Goal: Task Accomplishment & Management: Complete application form

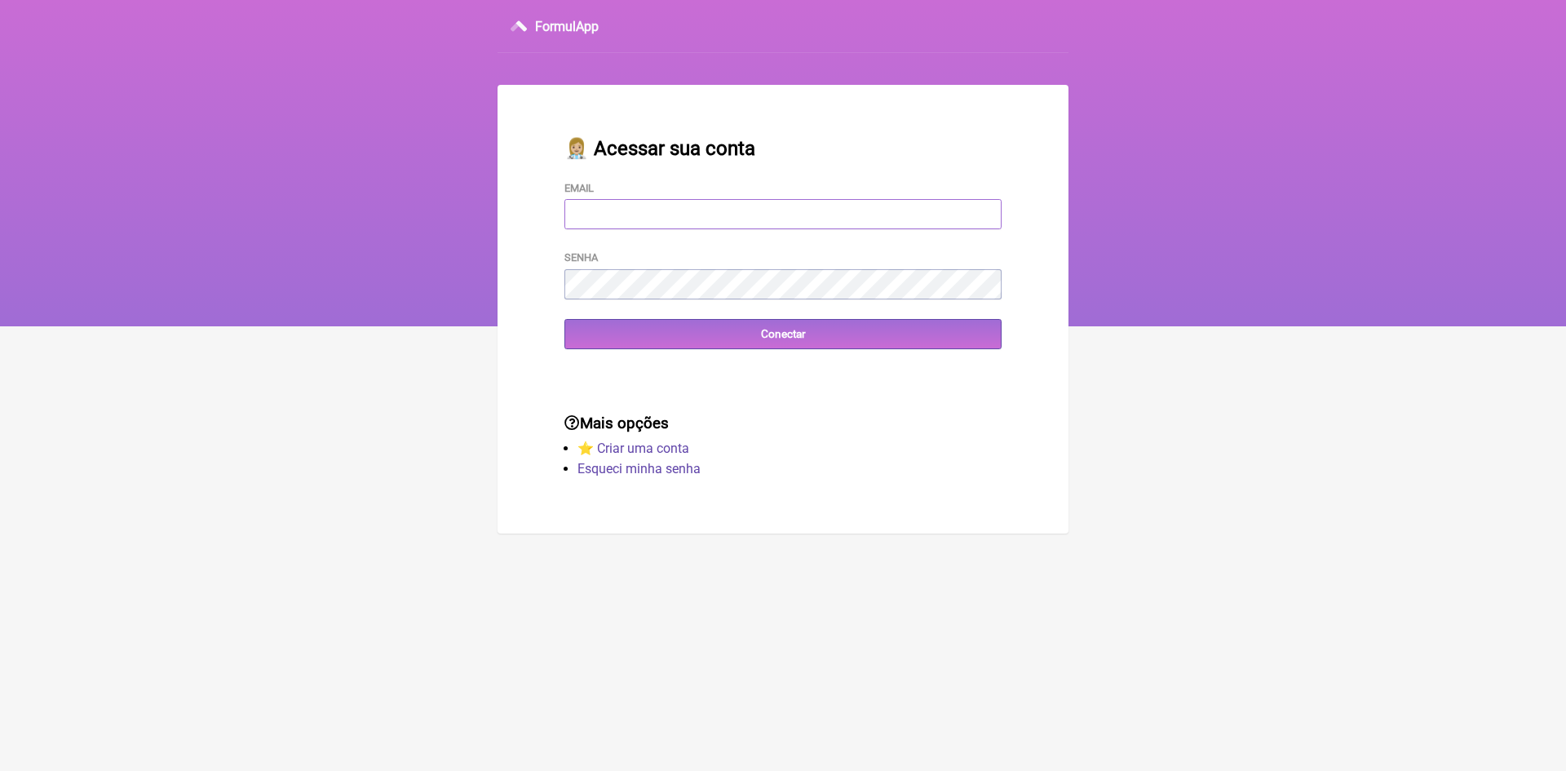
click at [714, 214] on input "Email" at bounding box center [782, 214] width 437 height 30
type input "vini_paschoal@yahoo.com.br"
click at [624, 337] on input "Conectar" at bounding box center [782, 334] width 437 height 30
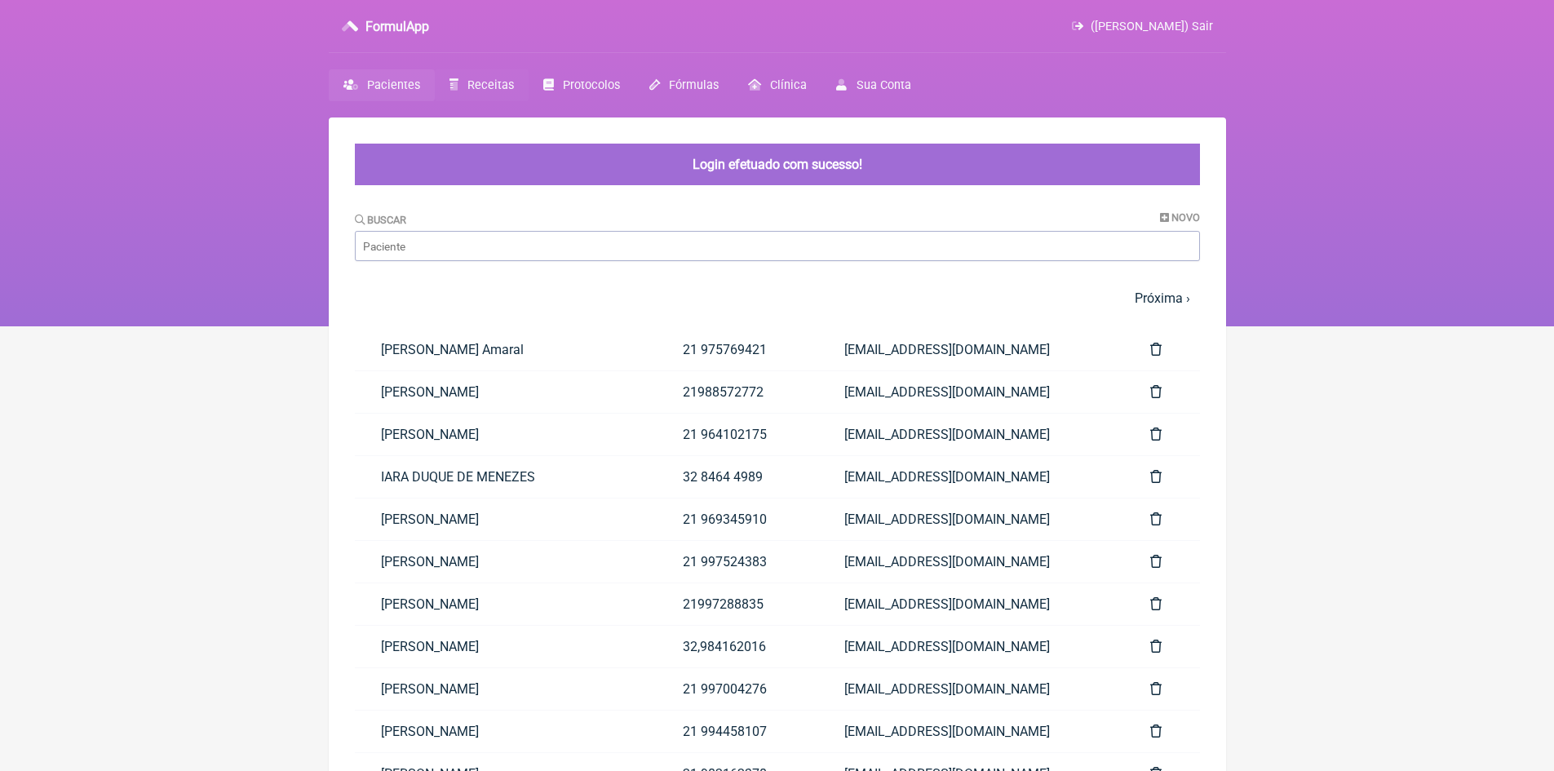
click at [497, 87] on span "Receitas" at bounding box center [490, 85] width 46 height 14
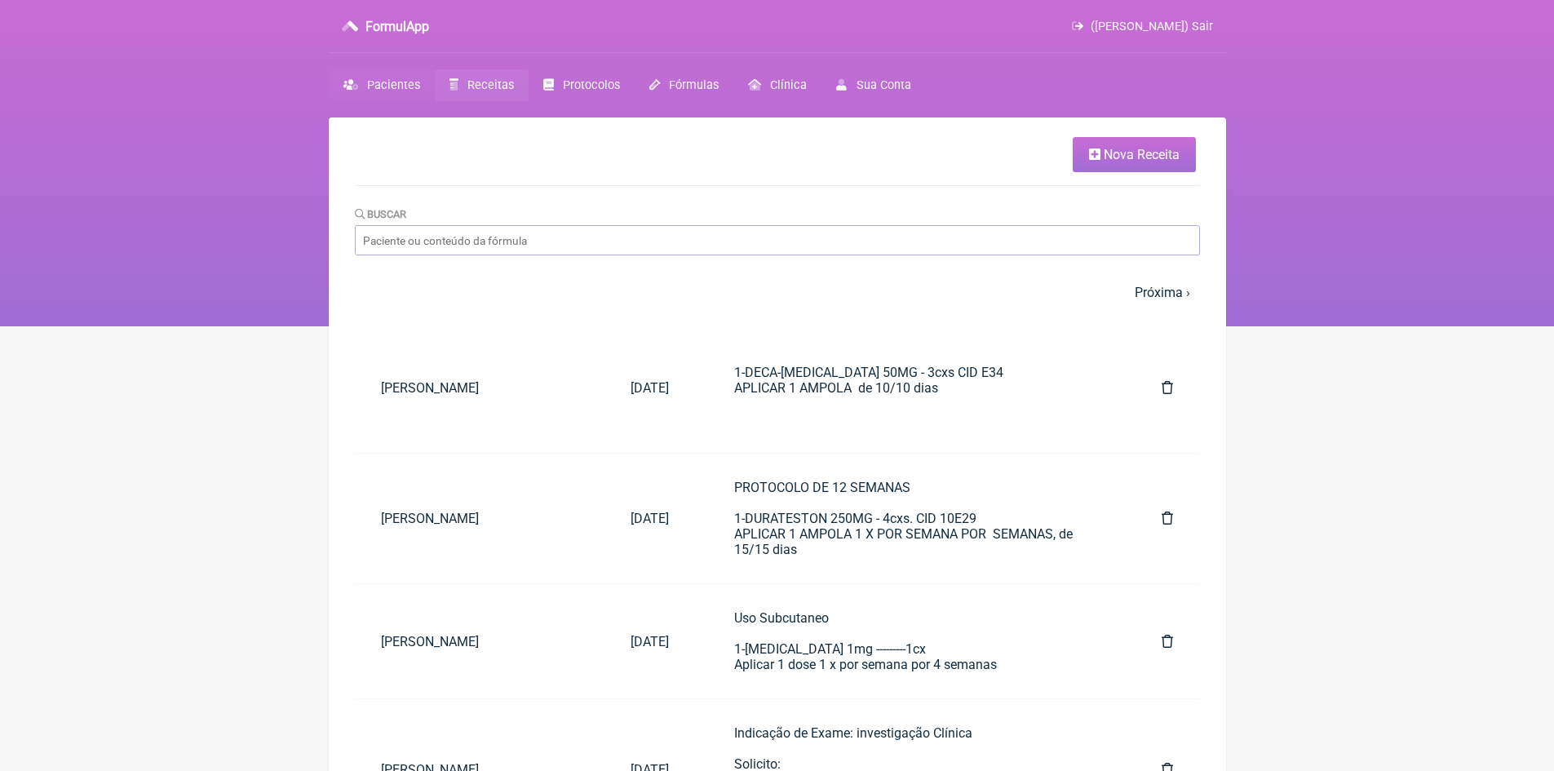
click at [393, 85] on span "Pacientes" at bounding box center [393, 85] width 53 height 14
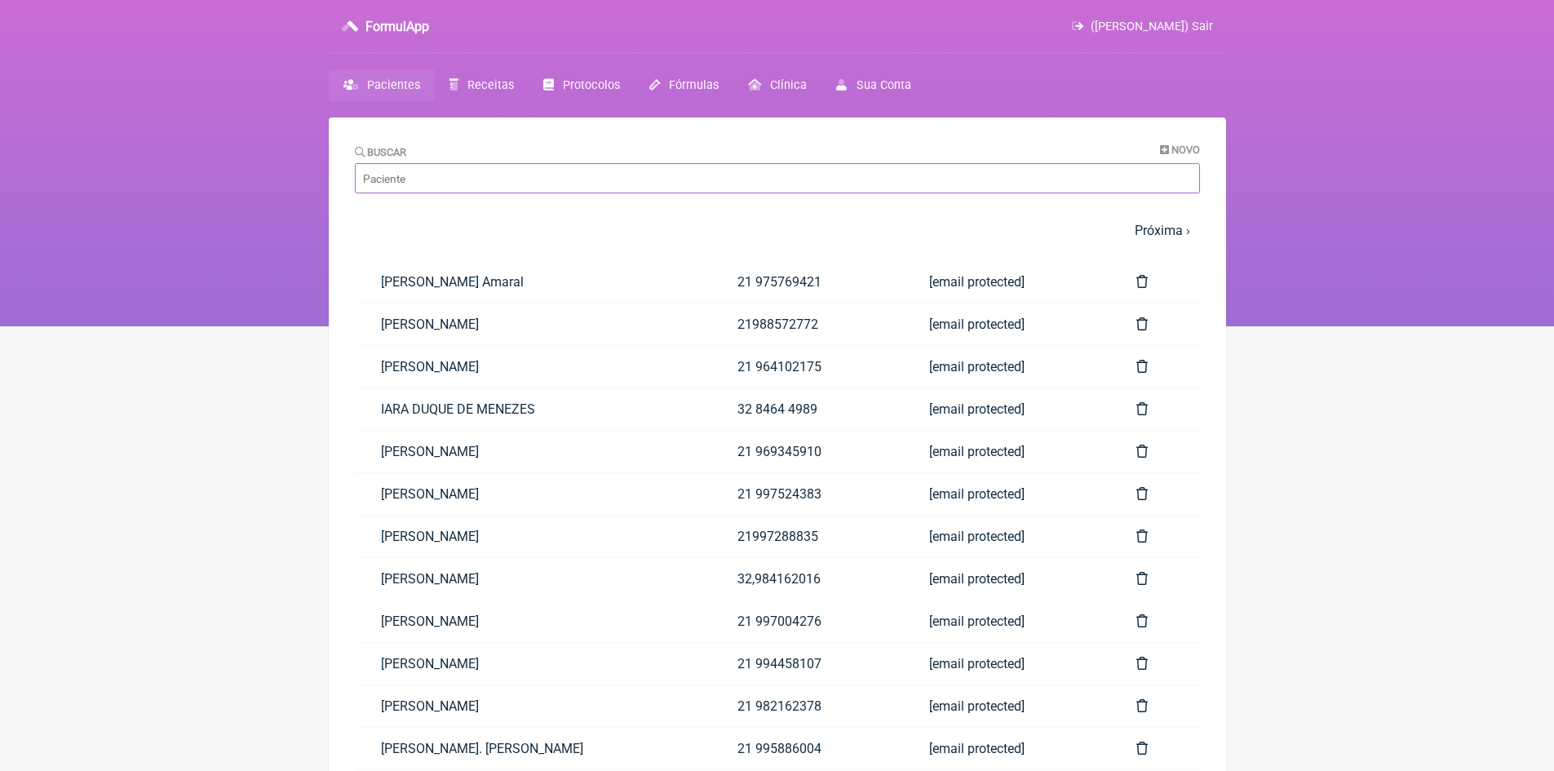
click at [449, 175] on input "Buscar" at bounding box center [777, 178] width 845 height 30
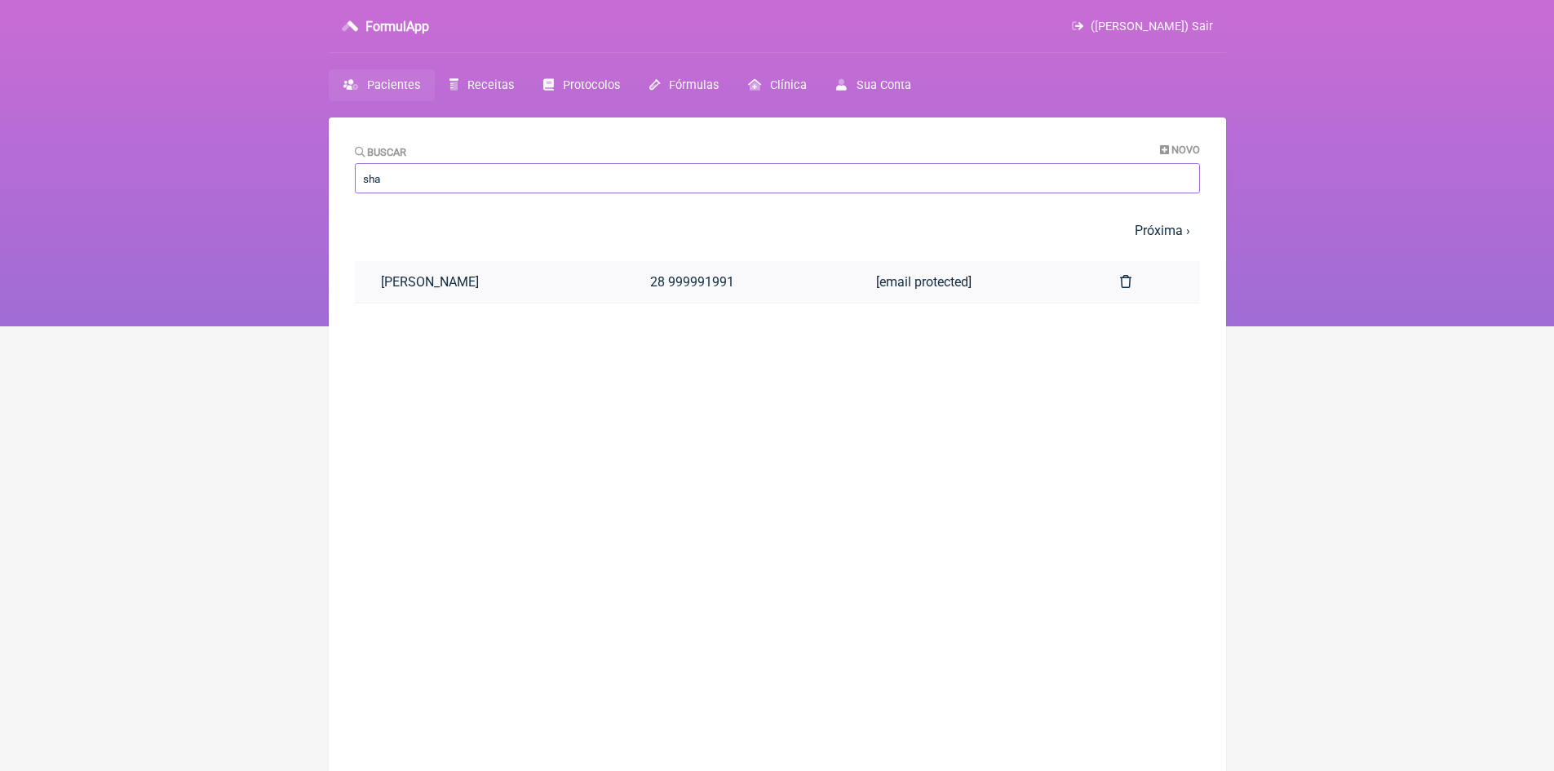
type input "sha"
click at [519, 272] on link "SHAYANNE RODRIGUES SARAIVA" at bounding box center [490, 282] width 270 height 42
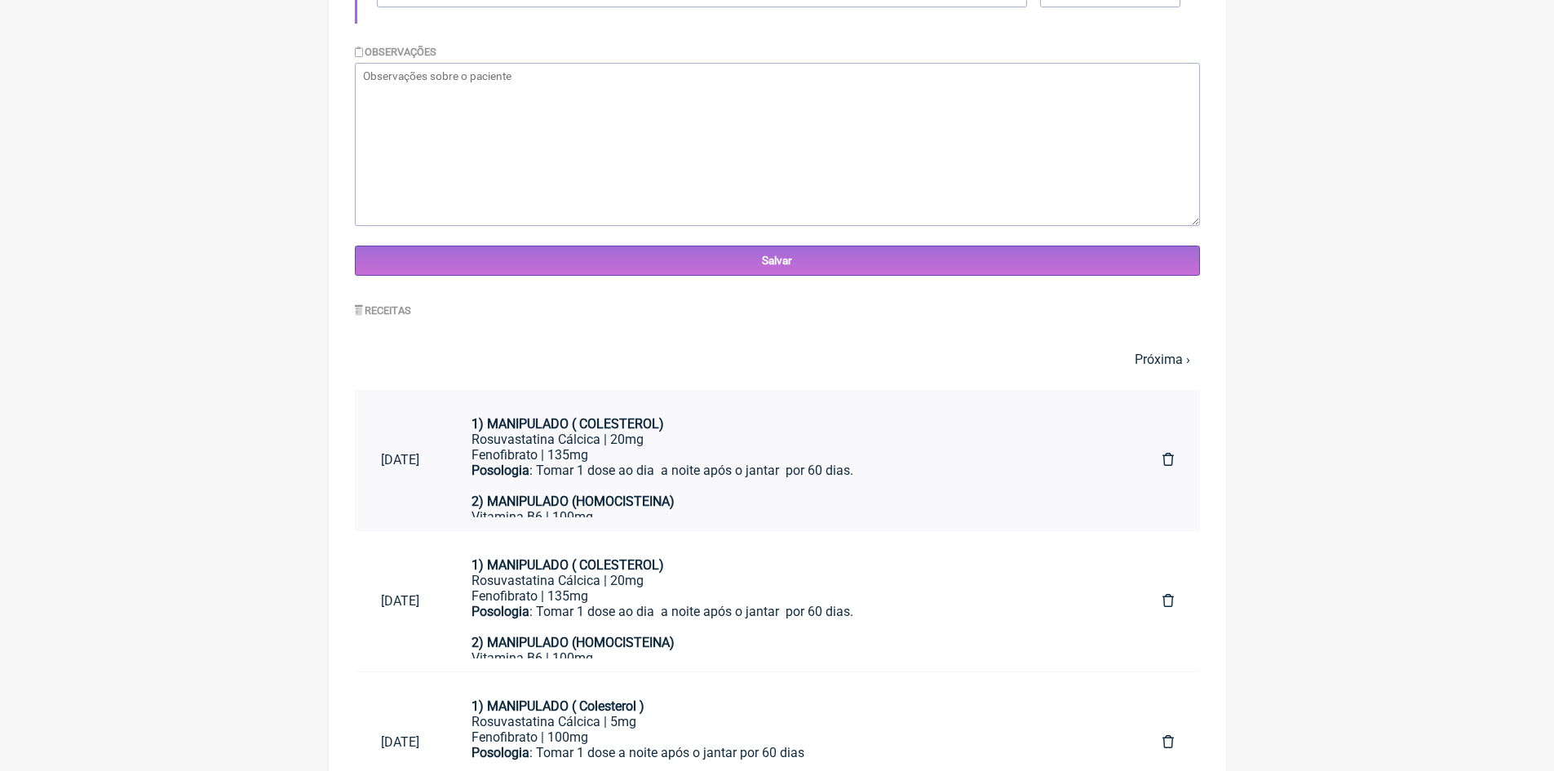
scroll to position [571, 0]
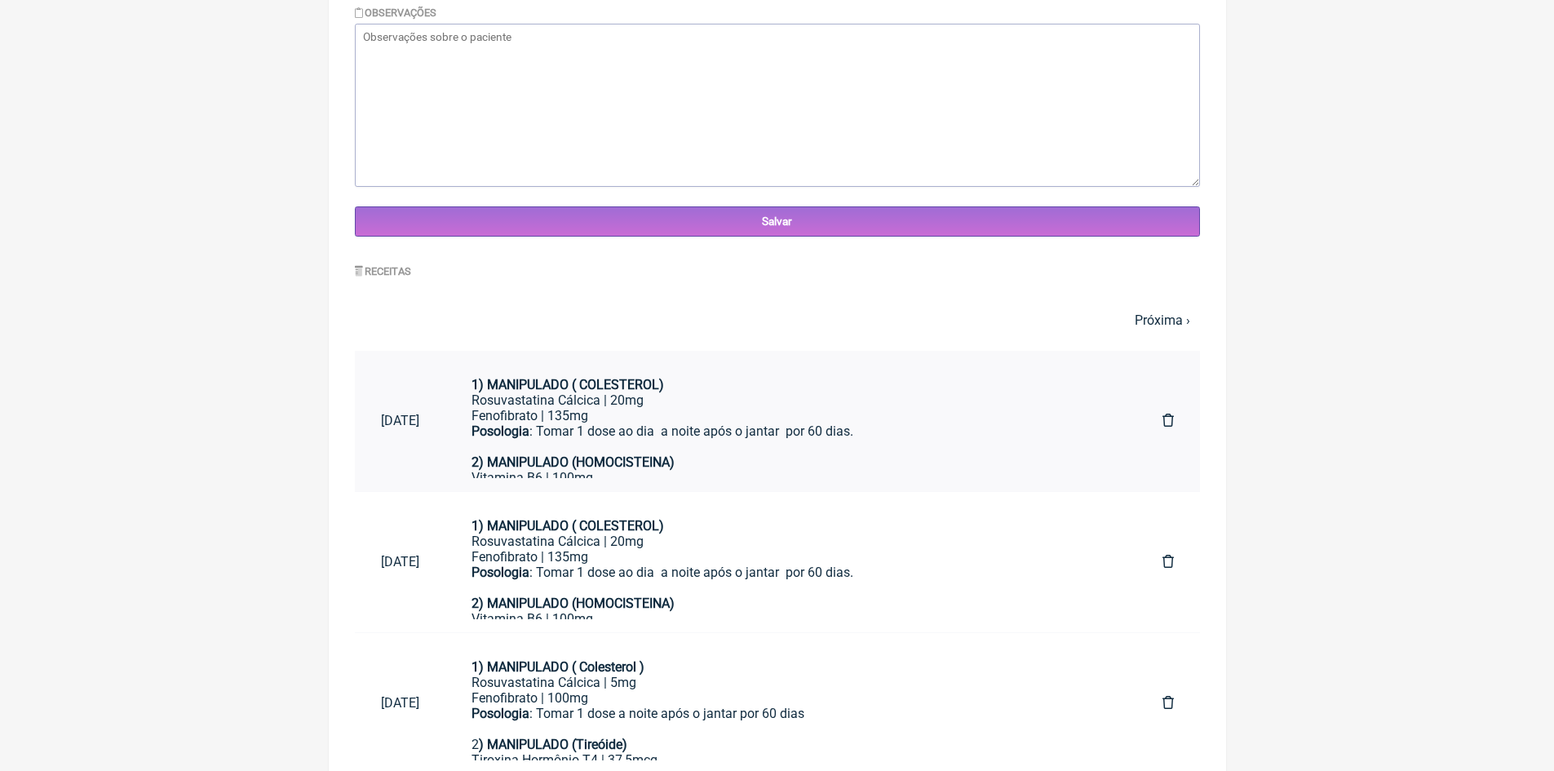
click at [550, 386] on strong "1) MANIPULADO ( COLESTEROL)" at bounding box center [567, 384] width 192 height 15
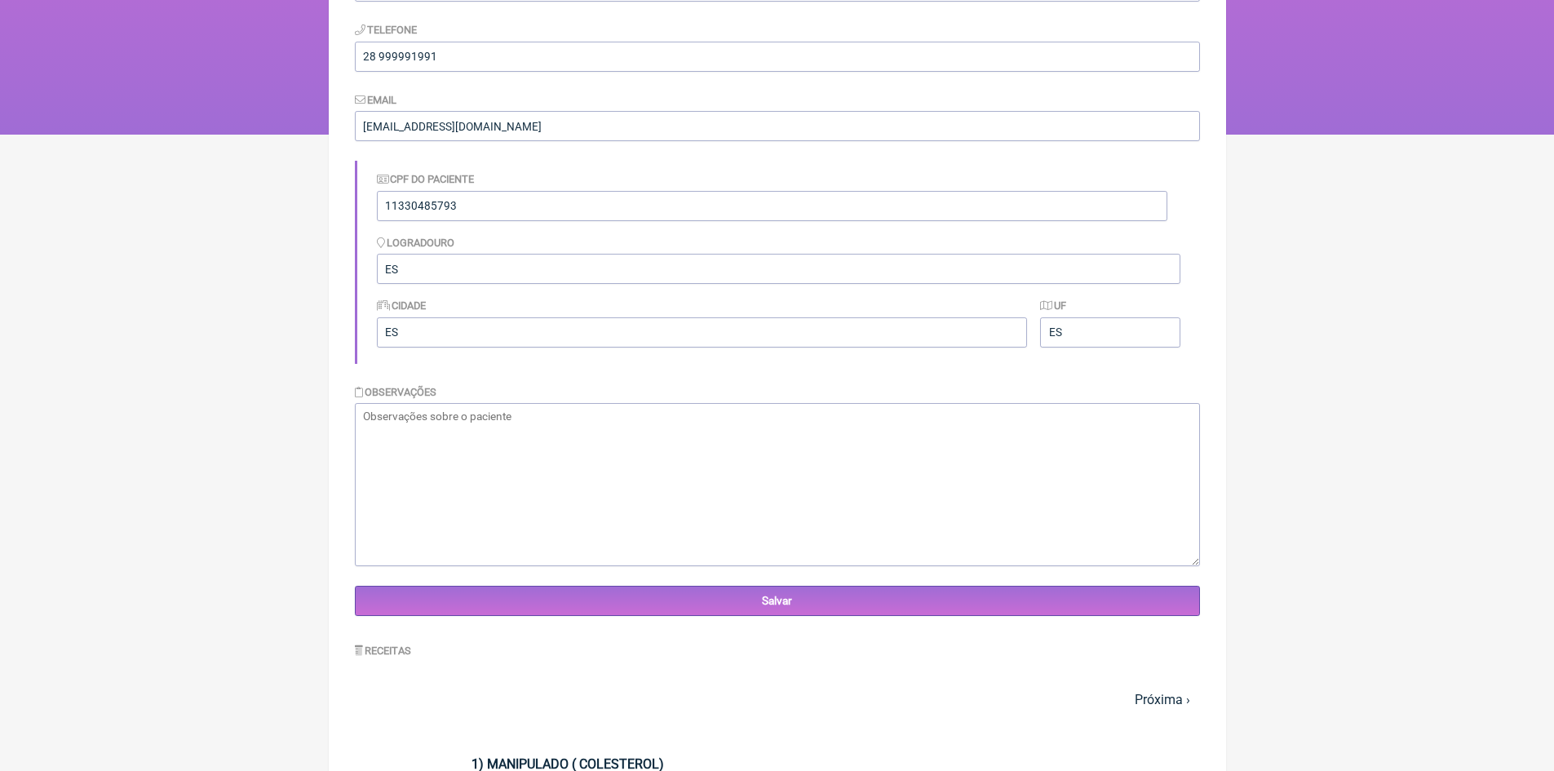
scroll to position [0, 0]
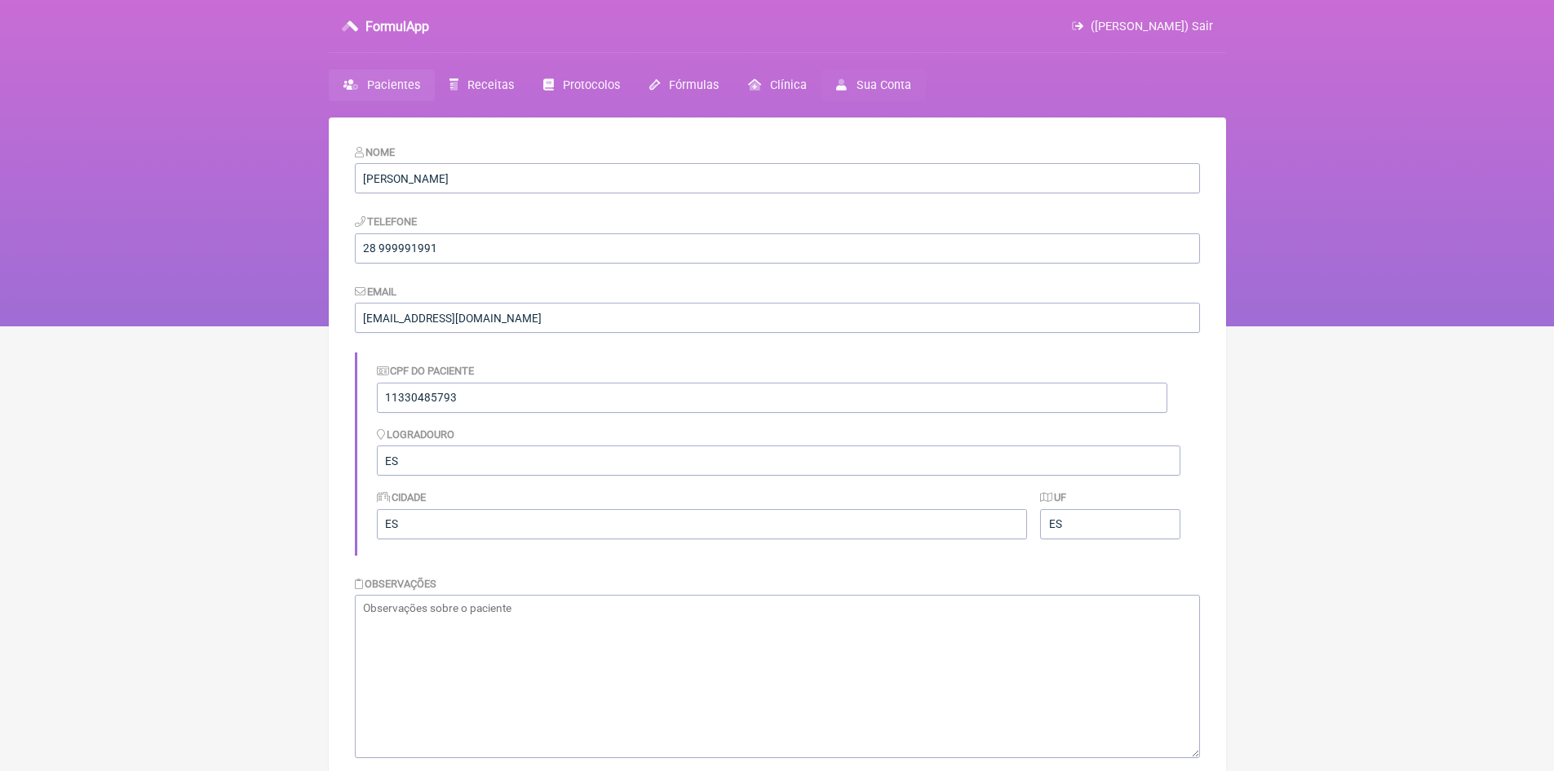
drag, startPoint x: 1205, startPoint y: 27, endPoint x: 844, endPoint y: 89, distance: 365.8
click at [1205, 27] on span "([PERSON_NAME]) Sair" at bounding box center [1151, 27] width 122 height 14
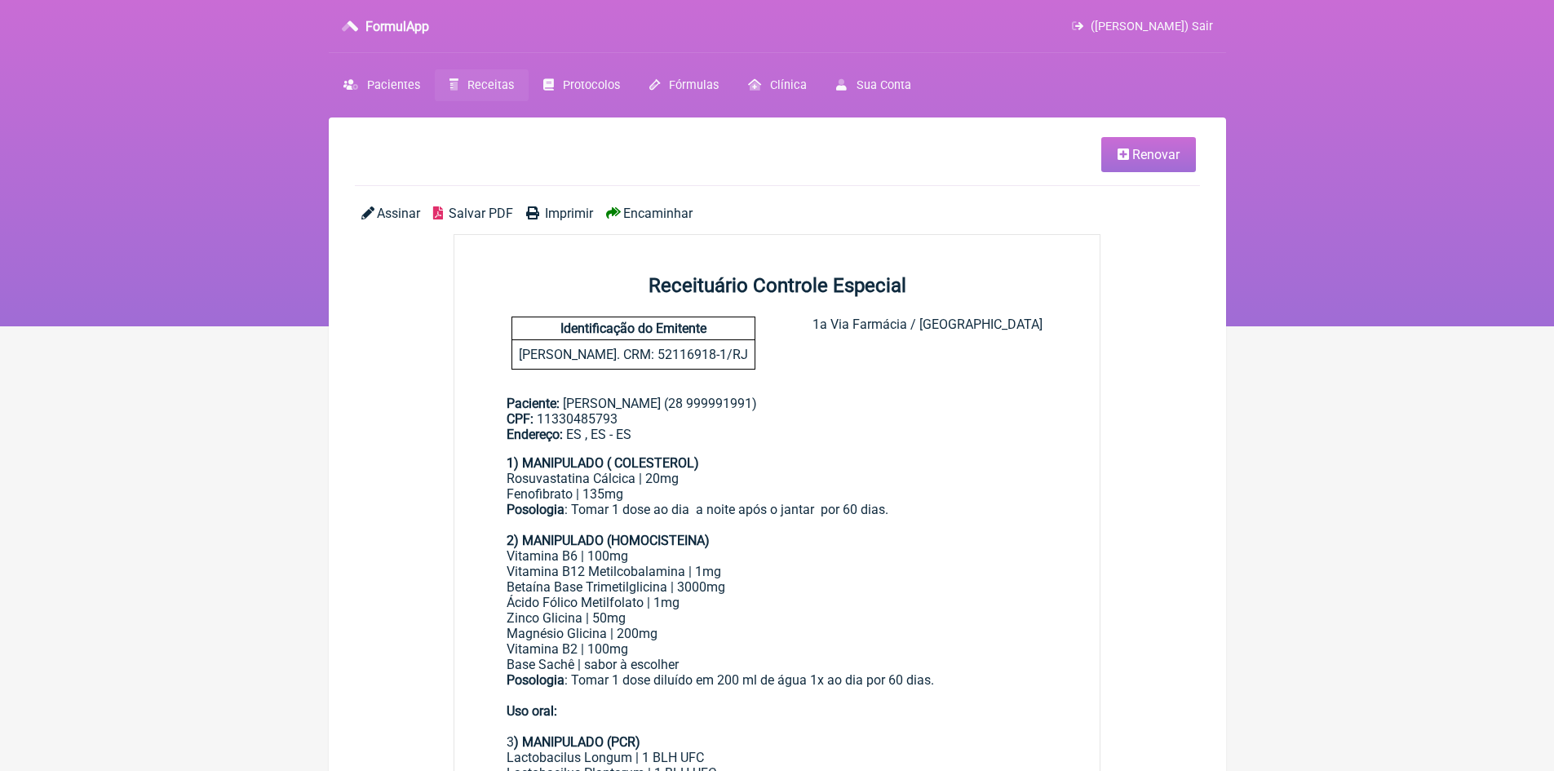
click at [1166, 165] on link "Renovar" at bounding box center [1148, 154] width 95 height 35
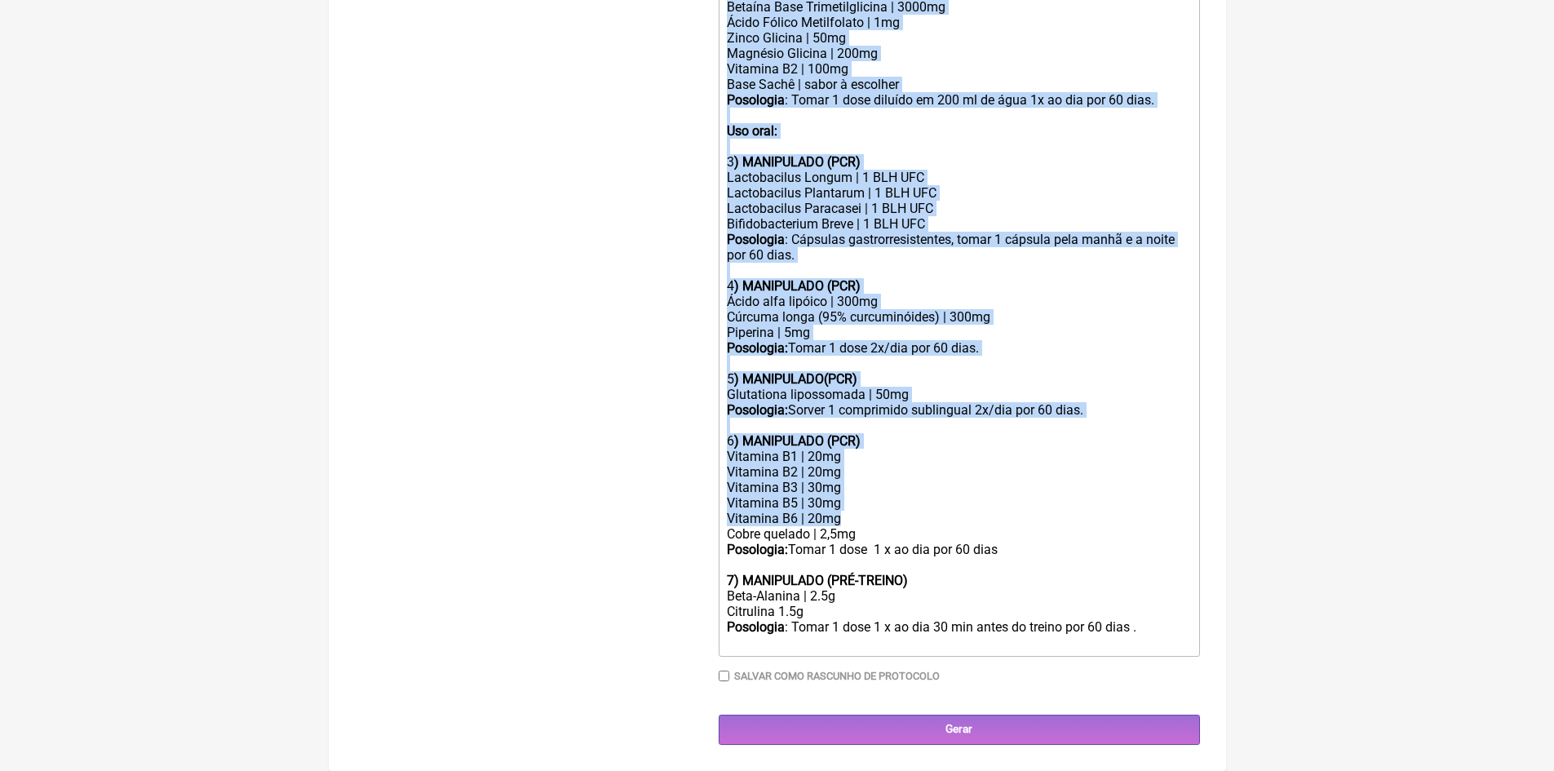
scroll to position [921, 0]
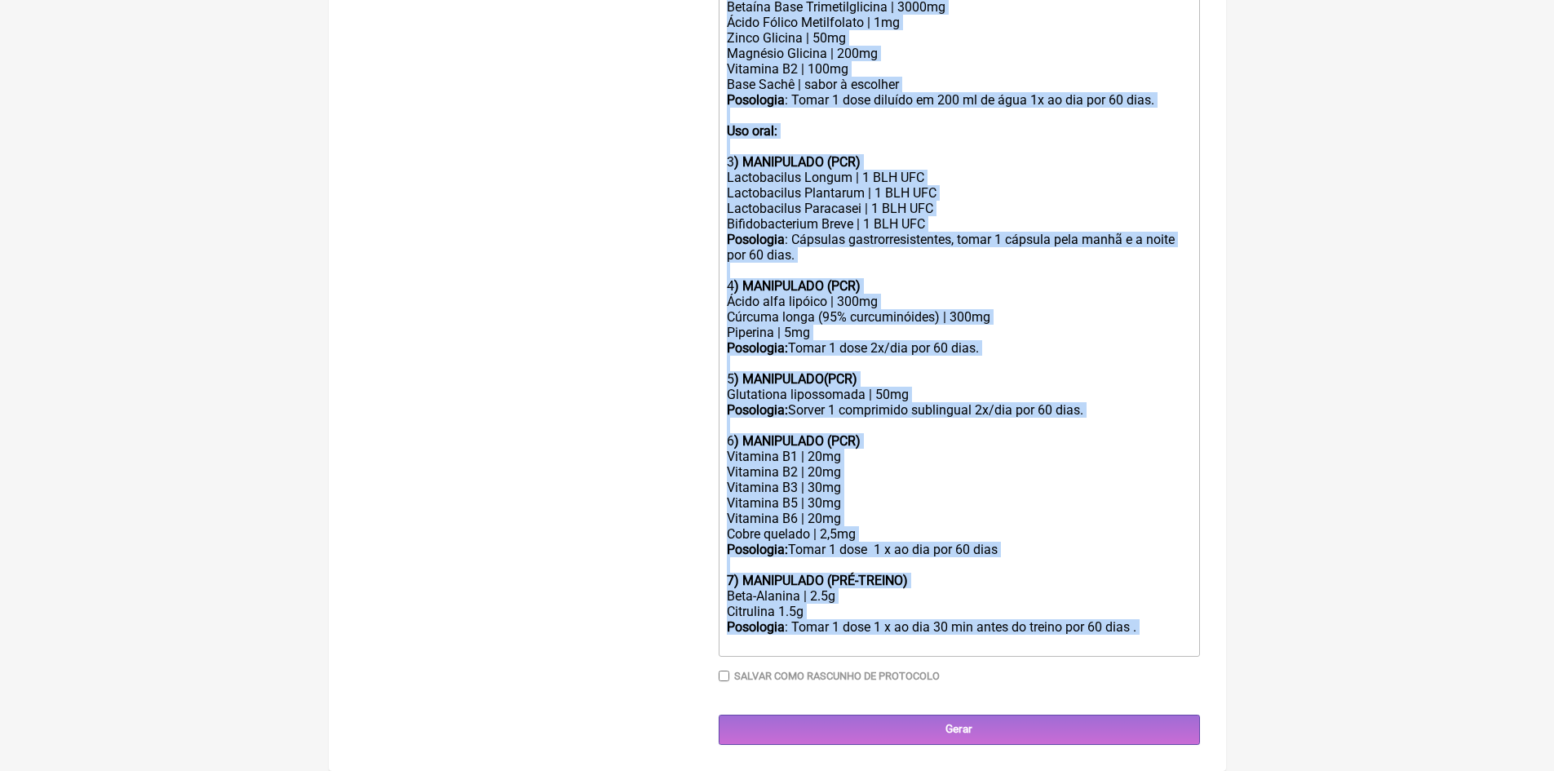
drag, startPoint x: 732, startPoint y: 395, endPoint x: 1104, endPoint y: 638, distance: 444.9
click at [1104, 638] on trix-editor "1) MANIPULADO ( COLESTEROL) Rosuvastatina Cálcica | 20mg Fenofibrato | 135mg Po…" at bounding box center [958, 263] width 481 height 787
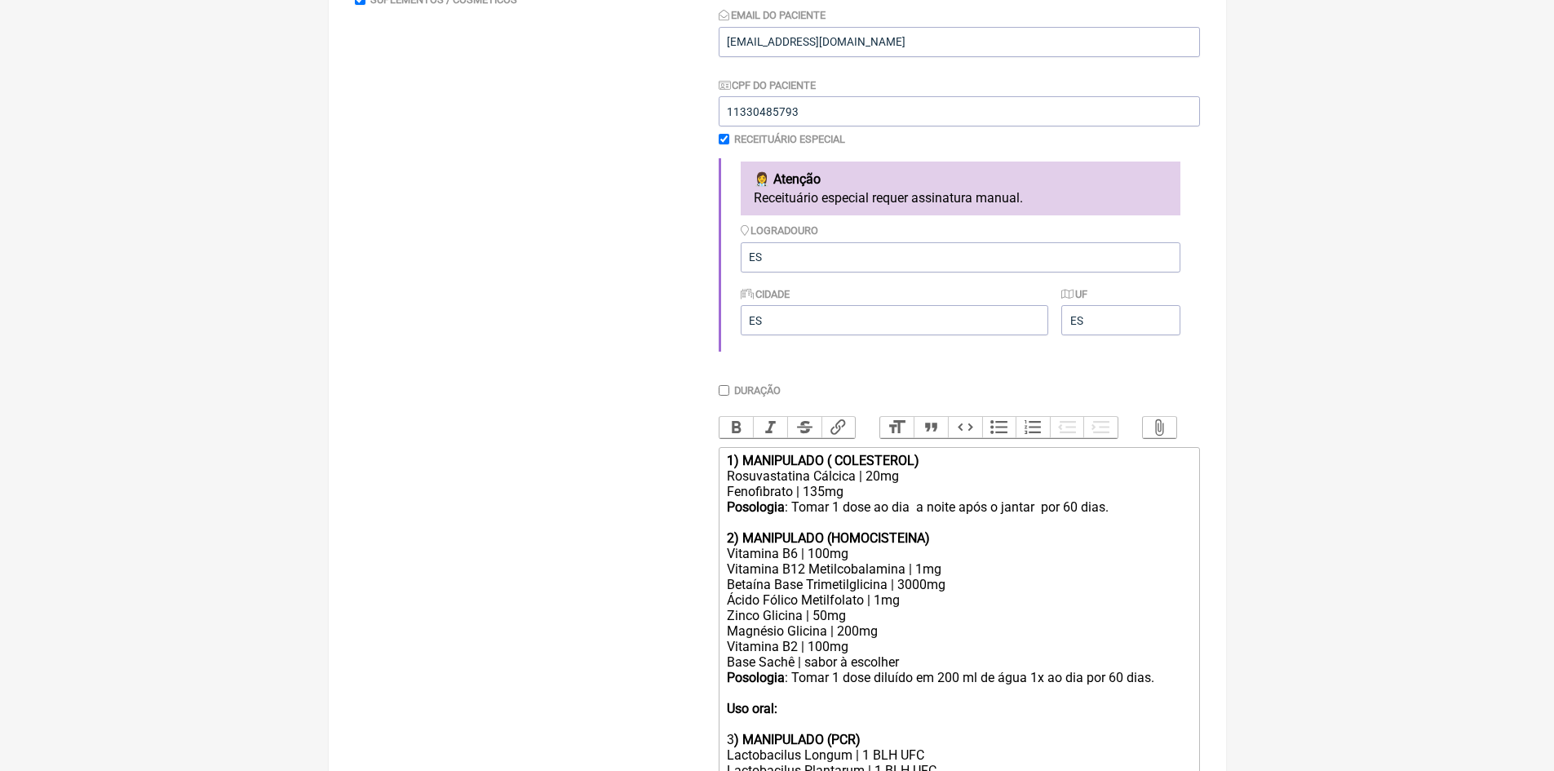
type trix-editor "<div><strong>1</strong></div>"
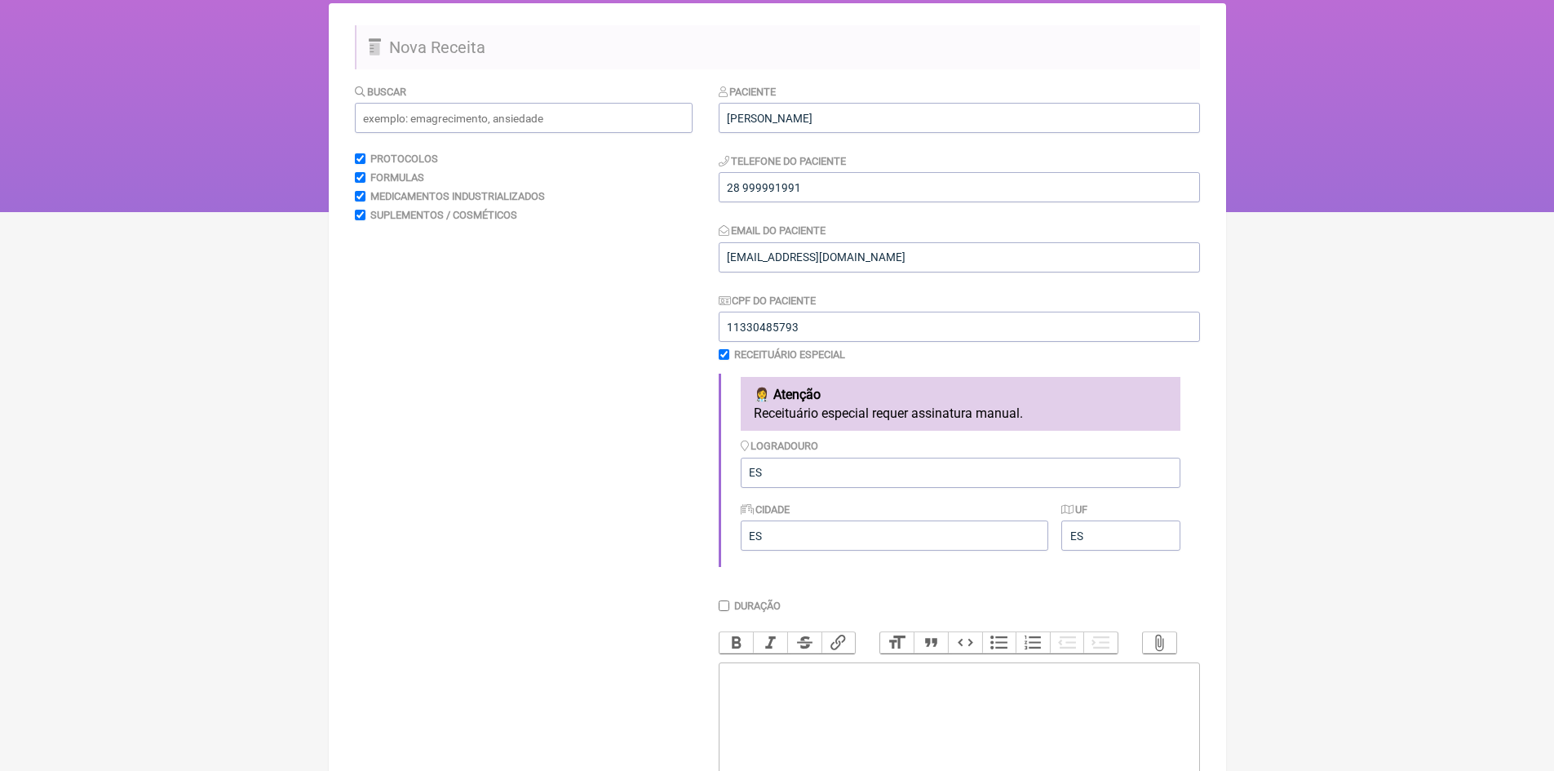
scroll to position [85, 0]
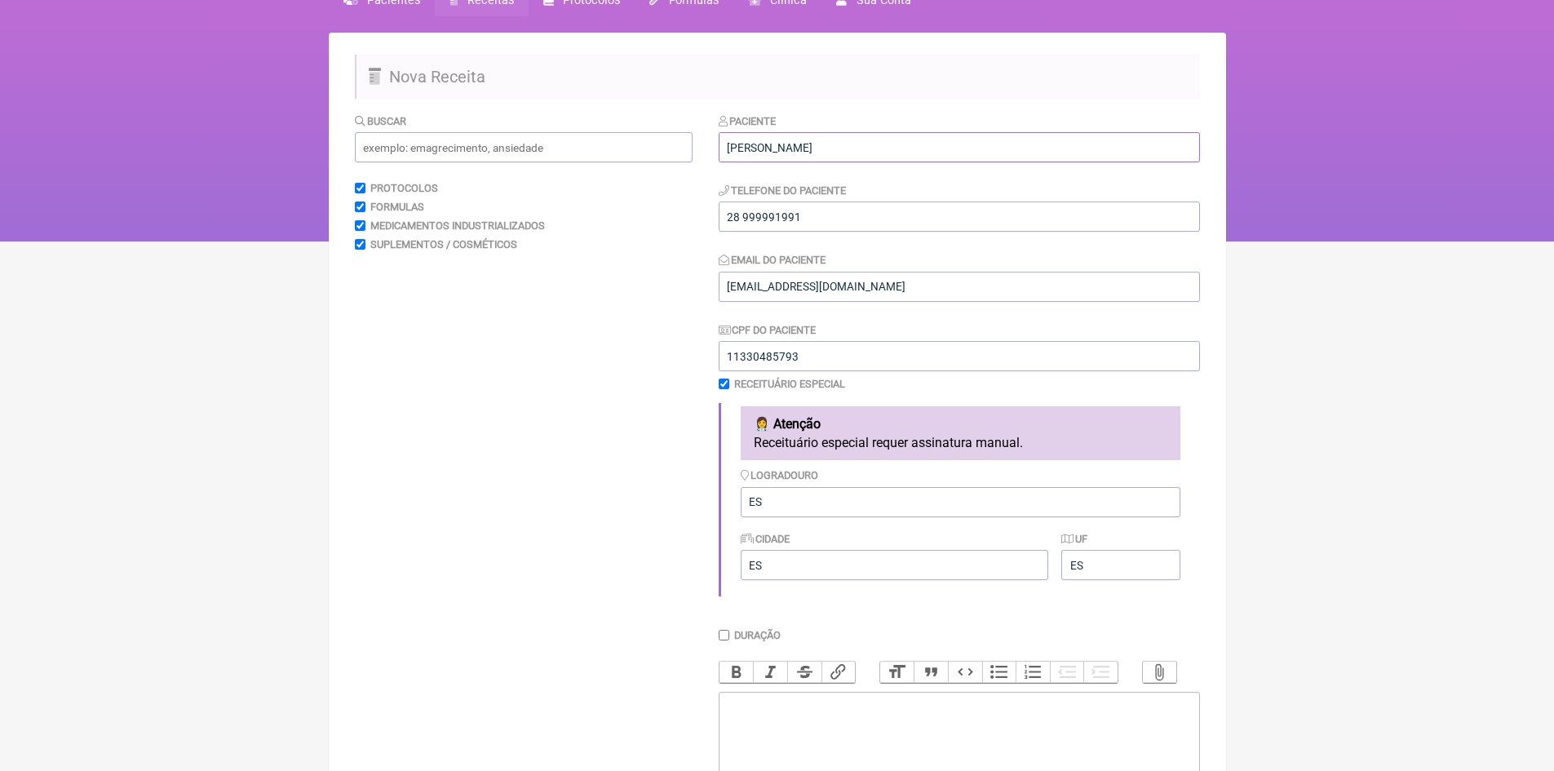
click at [935, 144] on input "SHAYANNE RODRIGUES SARAIVA" at bounding box center [958, 147] width 481 height 30
type input "SHAYANNE RODRIGUES SARAIVA ( Exames )"
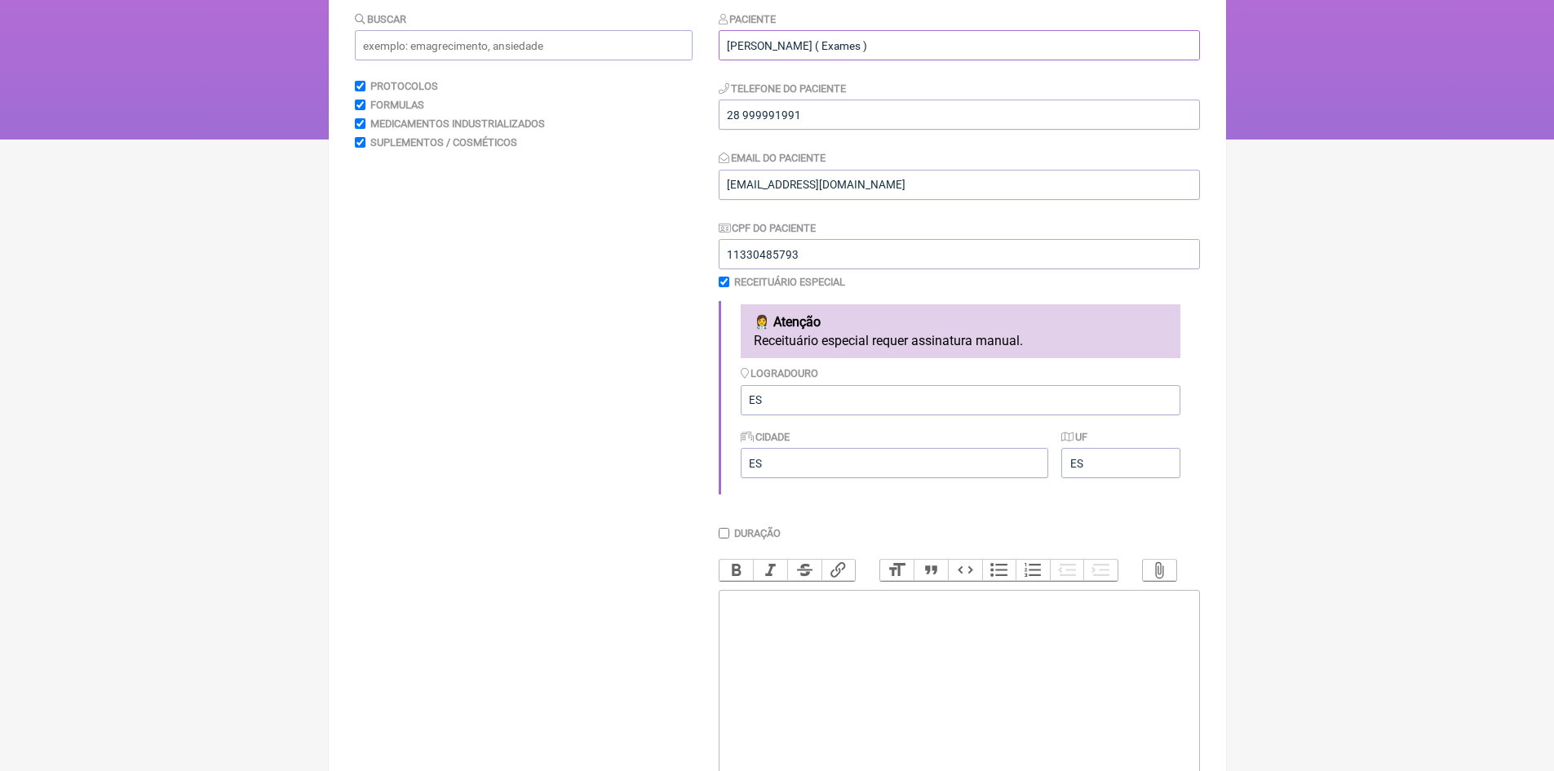
scroll to position [329, 0]
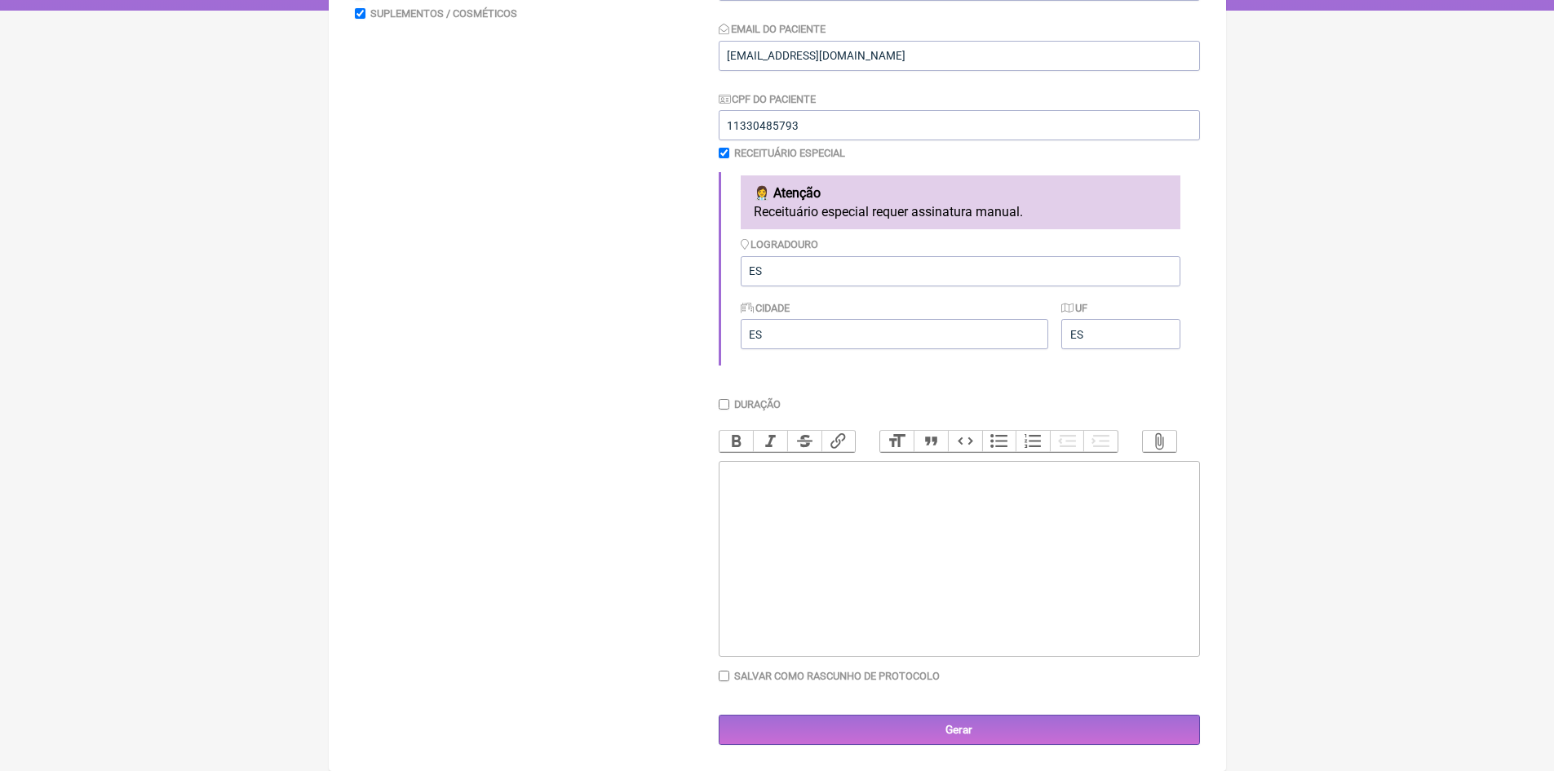
click at [797, 502] on trix-editor at bounding box center [958, 559] width 481 height 196
paste trix-editor "<div><strong><br>1. Exames gerais de rotina<br></strong><br></div><ul><li><stro…"
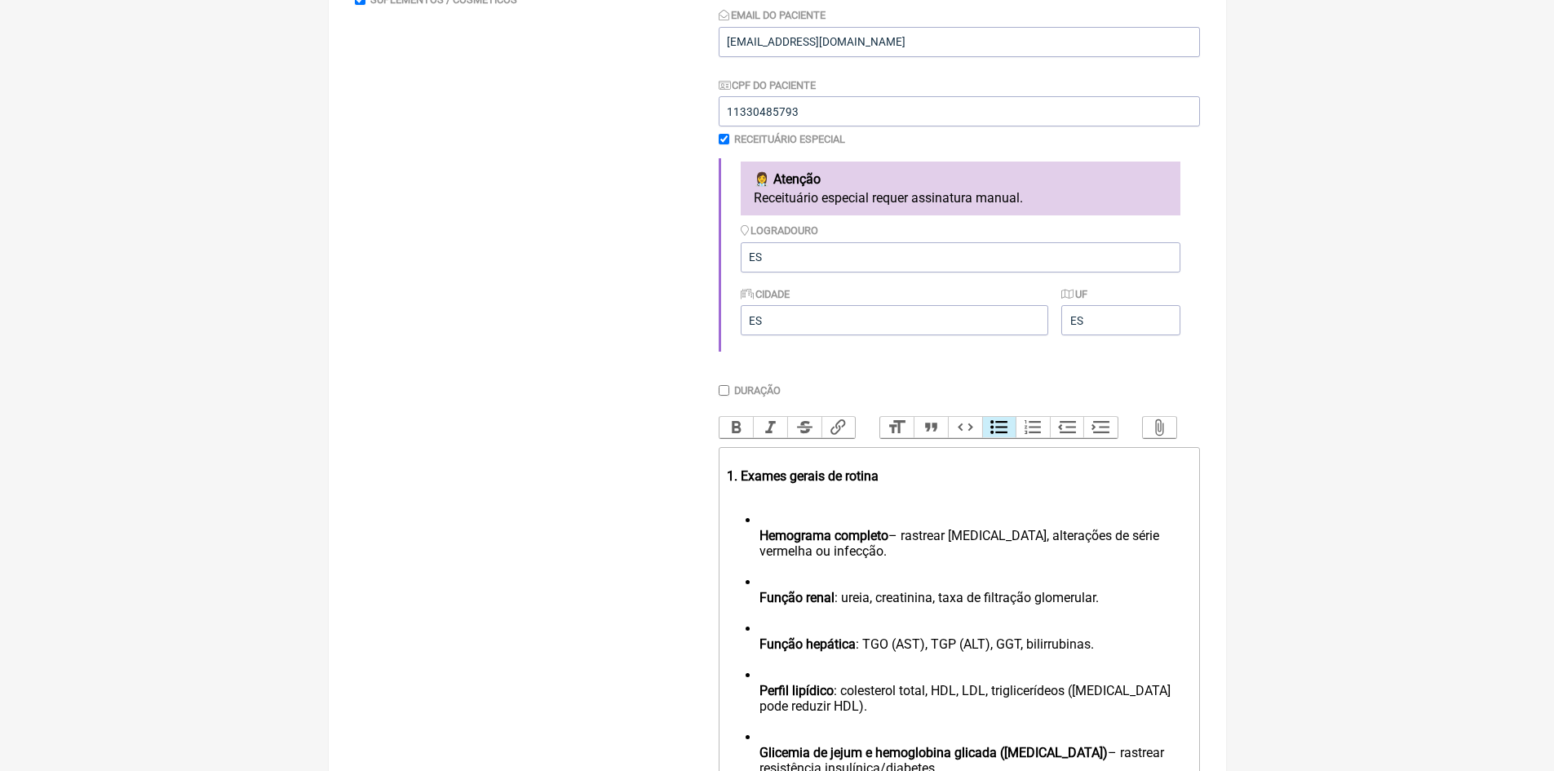
scroll to position [684, 0]
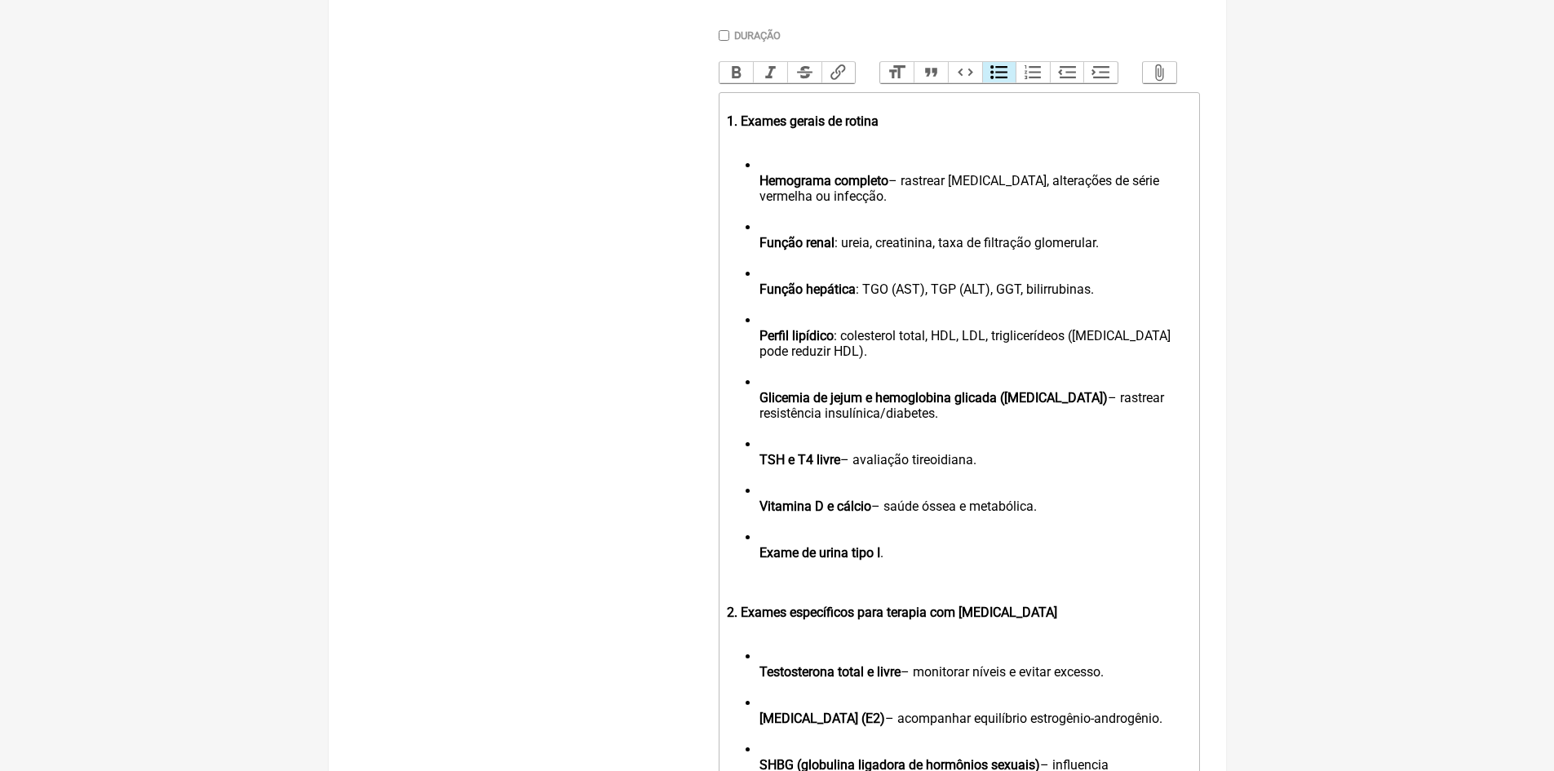
click at [758, 192] on ul "Hemograma completo – rastrear anemia, alterações de série vermelha ou infecção.…" at bounding box center [958, 366] width 463 height 418
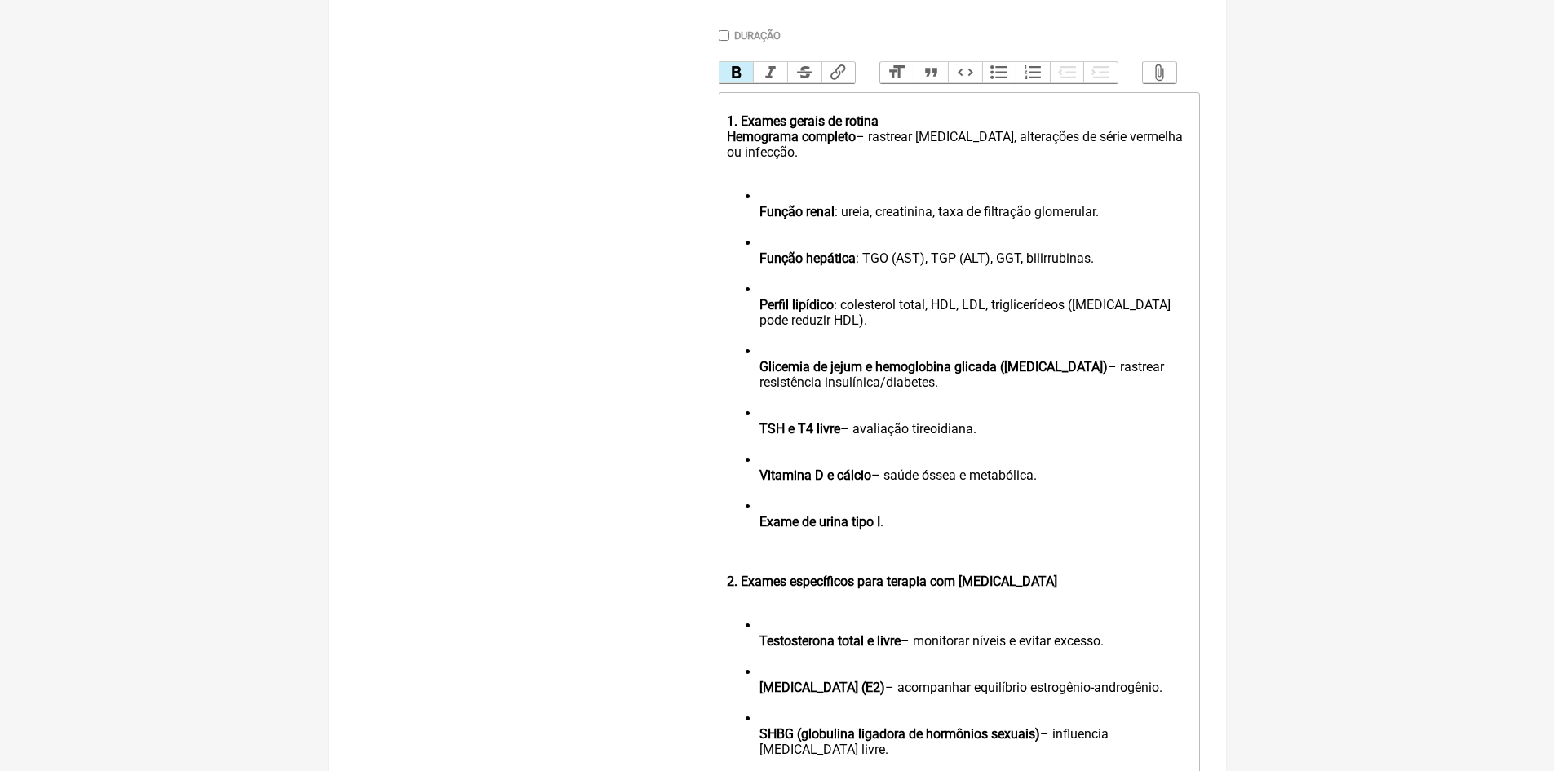
click at [892, 140] on div "1. Exames gerais de rotina Hemograma completo – rastrear anemia, alterações de …" at bounding box center [958, 136] width 463 height 77
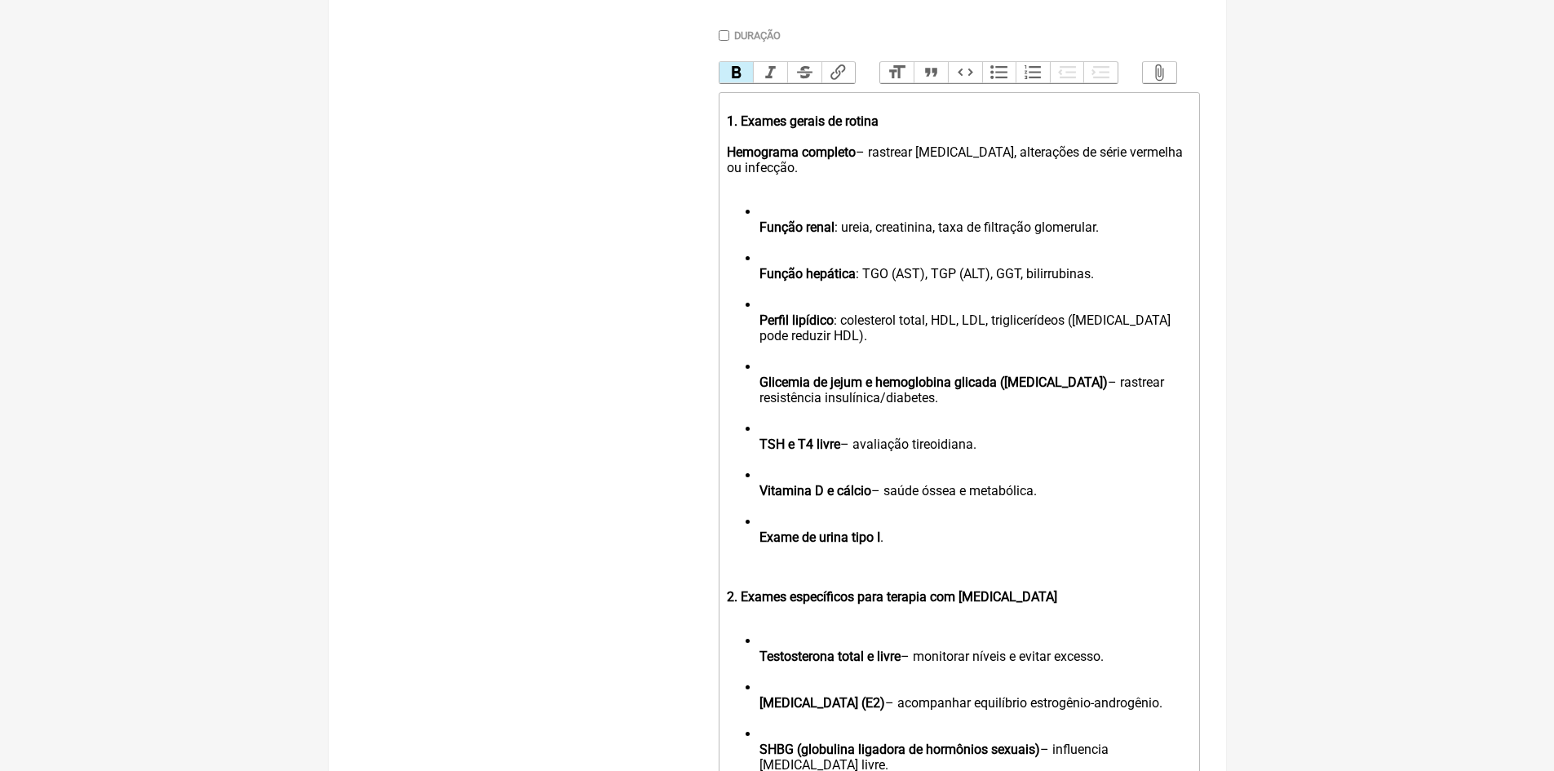
click at [758, 242] on ul "Função renal : ureia, creatinina, taxa de filtração glomerular. Função hepática…" at bounding box center [958, 382] width 463 height 356
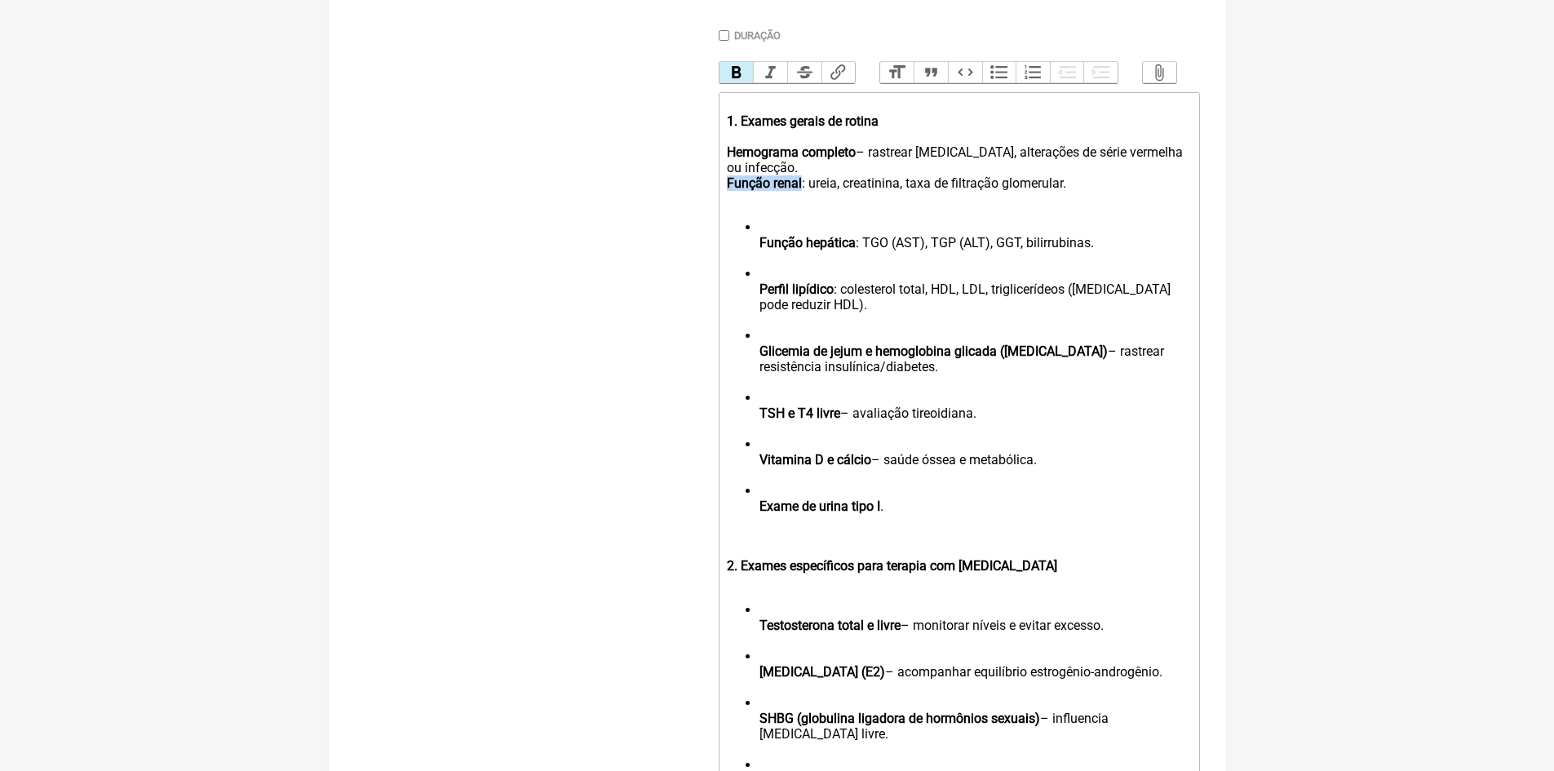
drag, startPoint x: 803, startPoint y: 196, endPoint x: 721, endPoint y: 199, distance: 82.4
click at [721, 199] on trix-editor "1. Exames gerais de rotina Hemograma completo – rastrear anemia, alterações de …" at bounding box center [958, 602] width 481 height 1020
drag, startPoint x: 1159, startPoint y: 167, endPoint x: 863, endPoint y: 168, distance: 296.0
click at [863, 168] on div "1. Exames gerais de rotina Hemograma completo – rastrear anemia, alterações de …" at bounding box center [958, 152] width 463 height 108
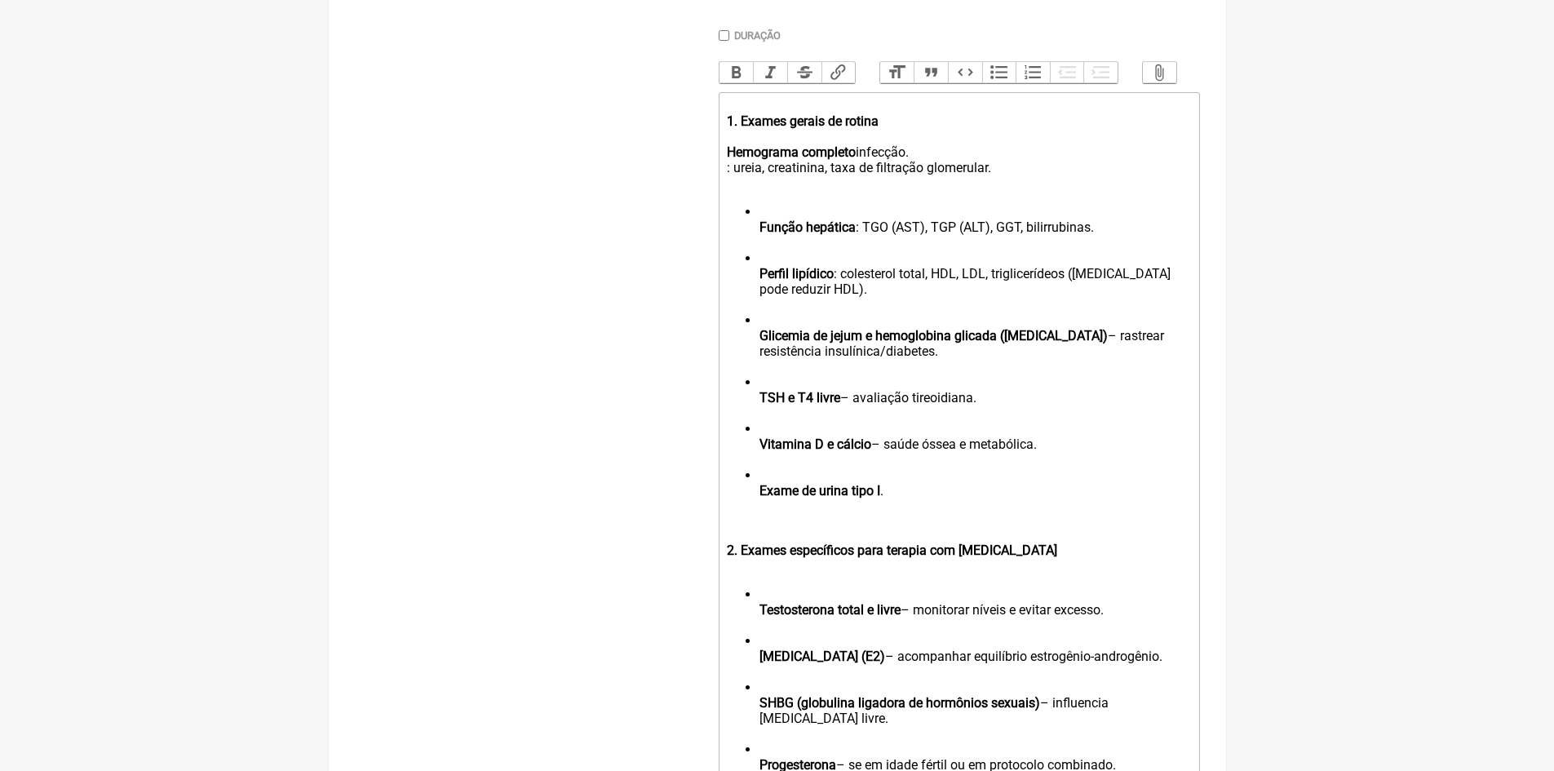
drag, startPoint x: 917, startPoint y: 163, endPoint x: 865, endPoint y: 163, distance: 51.4
click at [865, 163] on div "1. Exames gerais de rotina Hemograma completo infecção. : ureia, creatinina, ta…" at bounding box center [958, 144] width 463 height 93
click at [735, 179] on div "1. Exames gerais de rotina Hemograma completo : ureia, creatinina, taxa de filt…" at bounding box center [958, 144] width 463 height 93
click at [734, 182] on div "1. Exames gerais de rotina Hemograma completo ureia, creatinina, taxa de filtra…" at bounding box center [958, 144] width 463 height 93
drag, startPoint x: 917, startPoint y: 182, endPoint x: 821, endPoint y: 182, distance: 95.4
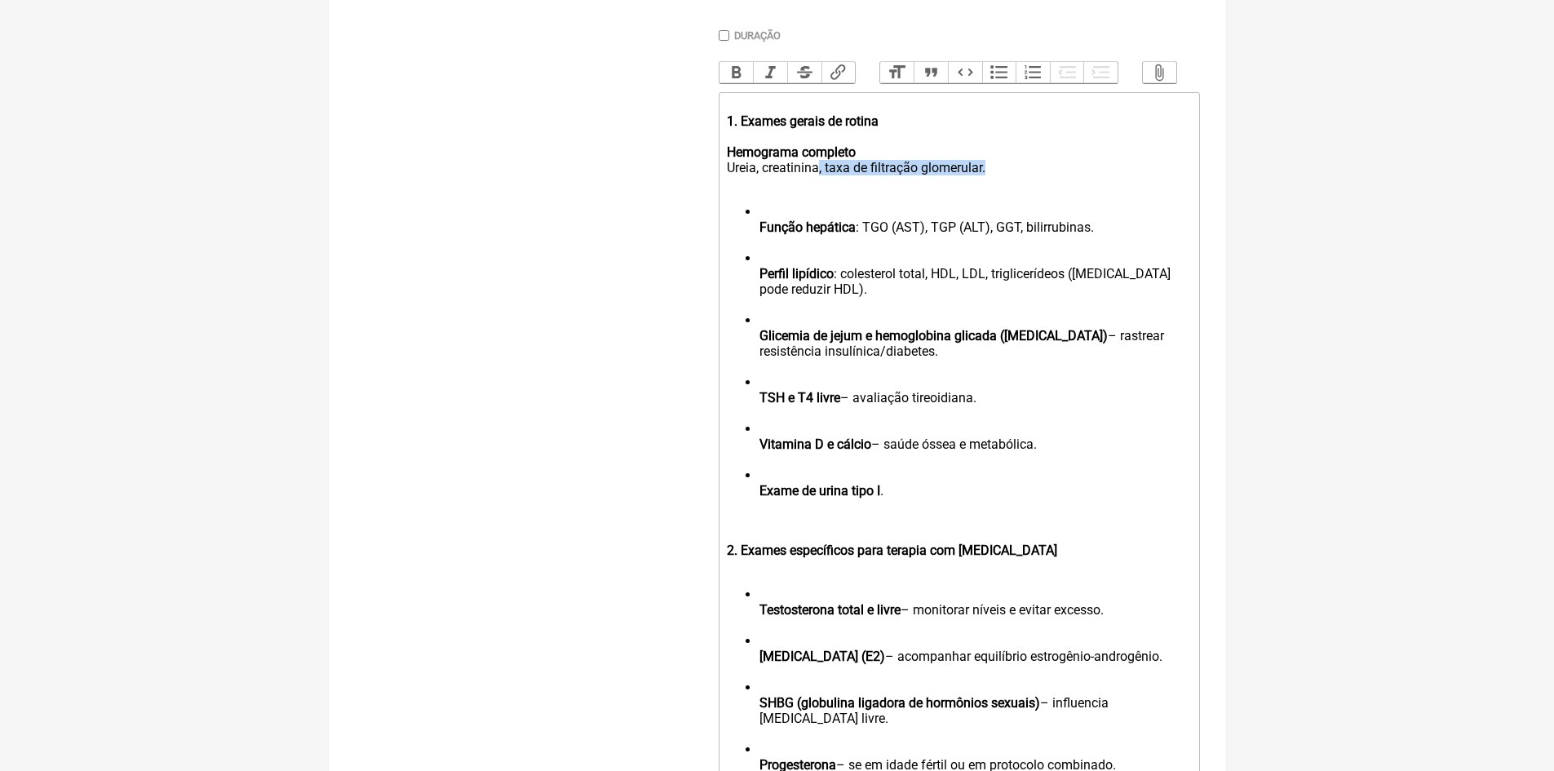
click at [821, 182] on div "1. Exames gerais de rotina Hemograma completo Ureia, creatinina, taxa de filtra…" at bounding box center [958, 144] width 463 height 93
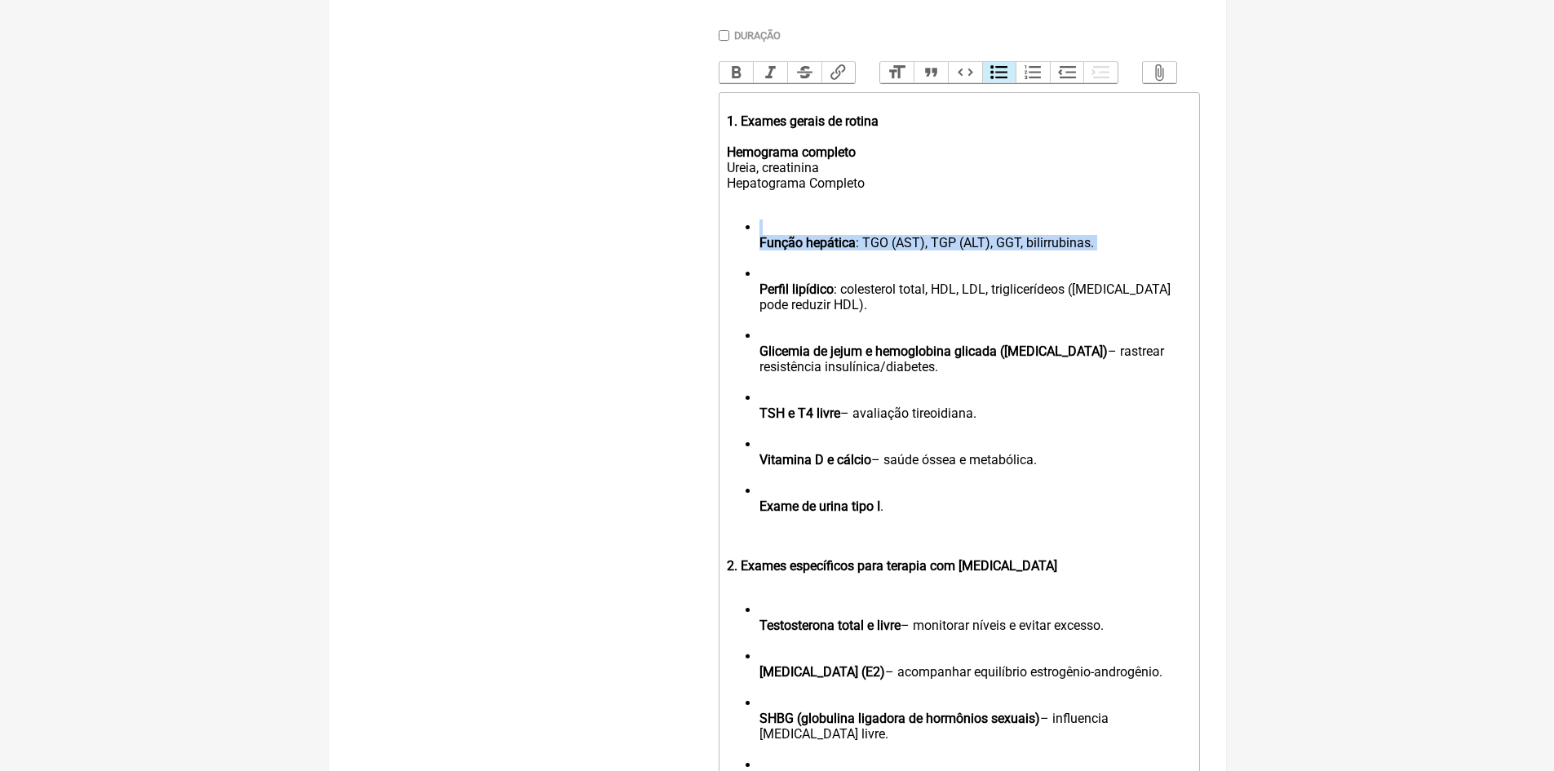
drag, startPoint x: 743, startPoint y: 241, endPoint x: 937, endPoint y: 267, distance: 195.8
click at [937, 267] on ul "Função hepática : TGO (AST), TGP (ALT), GGT, bilirrubinas. Perfil lipídico : co…" at bounding box center [958, 374] width 463 height 310
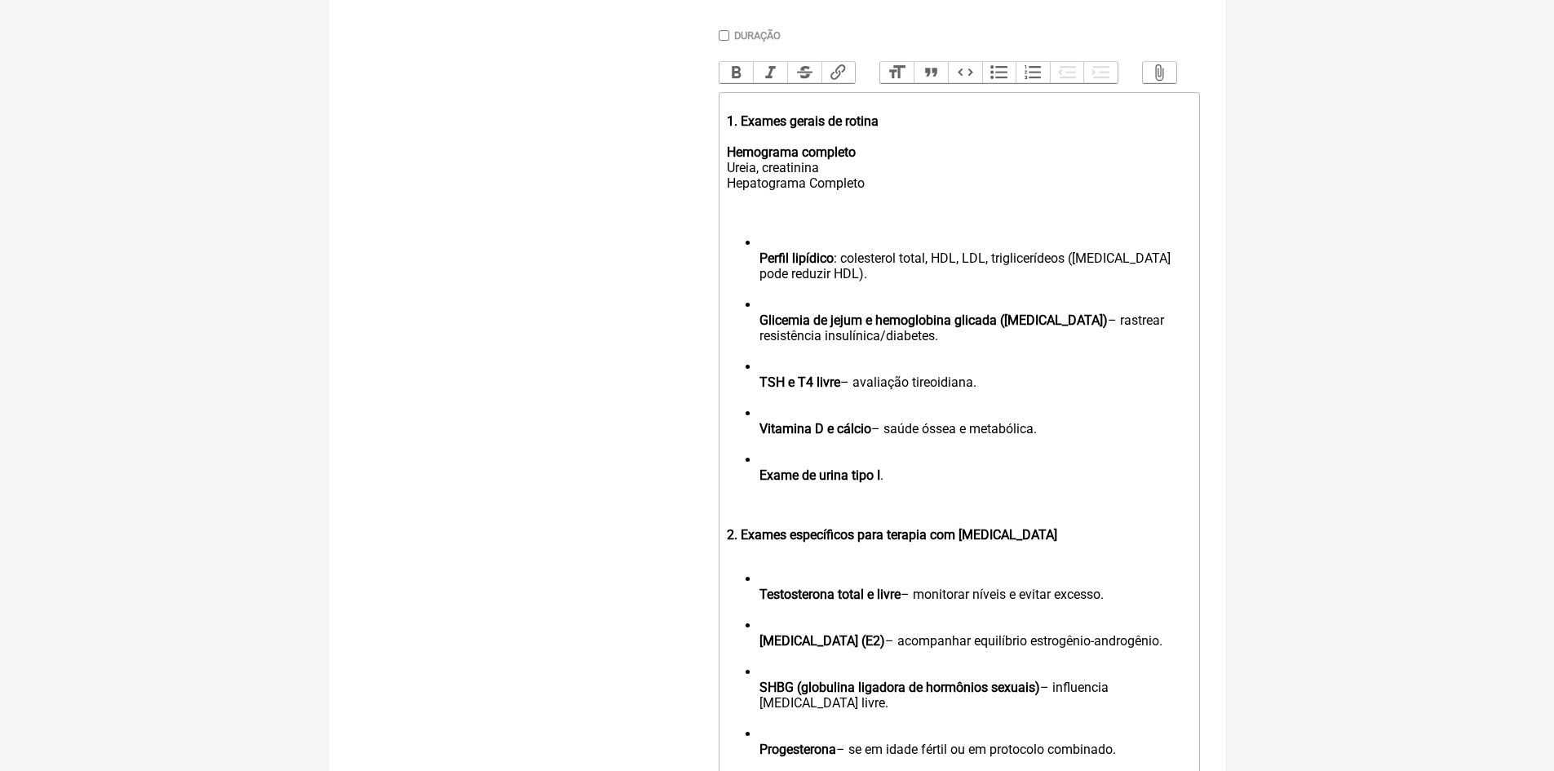
click at [757, 254] on ul "Perfil lipídico : colesterol total, HDL, LDL, triglicerídeos (testosterona pode…" at bounding box center [958, 366] width 463 height 263
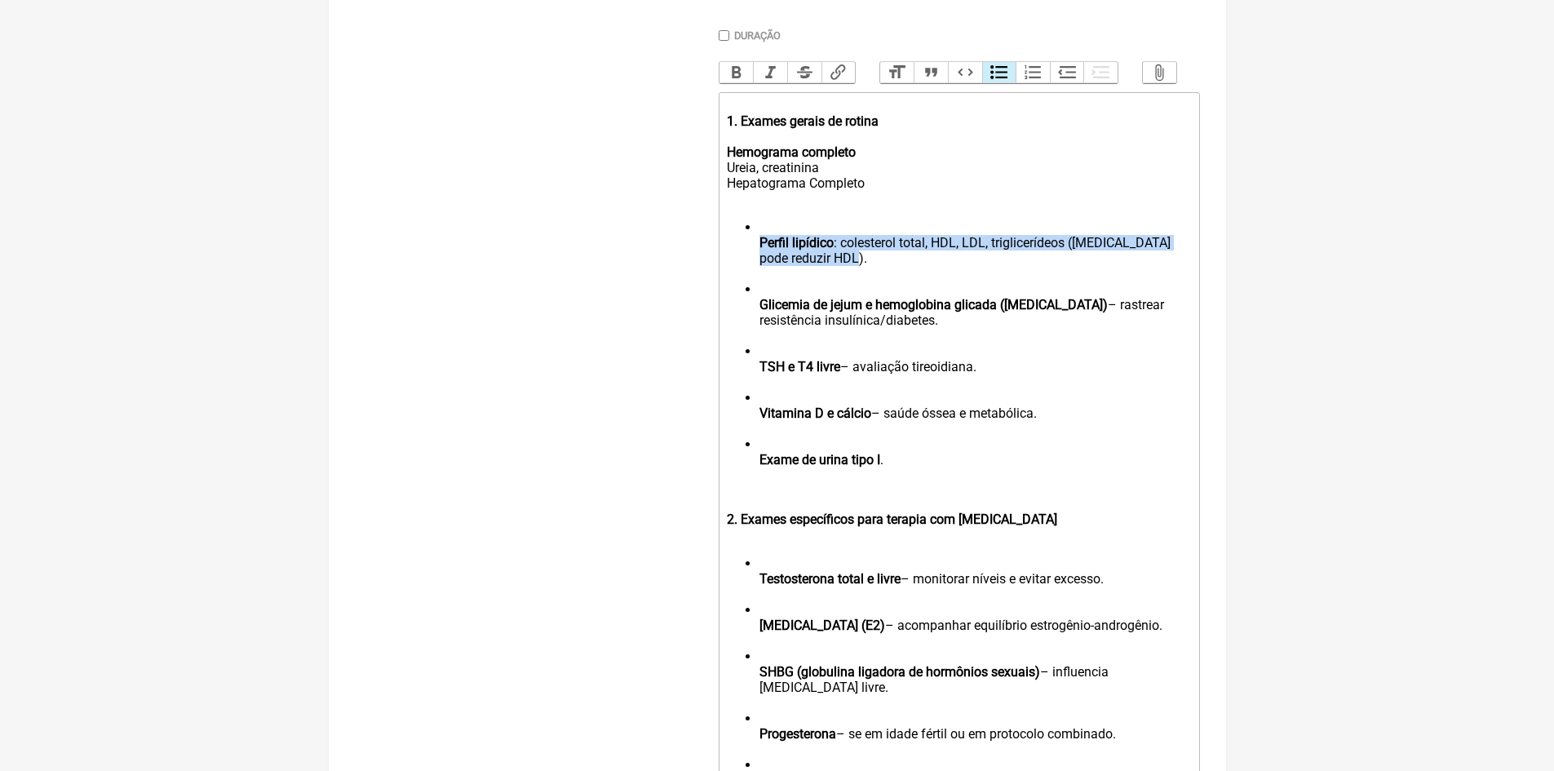
drag, startPoint x: 838, startPoint y: 268, endPoint x: 745, endPoint y: 251, distance: 93.7
click at [745, 251] on ul "Perfil lipídico : colesterol total, HDL, LDL, triglicerídeos (testosterona pode…" at bounding box center [958, 350] width 463 height 263
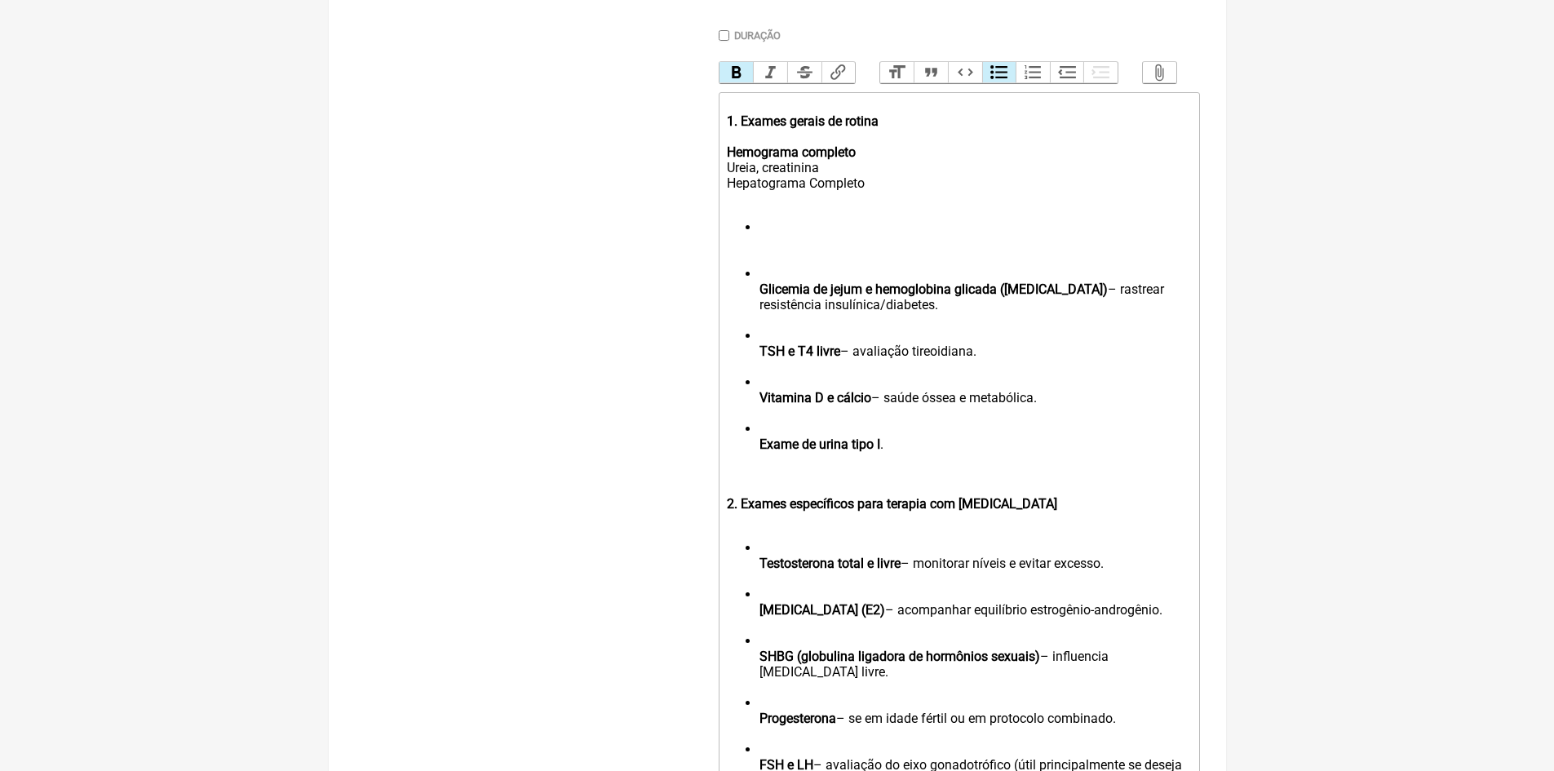
click at [755, 237] on ul "Glicemia de jejum e hemoglobina glicada (HbA1c) – rastrear resistência insulíni…" at bounding box center [958, 343] width 463 height 248
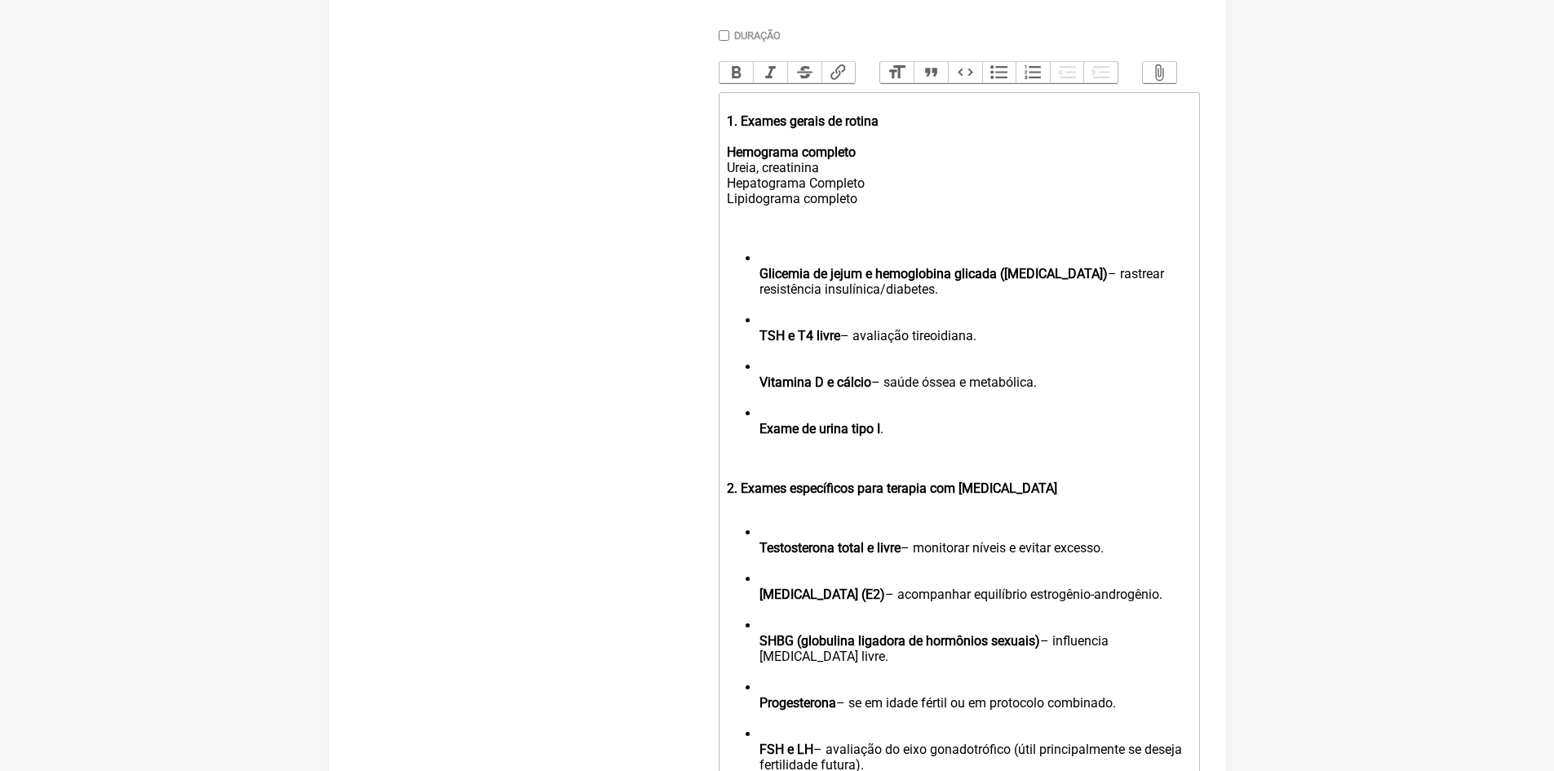
click at [755, 275] on ul "Glicemia de jejum e hemoglobina glicada (HbA1c) – rastrear resistência insulíni…" at bounding box center [958, 350] width 463 height 201
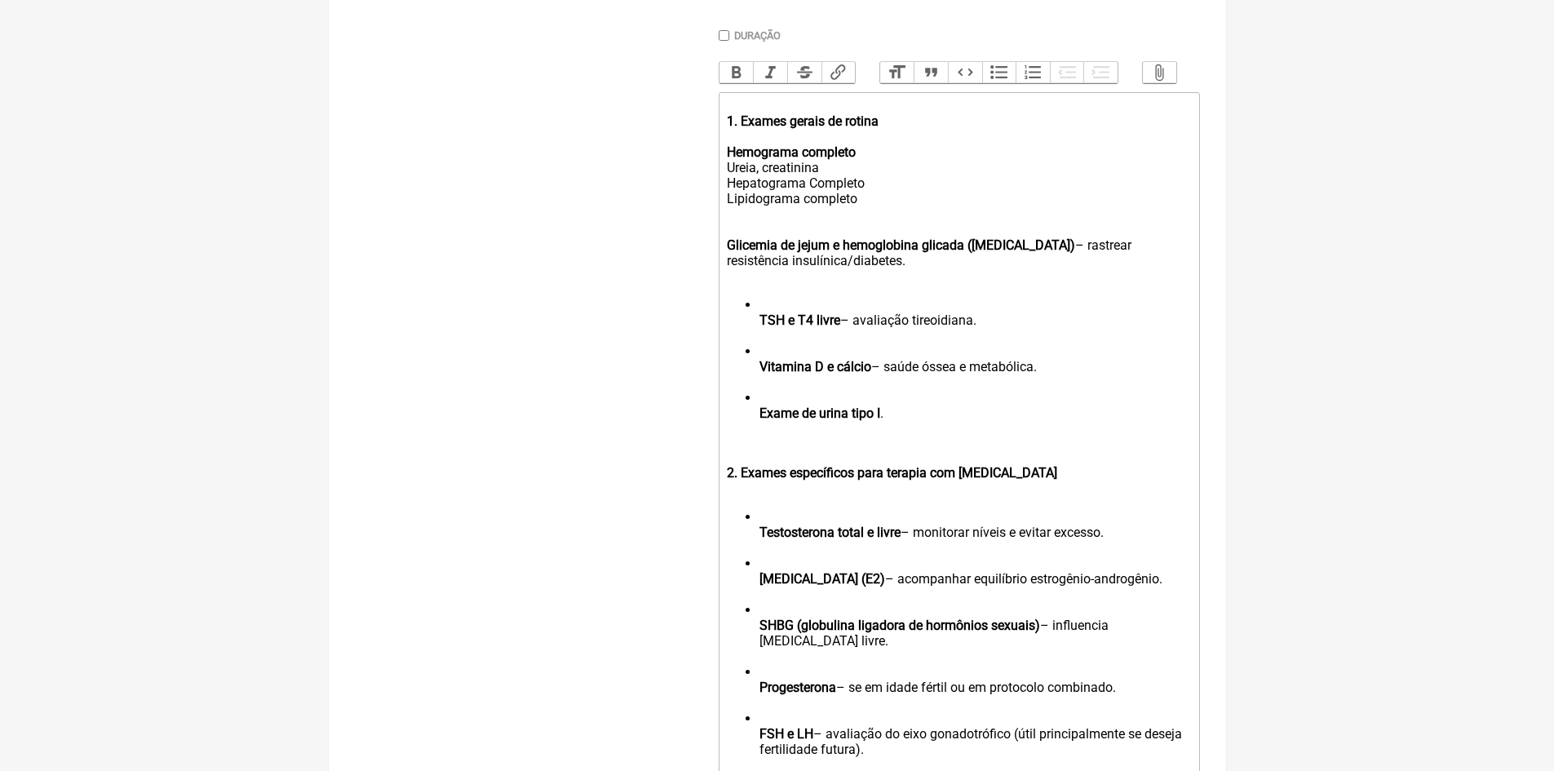
click at [724, 260] on trix-editor "1. Exames gerais de rotina Hemograma completo Ureia, creatinina Hepatograma Com…" at bounding box center [958, 555] width 481 height 927
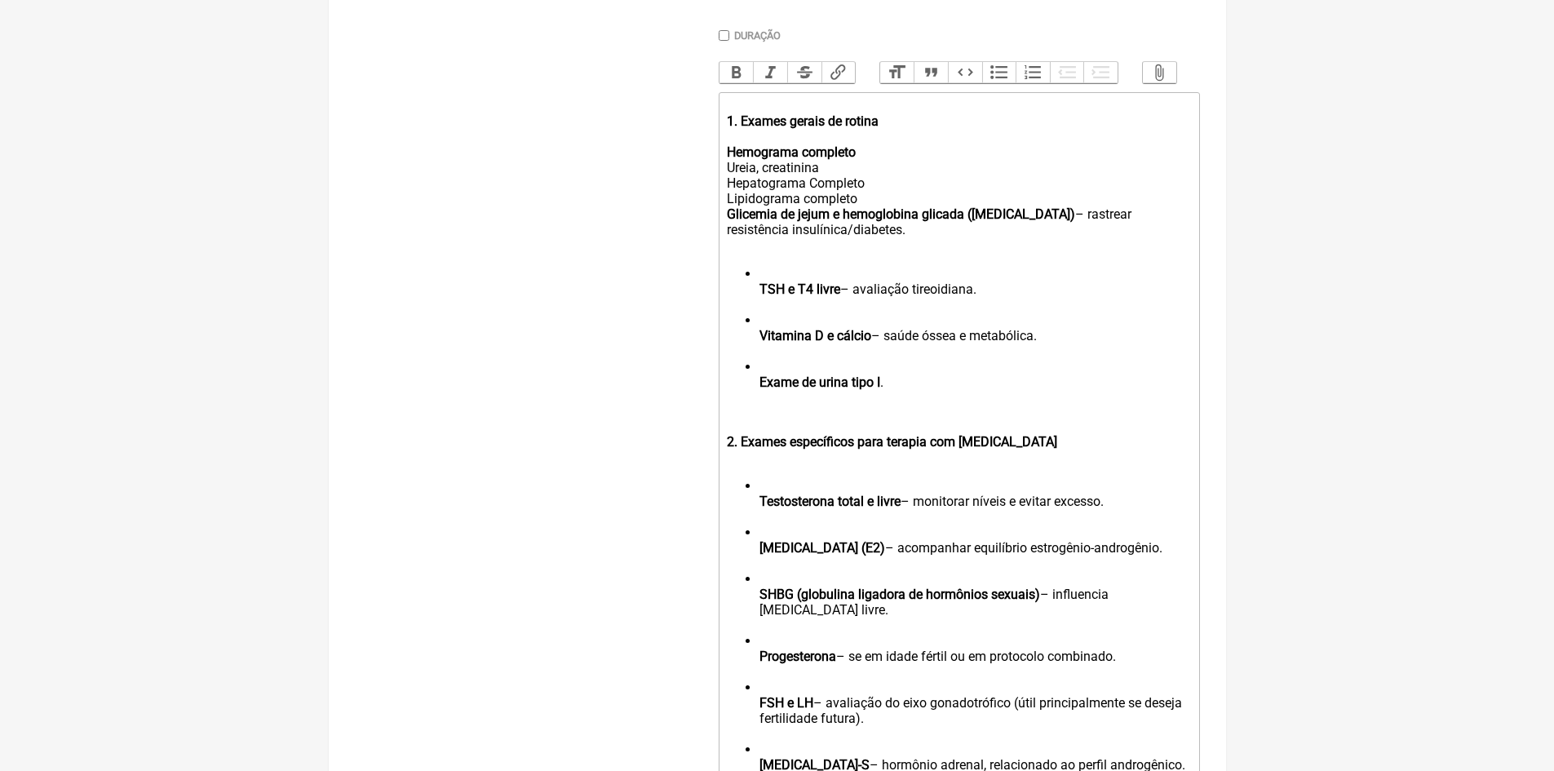
click at [843, 241] on div "Glicemia de jejum e hemoglobina glicada (HbA1c) – rastrear resistência insulíni…" at bounding box center [958, 229] width 463 height 46
drag, startPoint x: 828, startPoint y: 245, endPoint x: 705, endPoint y: 249, distance: 123.2
click at [705, 249] on form "Buscar Protocolos Formulas Medicamentos Industrializados Suplementos / Cosmétic…" at bounding box center [777, 294] width 845 height 1563
drag, startPoint x: 1146, startPoint y: 232, endPoint x: 1020, endPoint y: 230, distance: 125.6
click at [1020, 230] on div "1. Exames gerais de rotina Hemograma completo Ureia, creatinina Hepatograma Com…" at bounding box center [958, 175] width 463 height 155
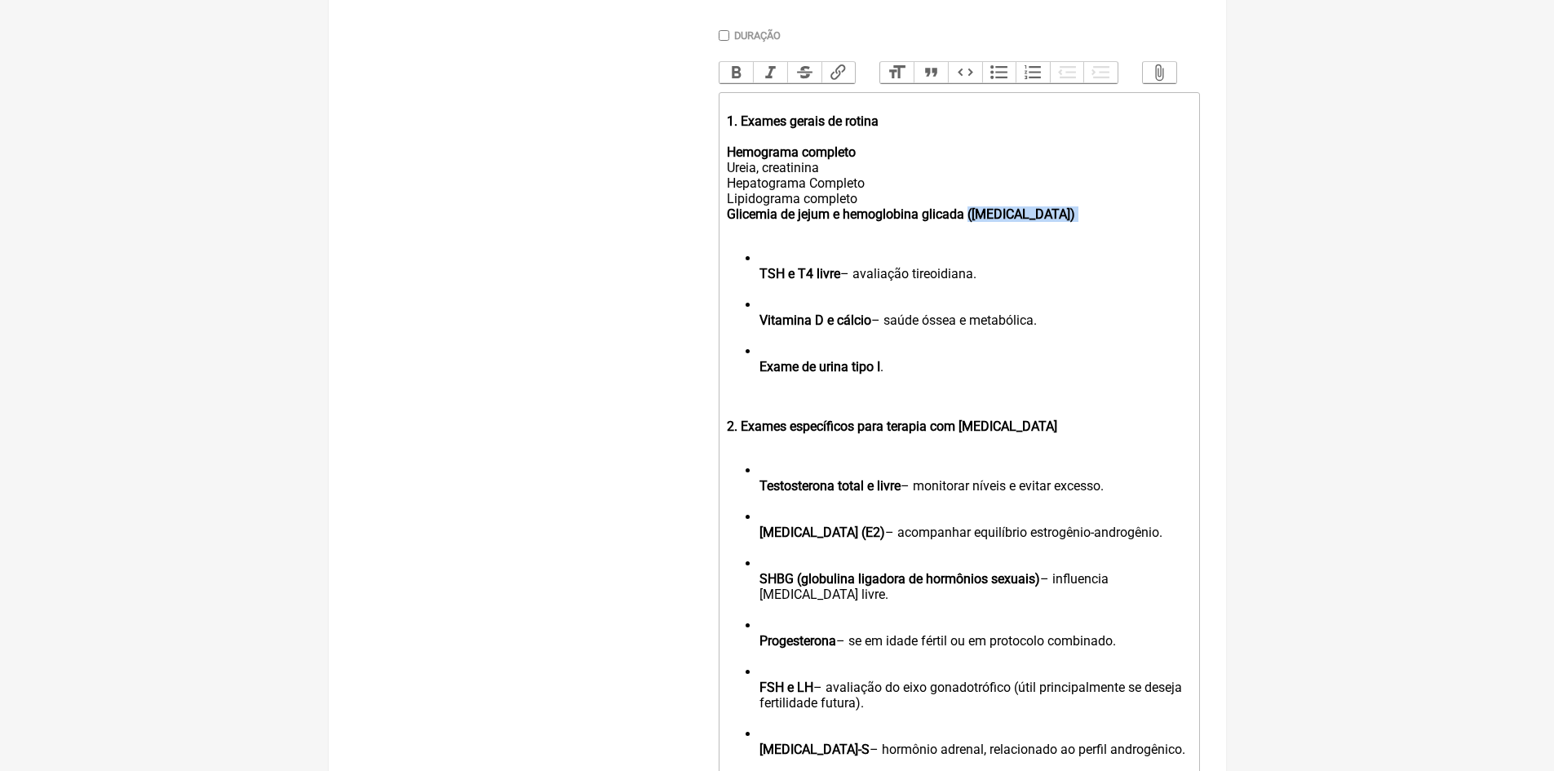
drag, startPoint x: 1019, startPoint y: 230, endPoint x: 968, endPoint y: 230, distance: 51.4
click at [966, 228] on div "1. Exames gerais de rotina Hemograma completo Ureia, creatinina Hepatograma Com…" at bounding box center [958, 167] width 463 height 139
click at [842, 222] on strong "Glicemia de jejum e hemoglobina glicada" at bounding box center [845, 213] width 237 height 15
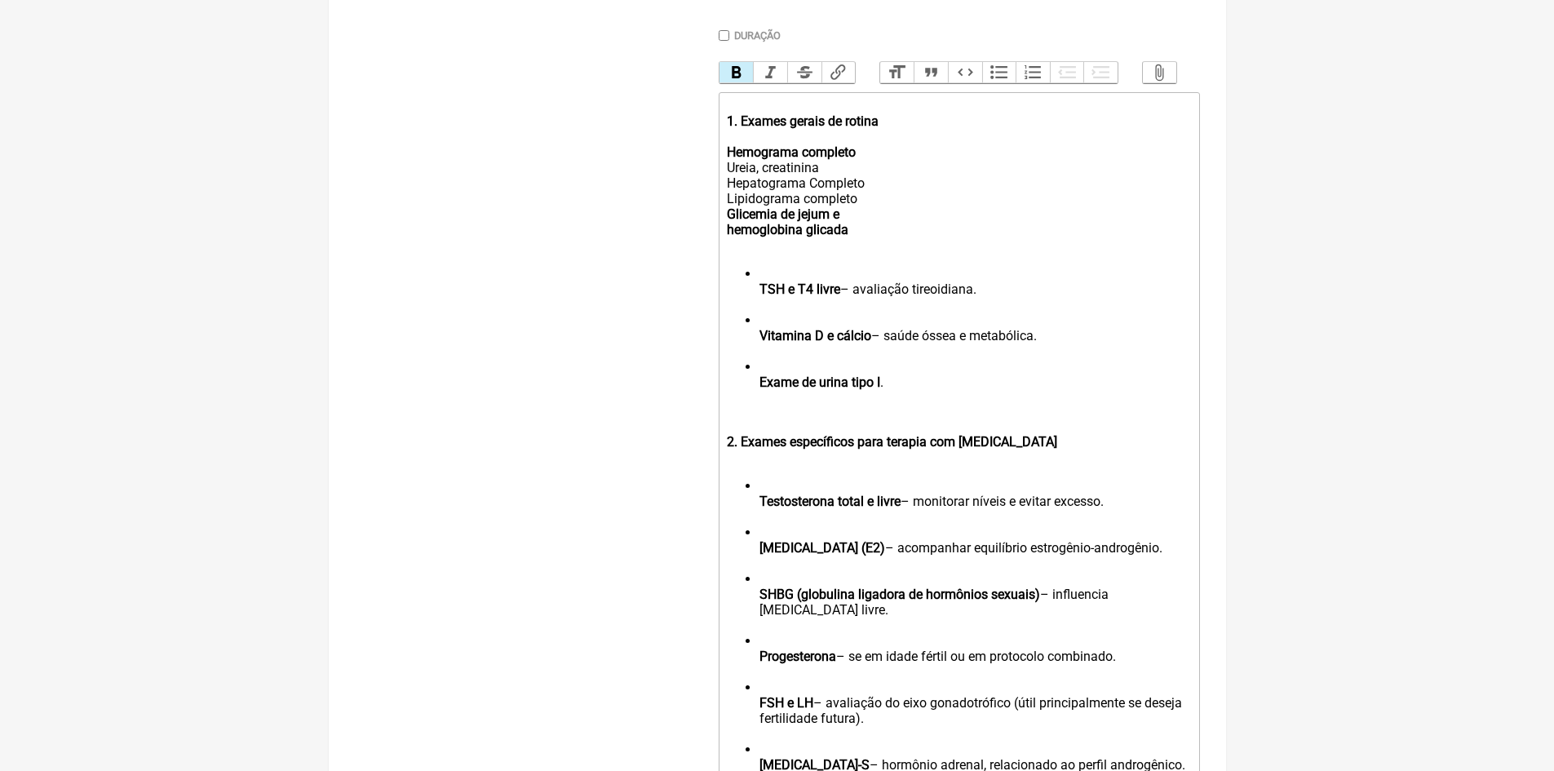
click at [847, 227] on div "1. Exames gerais de rotina Hemograma completo Ureia, creatinina Hepatograma Com…" at bounding box center [958, 175] width 463 height 155
click at [737, 237] on strong "Glicemia de jejum hemoglobina glicada" at bounding box center [788, 221] width 122 height 31
drag, startPoint x: 976, startPoint y: 299, endPoint x: 843, endPoint y: 305, distance: 133.1
click at [843, 305] on li "TSH e T4 livre – avaliação tireoidiana." at bounding box center [974, 289] width 431 height 46
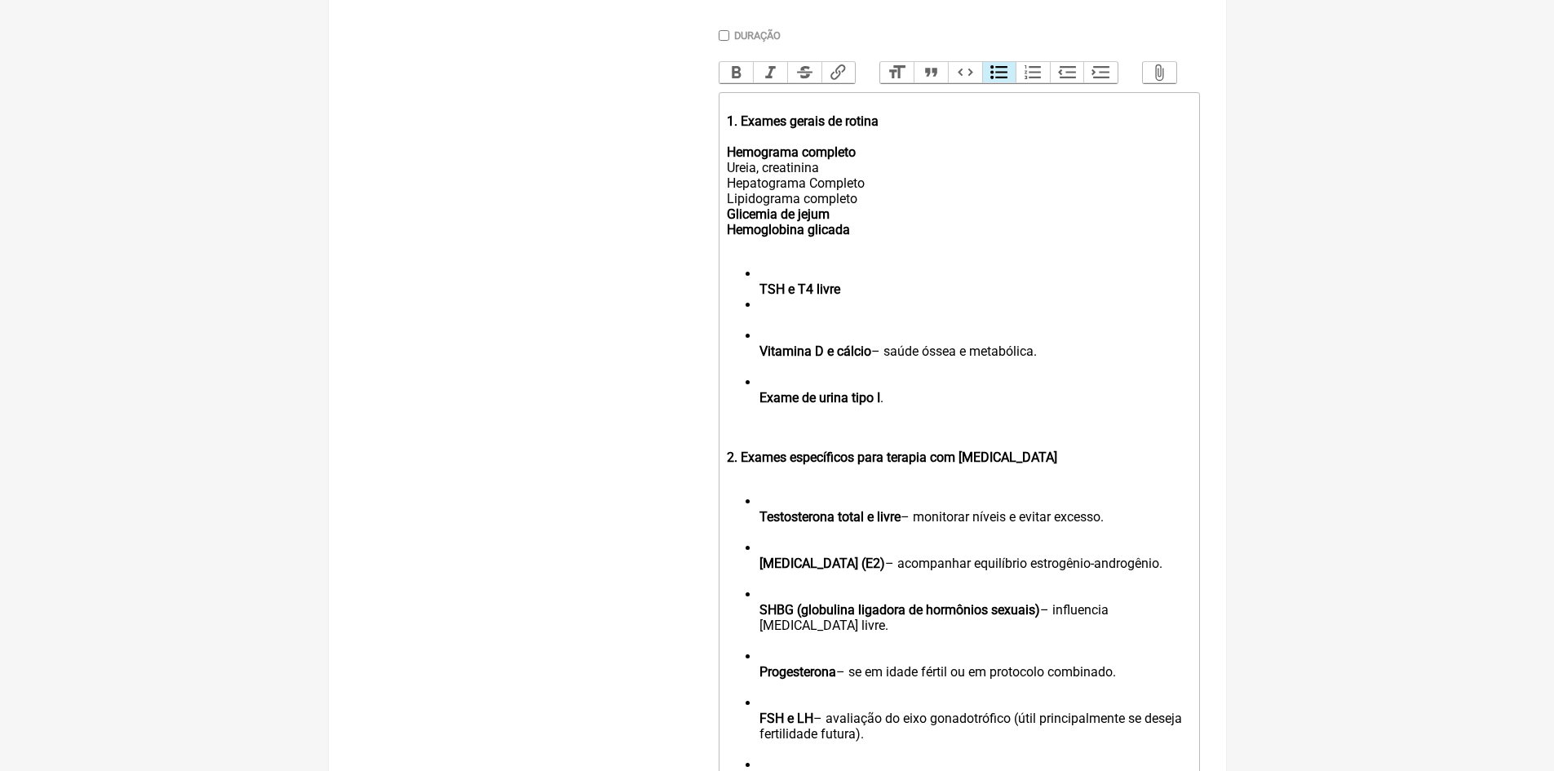
click at [759, 297] on strong "TSH e T4 livre" at bounding box center [799, 288] width 81 height 15
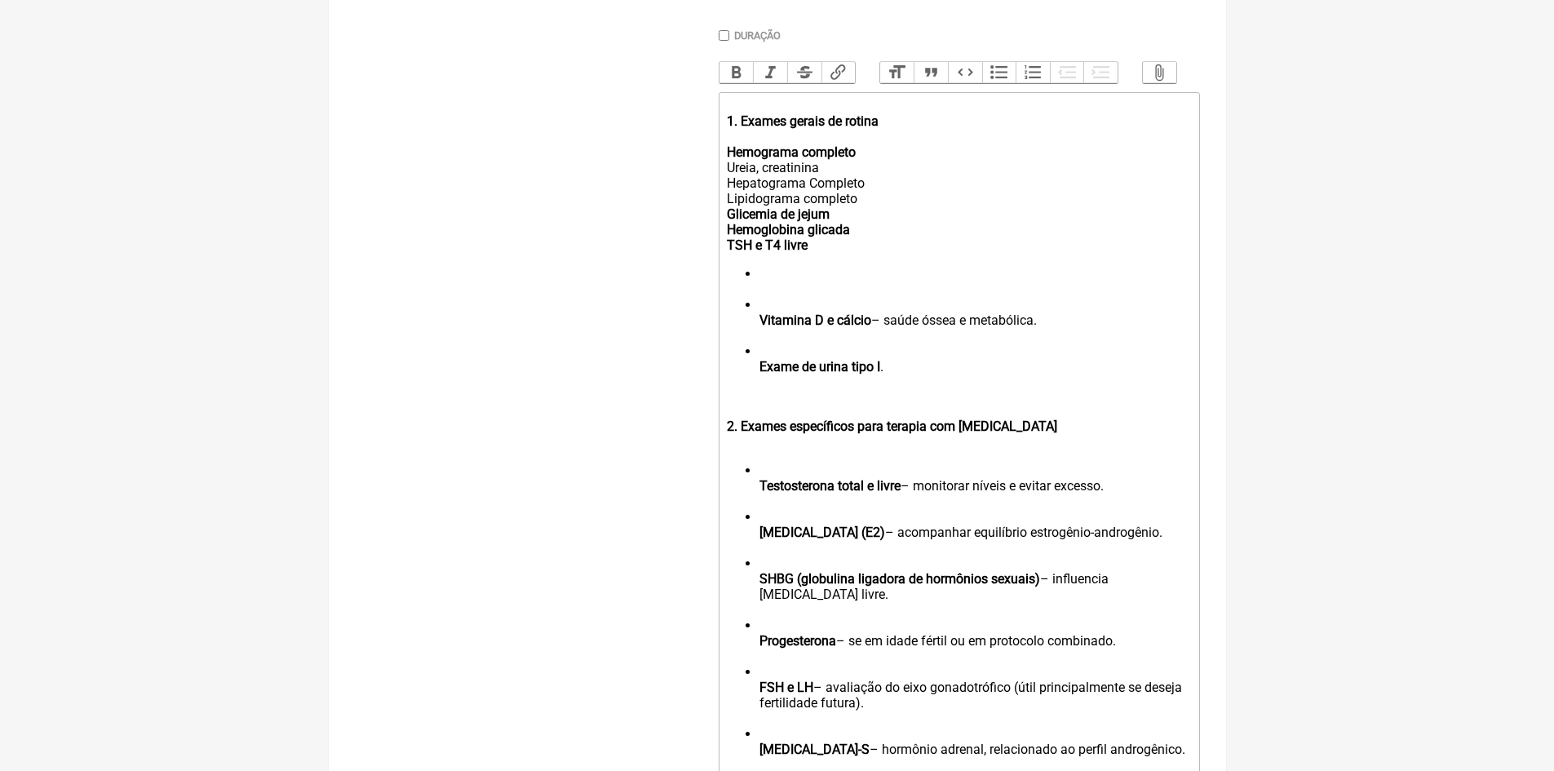
click at [767, 288] on li at bounding box center [974, 281] width 431 height 31
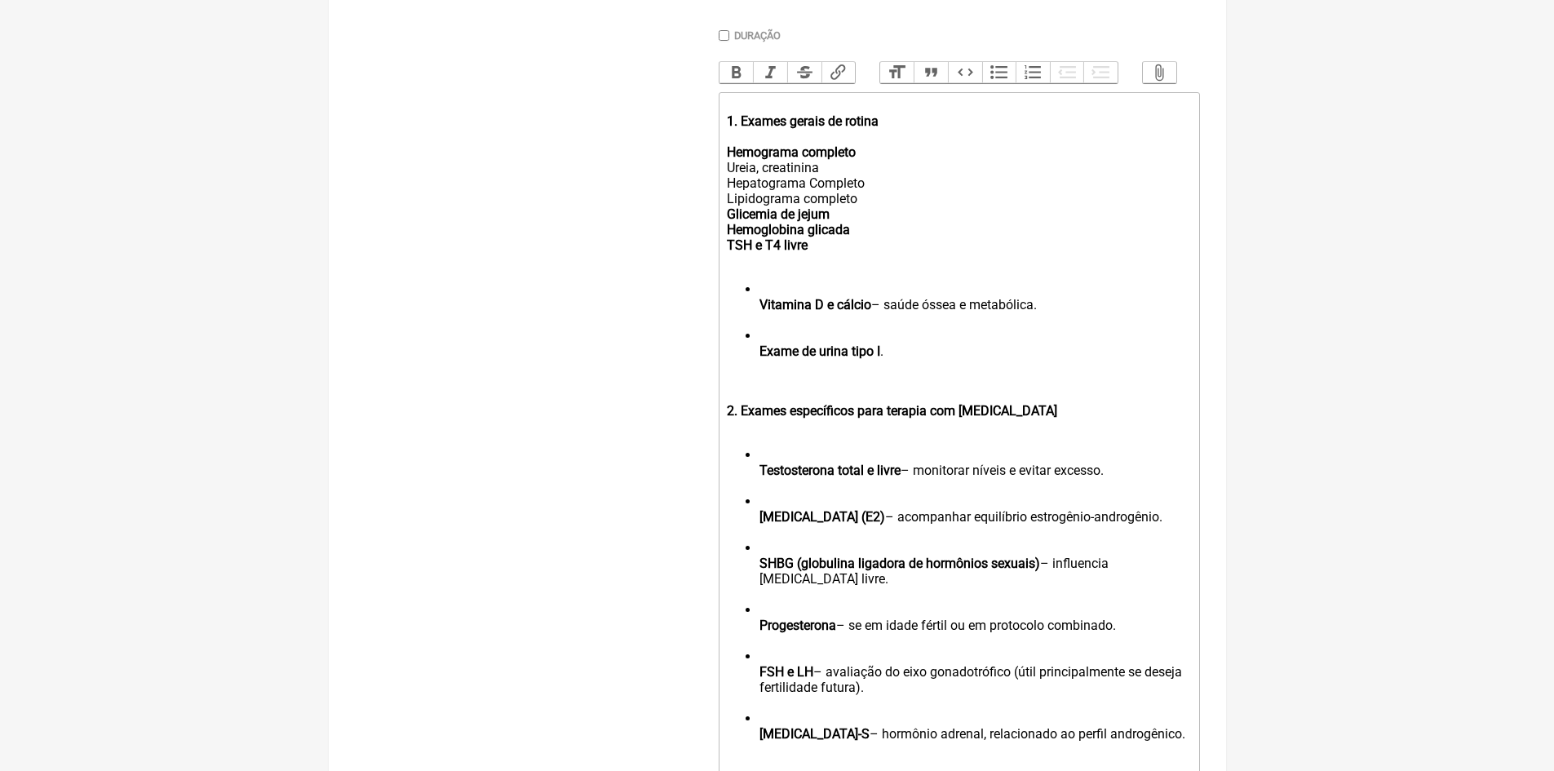
click at [762, 312] on strong "Vitamina D e cálcio" at bounding box center [815, 304] width 112 height 15
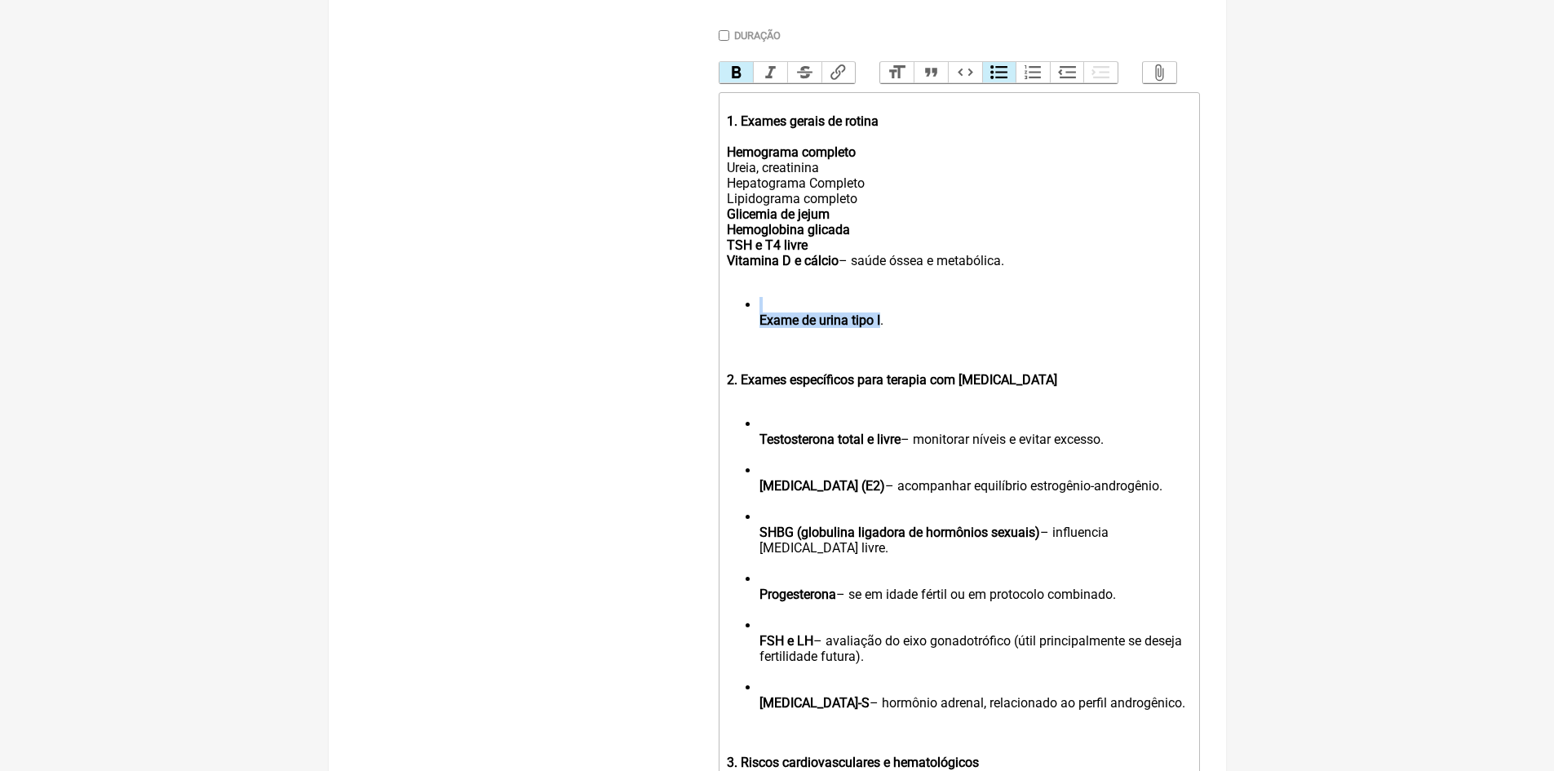
drag, startPoint x: 882, startPoint y: 329, endPoint x: 749, endPoint y: 320, distance: 133.2
click at [759, 320] on li "Exame de urina tipo I ." at bounding box center [974, 320] width 431 height 46
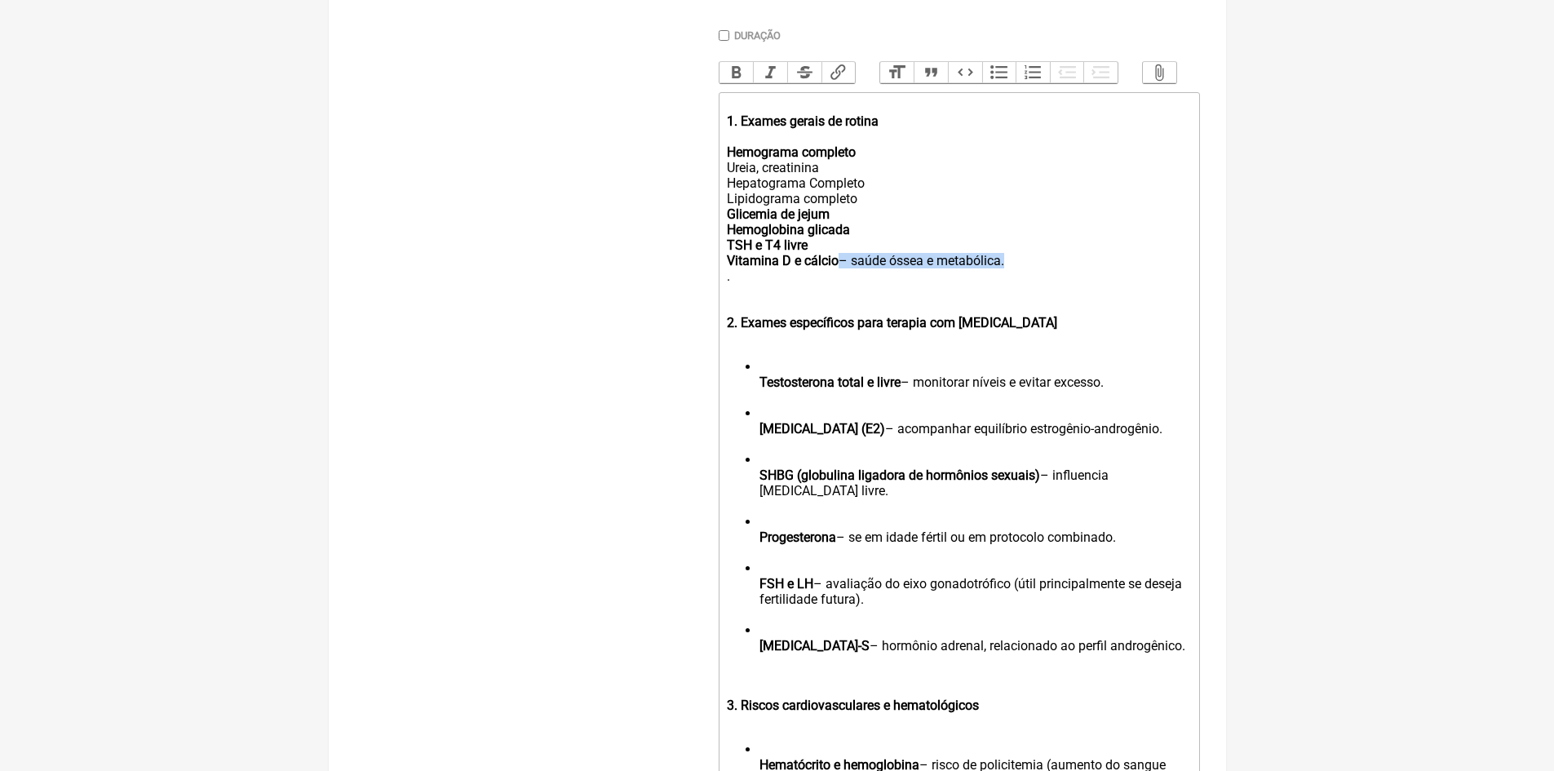
drag, startPoint x: 1006, startPoint y: 277, endPoint x: 840, endPoint y: 279, distance: 165.6
click at [840, 279] on div "Vitamina D e cálcio – saúde óssea e metabólica. ." at bounding box center [958, 276] width 463 height 46
drag, startPoint x: 1035, startPoint y: 337, endPoint x: 727, endPoint y: 333, distance: 307.5
click at [727, 333] on div "2. Exames específicos para terapia com testosterona" at bounding box center [958, 322] width 463 height 46
click at [759, 390] on strong "Testosterona total e livre" at bounding box center [829, 381] width 141 height 15
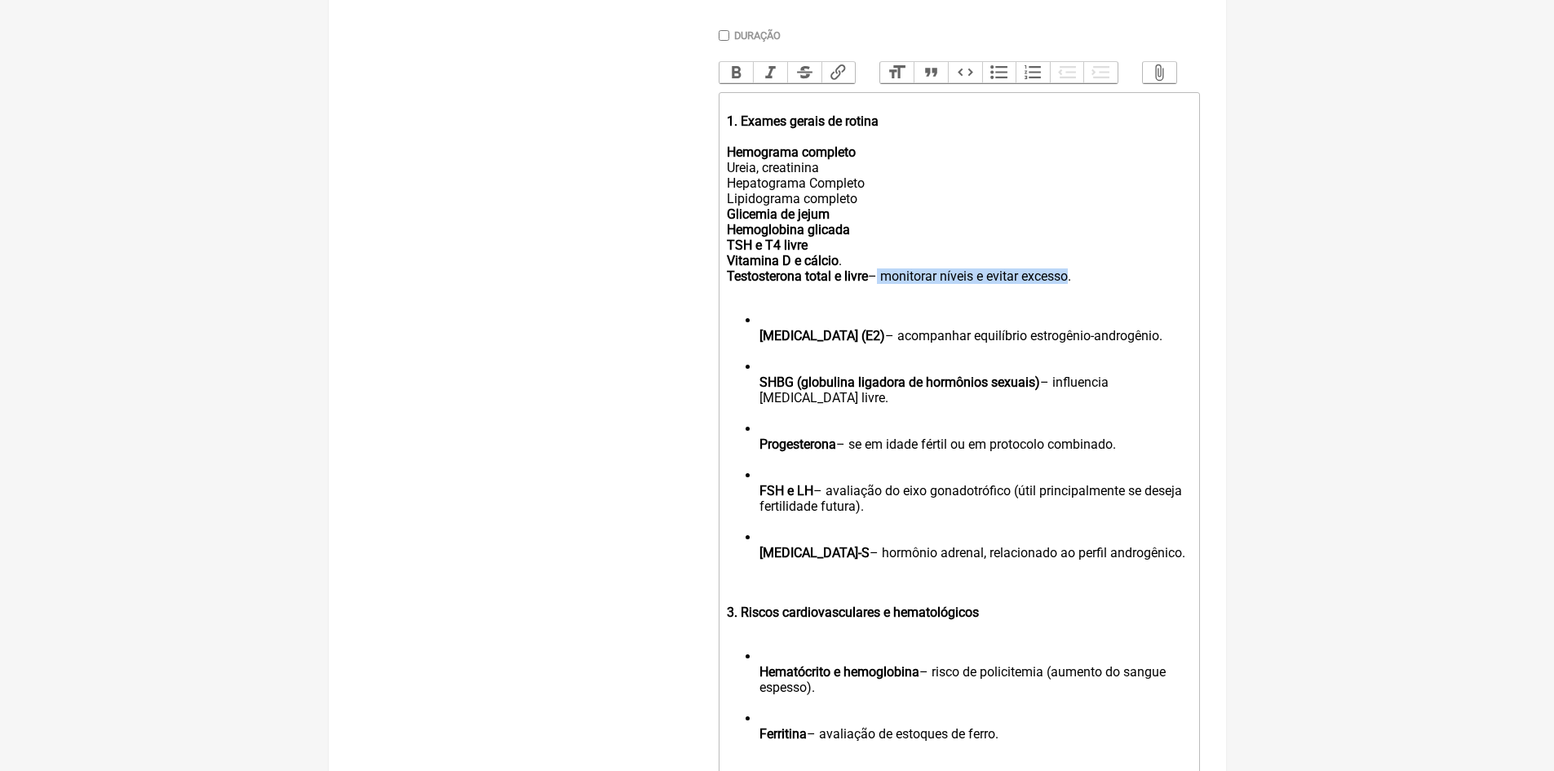
drag, startPoint x: 1068, startPoint y: 294, endPoint x: 873, endPoint y: 290, distance: 195.8
click at [873, 290] on div "Vitamina D e cálcio . Testosterona total e livre – monitorar níveis e evitar ex…" at bounding box center [958, 276] width 463 height 46
click at [897, 286] on div "Vitamina D e cálcio . Testosterona total e livre o." at bounding box center [958, 276] width 463 height 46
drag, startPoint x: 1117, startPoint y: 349, endPoint x: 843, endPoint y: 345, distance: 274.0
click at [843, 345] on li "Estradiol (E2) – acompanhar equilíbrio estrogênio-androgênio." at bounding box center [974, 335] width 431 height 46
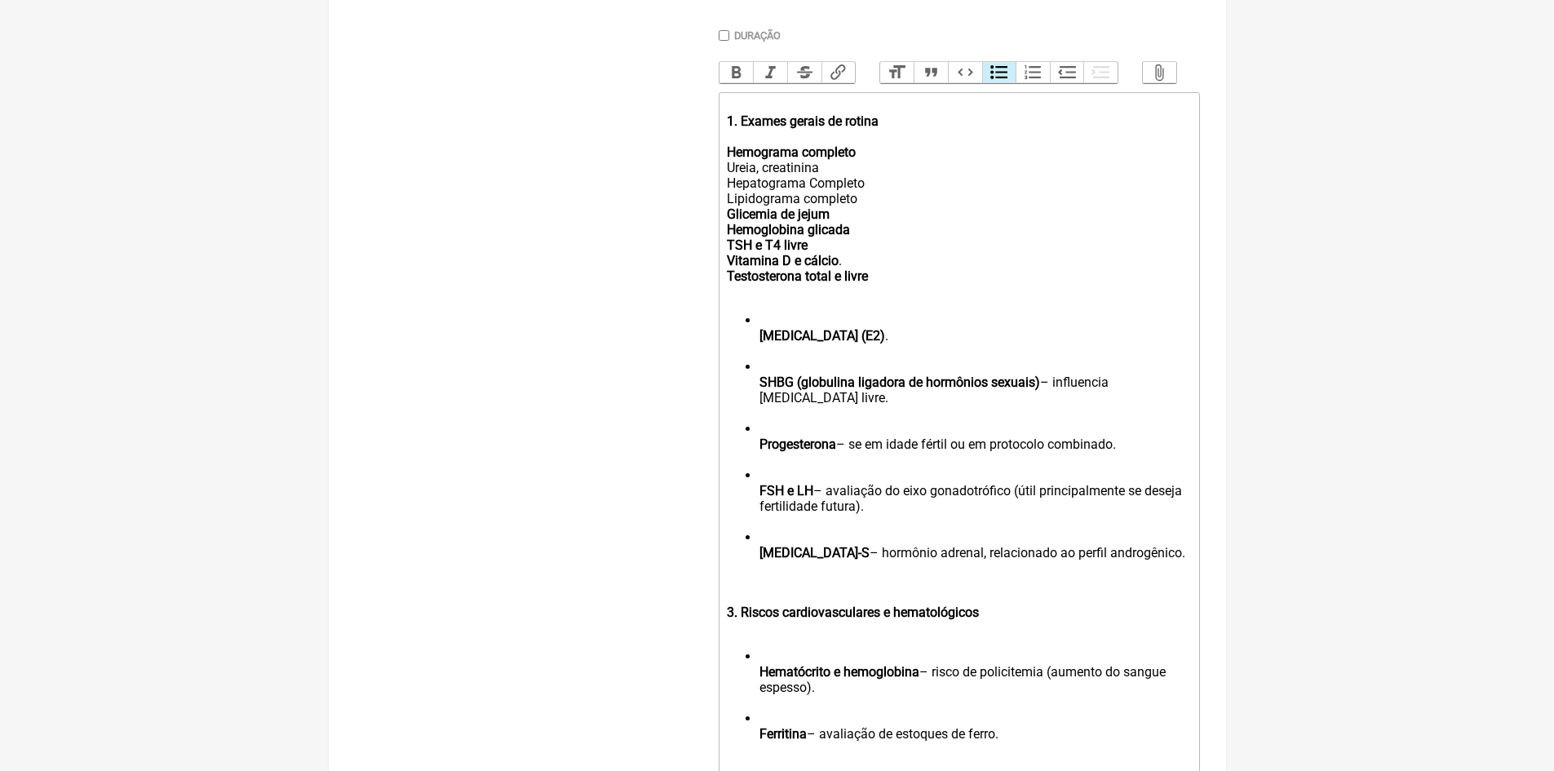
click at [762, 343] on strong "Estradiol (E2)" at bounding box center [822, 335] width 126 height 15
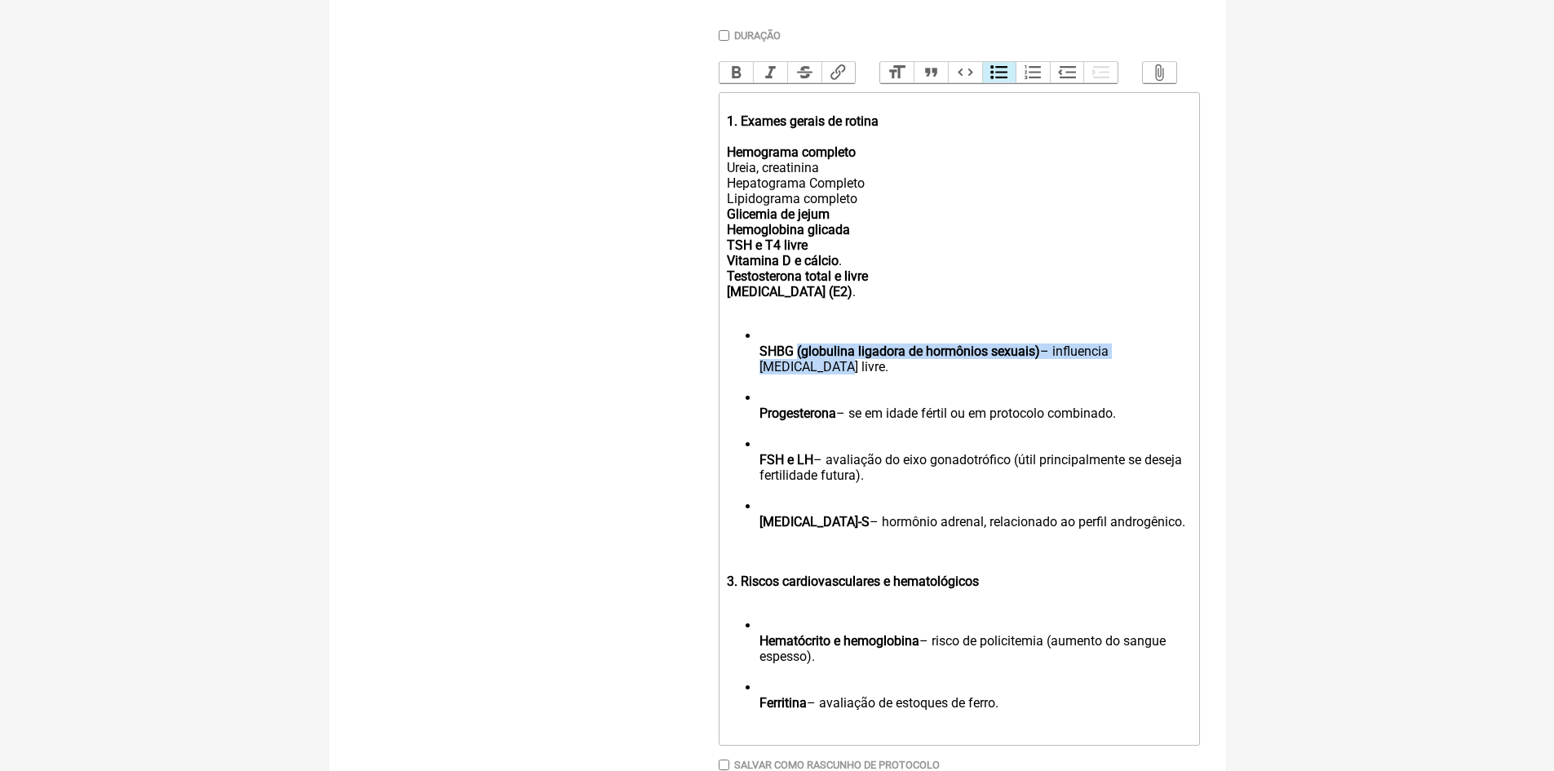
drag, startPoint x: 1191, startPoint y: 365, endPoint x: 807, endPoint y: 367, distance: 384.1
click at [803, 367] on trix-editor "1. Exames gerais de rotina Hemograma completo Ureia, creatinina Hepatograma Com…" at bounding box center [958, 418] width 481 height 653
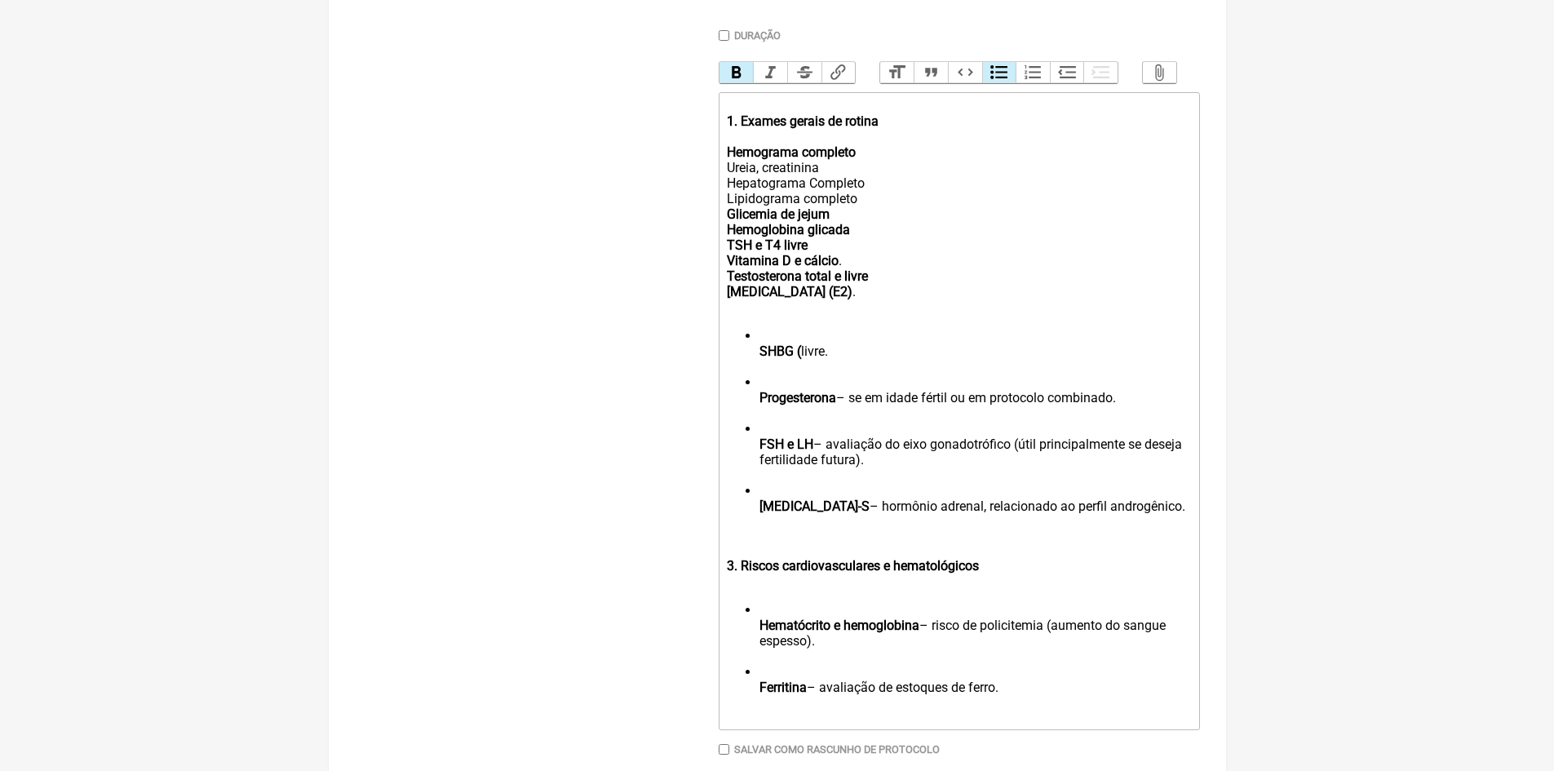
click at [842, 365] on li "SHBG ( livre." at bounding box center [974, 351] width 431 height 46
click at [761, 359] on strong "SHBG" at bounding box center [776, 350] width 34 height 15
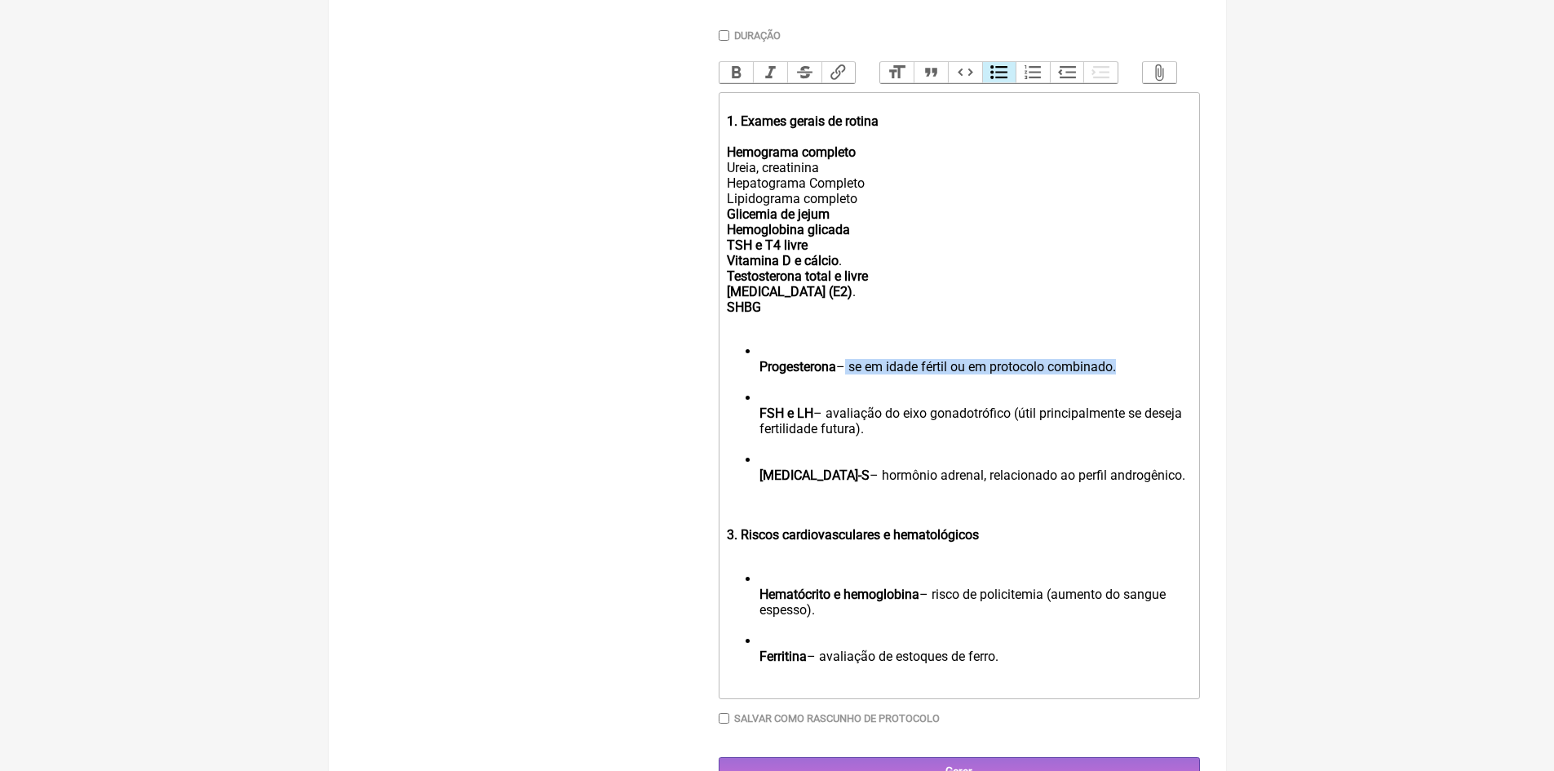
drag, startPoint x: 1121, startPoint y: 384, endPoint x: 845, endPoint y: 376, distance: 276.6
click at [845, 376] on li "Progesterona – se em idade fértil ou em protocolo combinado." at bounding box center [974, 366] width 431 height 46
click at [759, 374] on strong "Progesterona" at bounding box center [797, 366] width 77 height 15
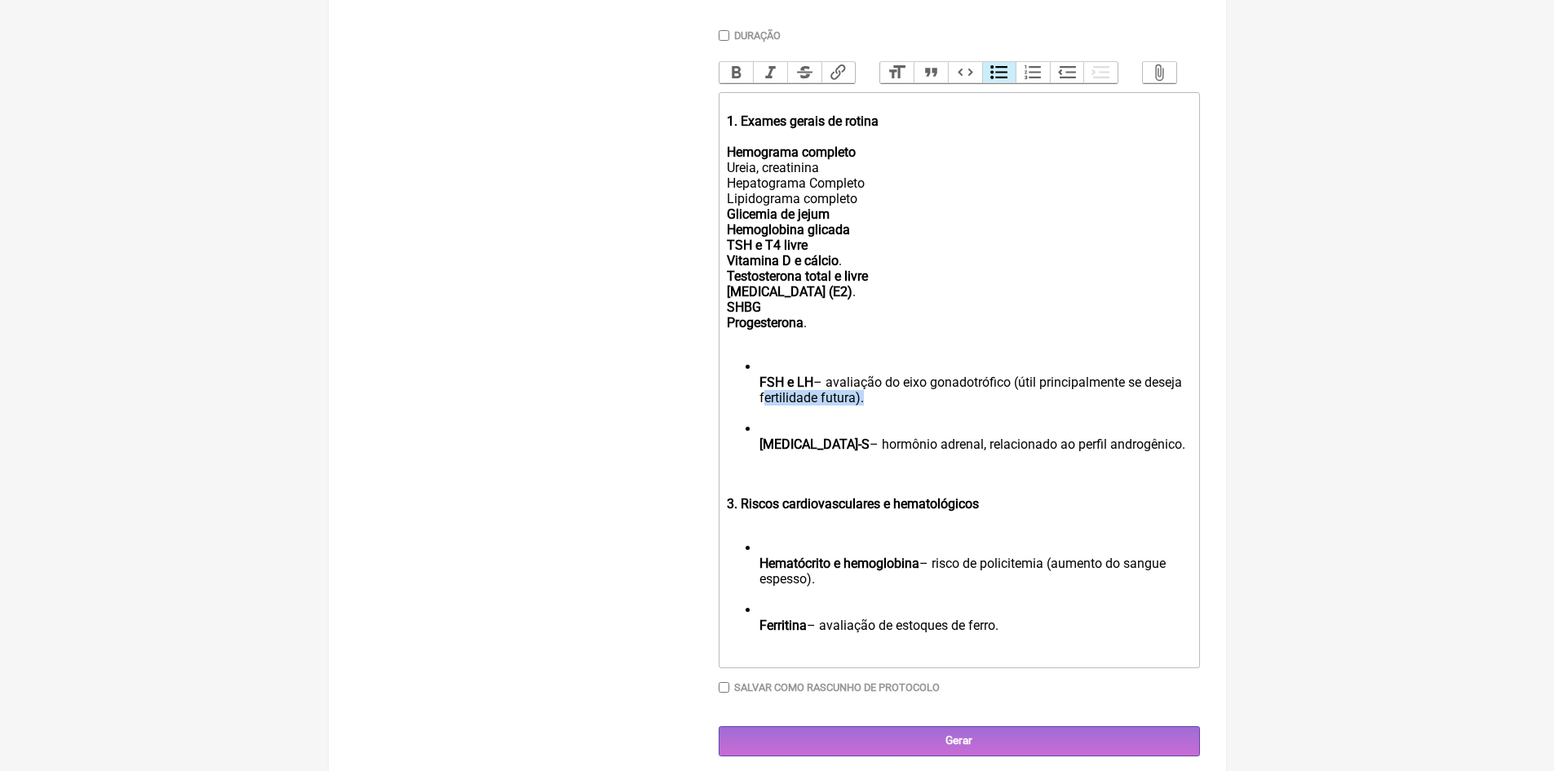
drag, startPoint x: 860, startPoint y: 409, endPoint x: 755, endPoint y: 419, distance: 105.7
click at [755, 419] on ul "FSH e LH – avaliação do eixo gonadotrófico (útil principalmente se deseja ferti…" at bounding box center [958, 413] width 463 height 108
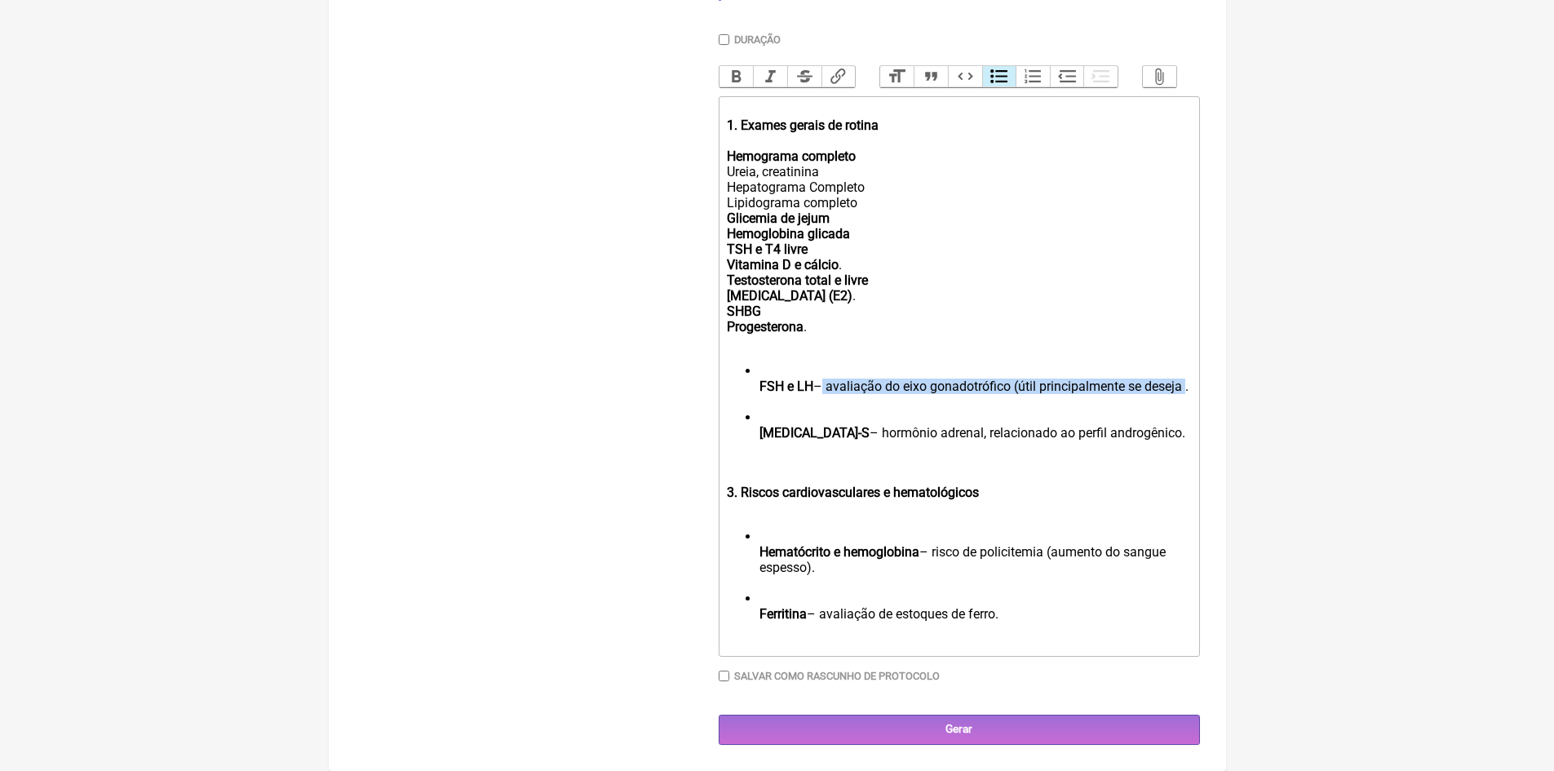
drag, startPoint x: 1132, startPoint y: 394, endPoint x: 818, endPoint y: 401, distance: 314.1
click at [818, 401] on li "FSH e LH – avaliação do eixo gonadotrófico (útil principalmente se deseja ." at bounding box center [974, 386] width 431 height 46
click at [761, 391] on ul "FSH e LH . DHEA-S – hormônio adrenal, relacionado ao perfil androgênico." at bounding box center [958, 409] width 463 height 93
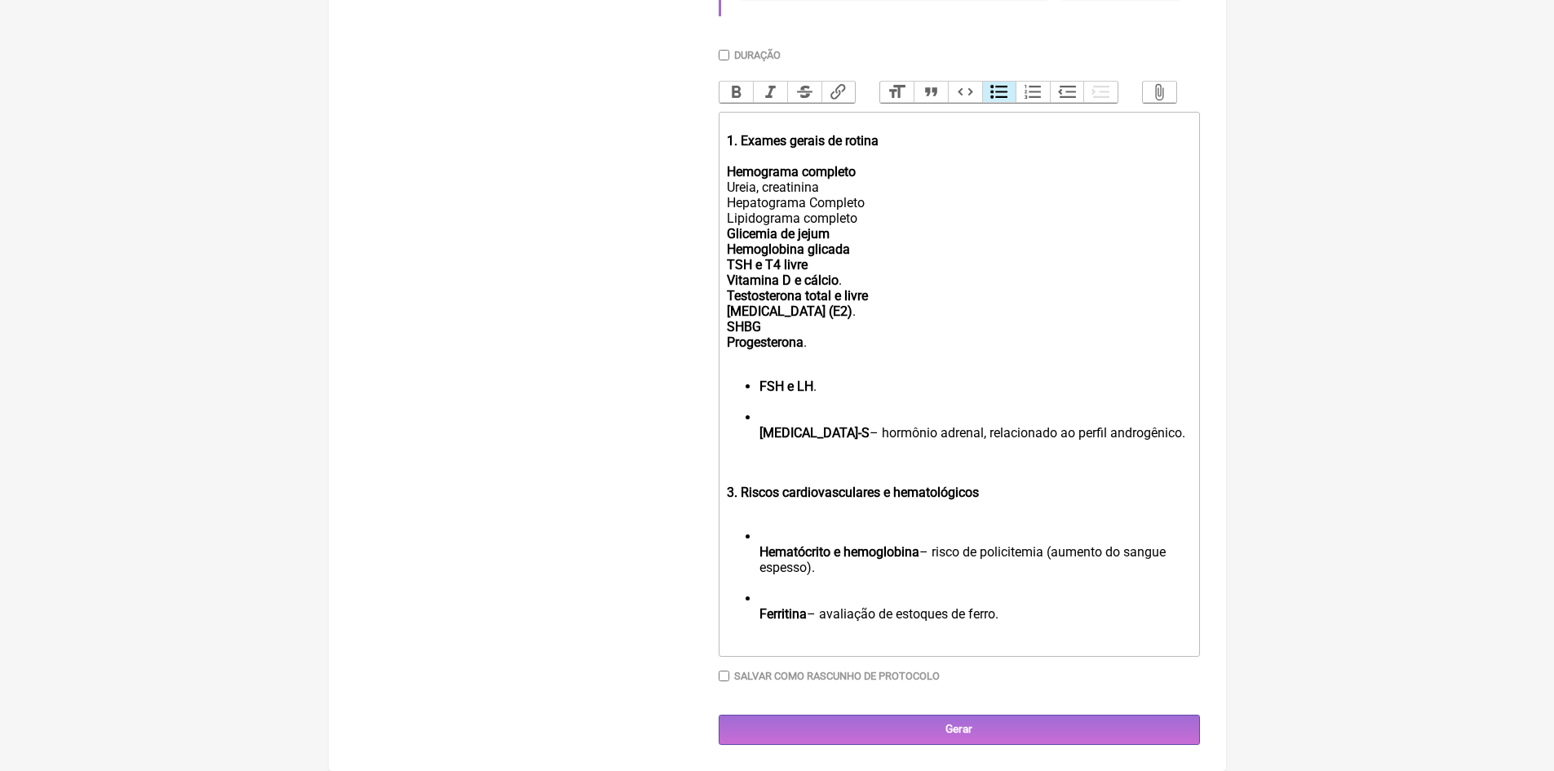
scroll to position [663, 0]
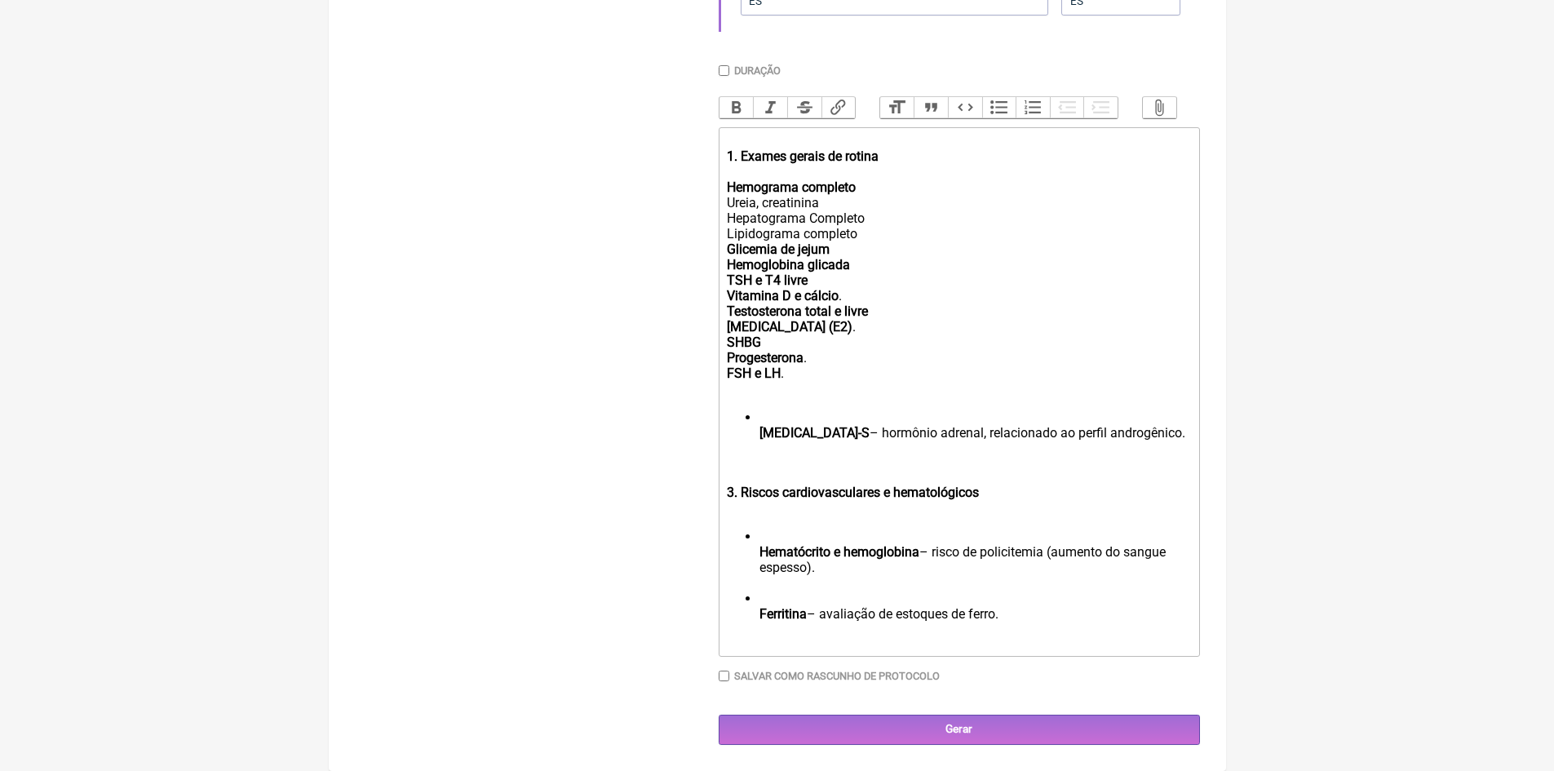
click at [758, 415] on ul "DHEA-S – hormônio adrenal, relacionado ao perfil androgênico." at bounding box center [958, 432] width 463 height 46
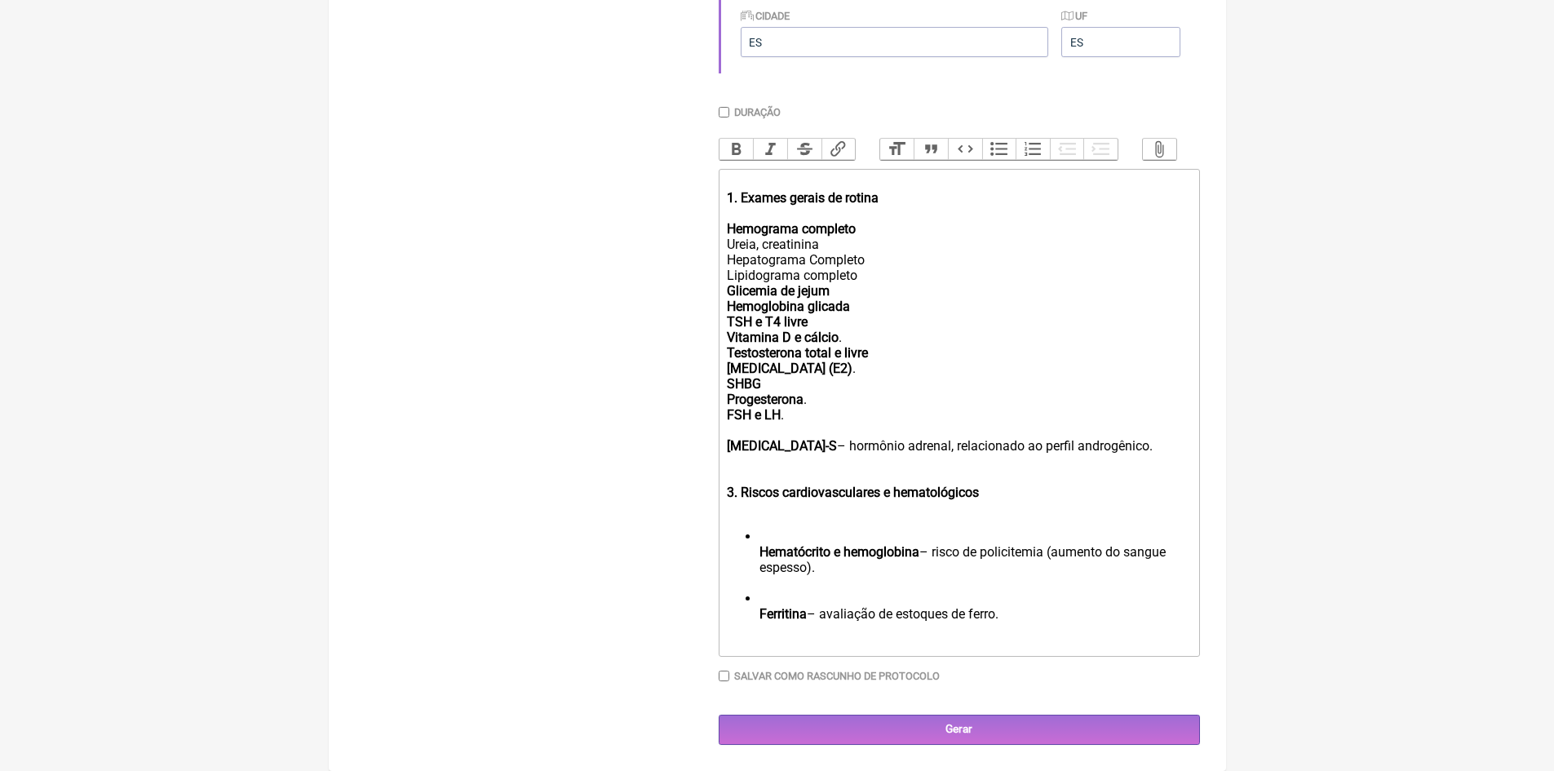
click at [727, 445] on strong "DHEA-S" at bounding box center [782, 445] width 110 height 15
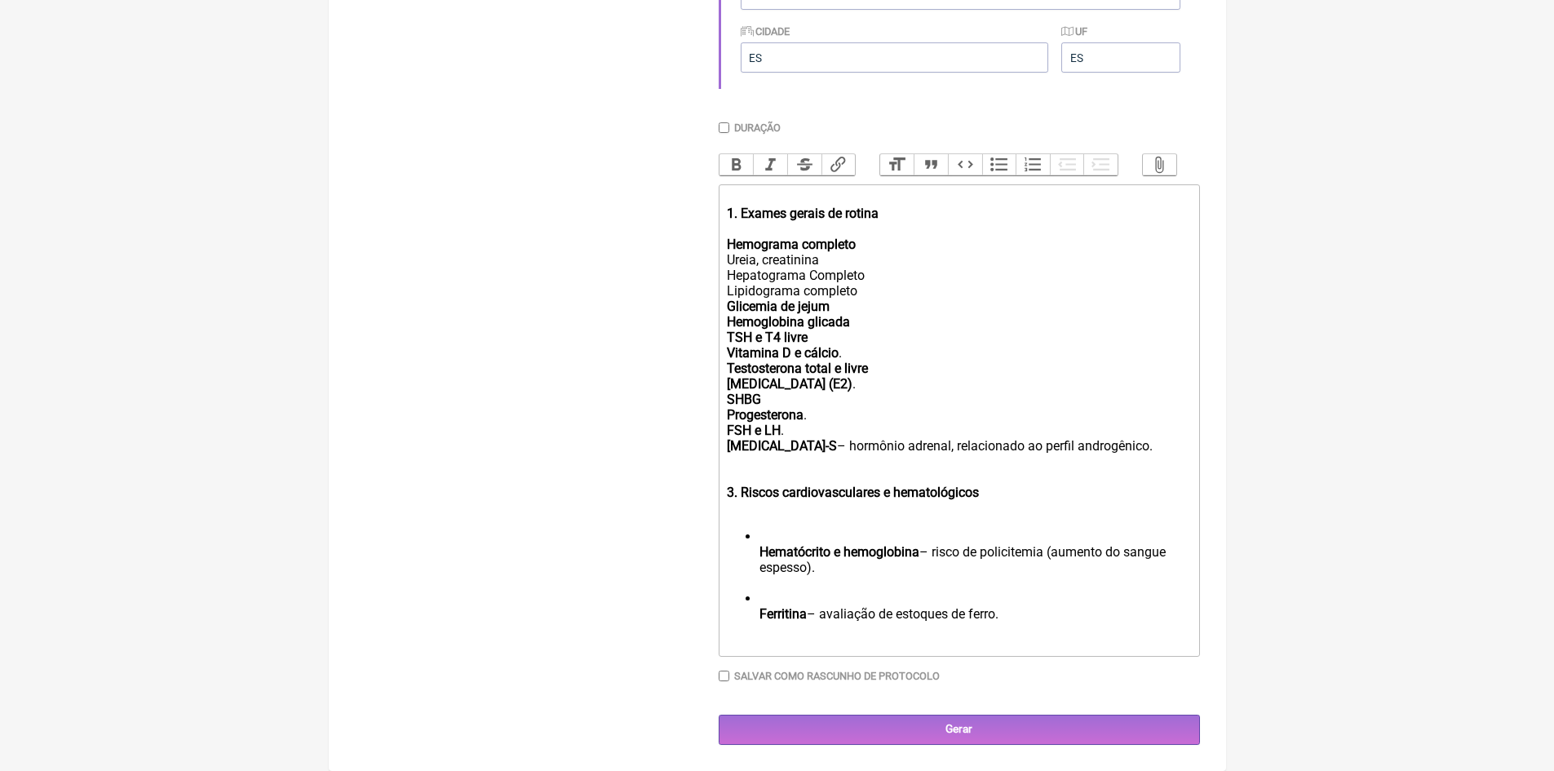
drag, startPoint x: 1077, startPoint y: 439, endPoint x: 779, endPoint y: 448, distance: 298.6
click at [779, 448] on div "Vitamina D e cálcio . Testosterona total e livre Estradiol (E2) . SHBG Progeste…" at bounding box center [958, 407] width 463 height 124
click at [799, 437] on div "Vitamina D e cálcio . Testosterona total e livre Estradiol (E2) . SHBG Progeste…" at bounding box center [958, 407] width 463 height 124
click at [820, 422] on div "Vitamina D e cálcio . Testosterona total e livre Estradiol (E2) . SHBG Progeste…" at bounding box center [958, 407] width 463 height 124
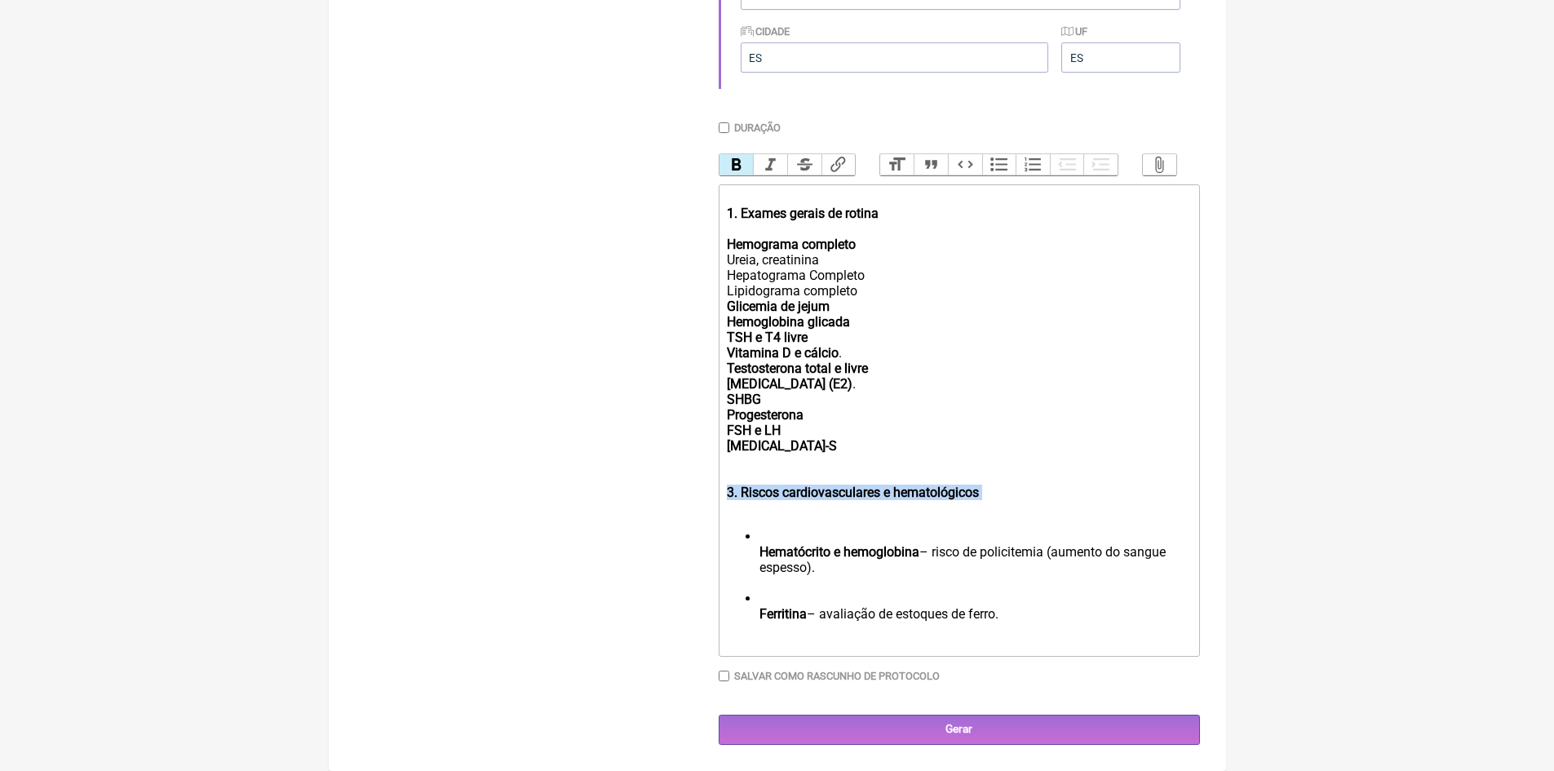
drag, startPoint x: 723, startPoint y: 492, endPoint x: 980, endPoint y: 506, distance: 258.1
click at [980, 506] on trix-editor "1. Exames gerais de rotina Hemograma completo Ureia, creatinina Hepatograma Com…" at bounding box center [958, 420] width 481 height 472
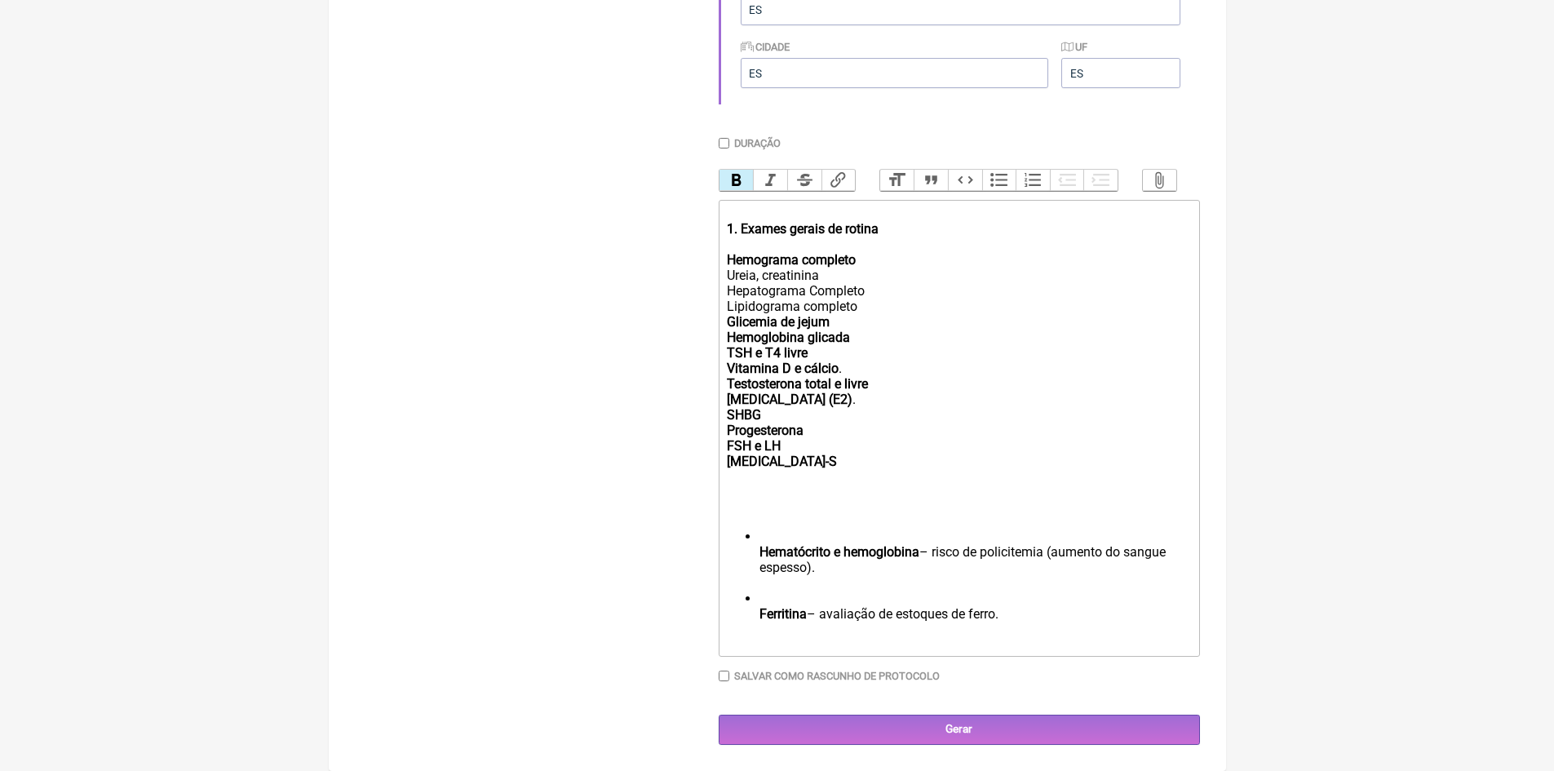
scroll to position [590, 0]
drag, startPoint x: 751, startPoint y: 546, endPoint x: 1110, endPoint y: 584, distance: 360.8
click at [1110, 584] on ul "Hematócrito e hemoglobina – risco de policitemia (aumento do sangue espesso). F…" at bounding box center [958, 582] width 463 height 108
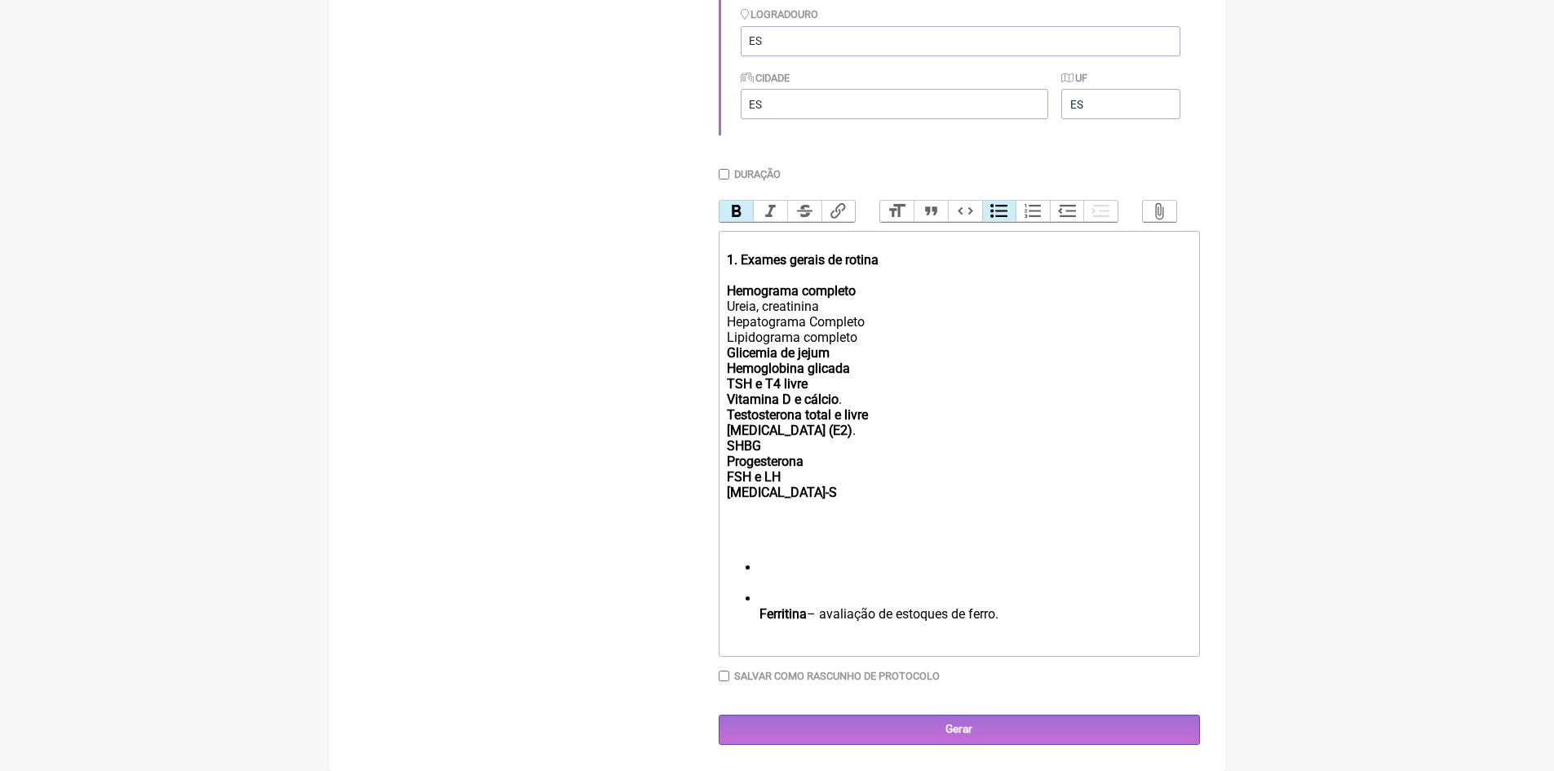
scroll to position [559, 0]
drag, startPoint x: 753, startPoint y: 595, endPoint x: 711, endPoint y: 586, distance: 42.5
click at [714, 586] on form "Buscar Protocolos Formulas Medicamentos Industrializados Suplementos / Cosmétic…" at bounding box center [777, 198] width 845 height 1093
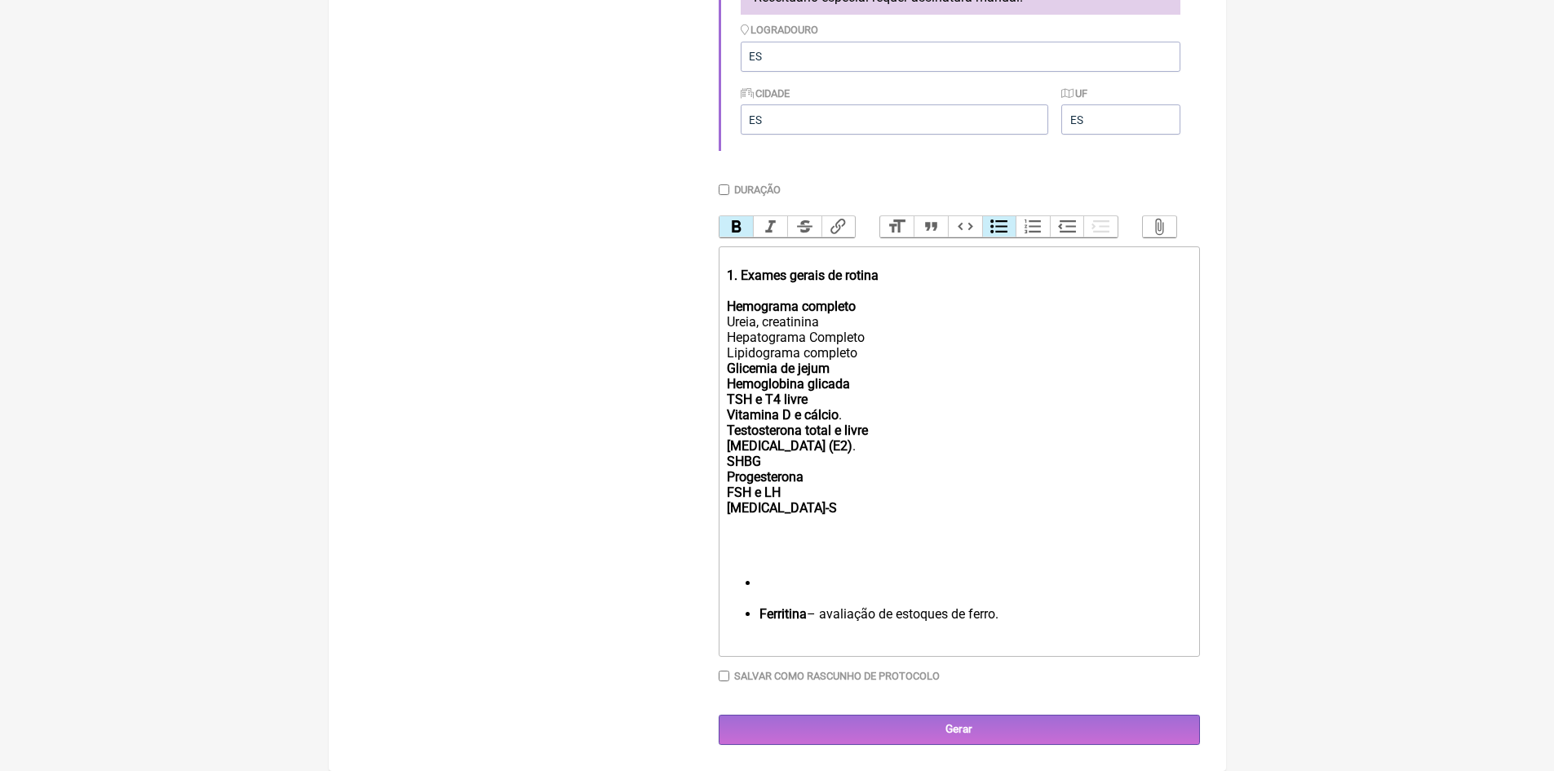
scroll to position [544, 0]
drag, startPoint x: 761, startPoint y: 581, endPoint x: 720, endPoint y: 577, distance: 40.9
click at [720, 577] on trix-editor "1. Exames gerais de rotina Hemograma completo Ureia, creatinina Hepatograma Com…" at bounding box center [958, 451] width 481 height 410
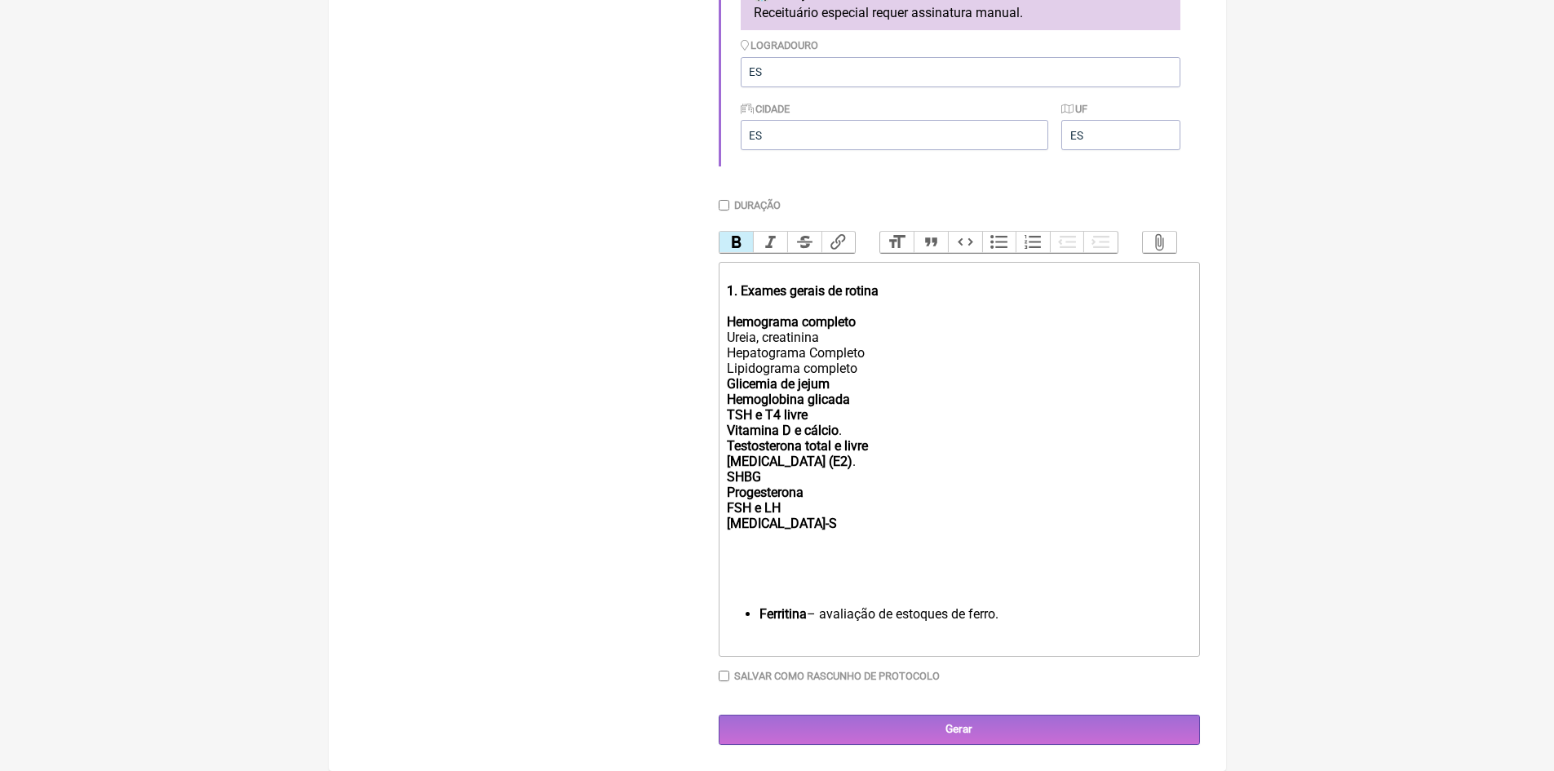
click at [758, 610] on ul "Ferritina – avaliação de estoques de ferro." at bounding box center [958, 621] width 463 height 31
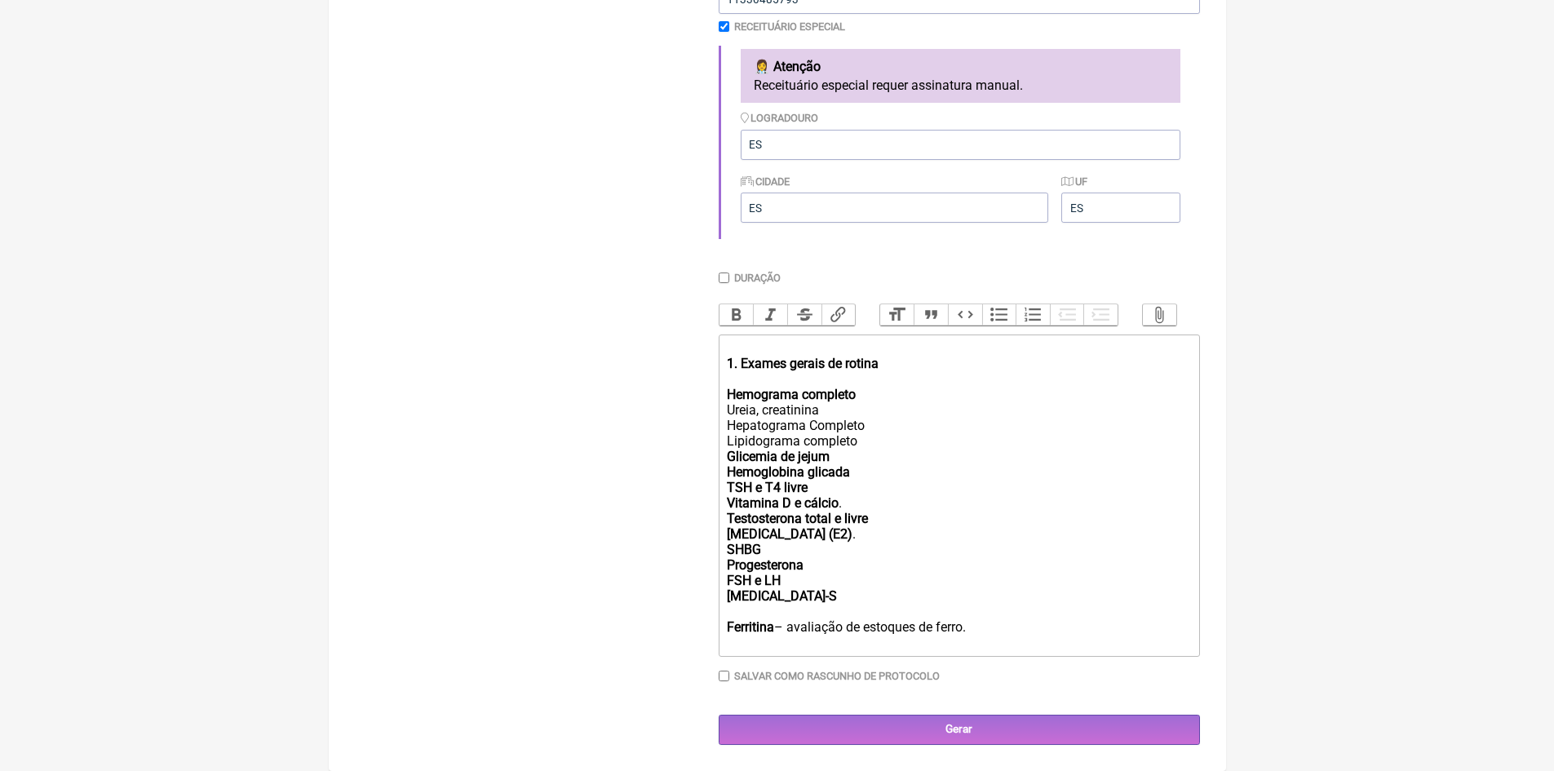
scroll to position [440, 0]
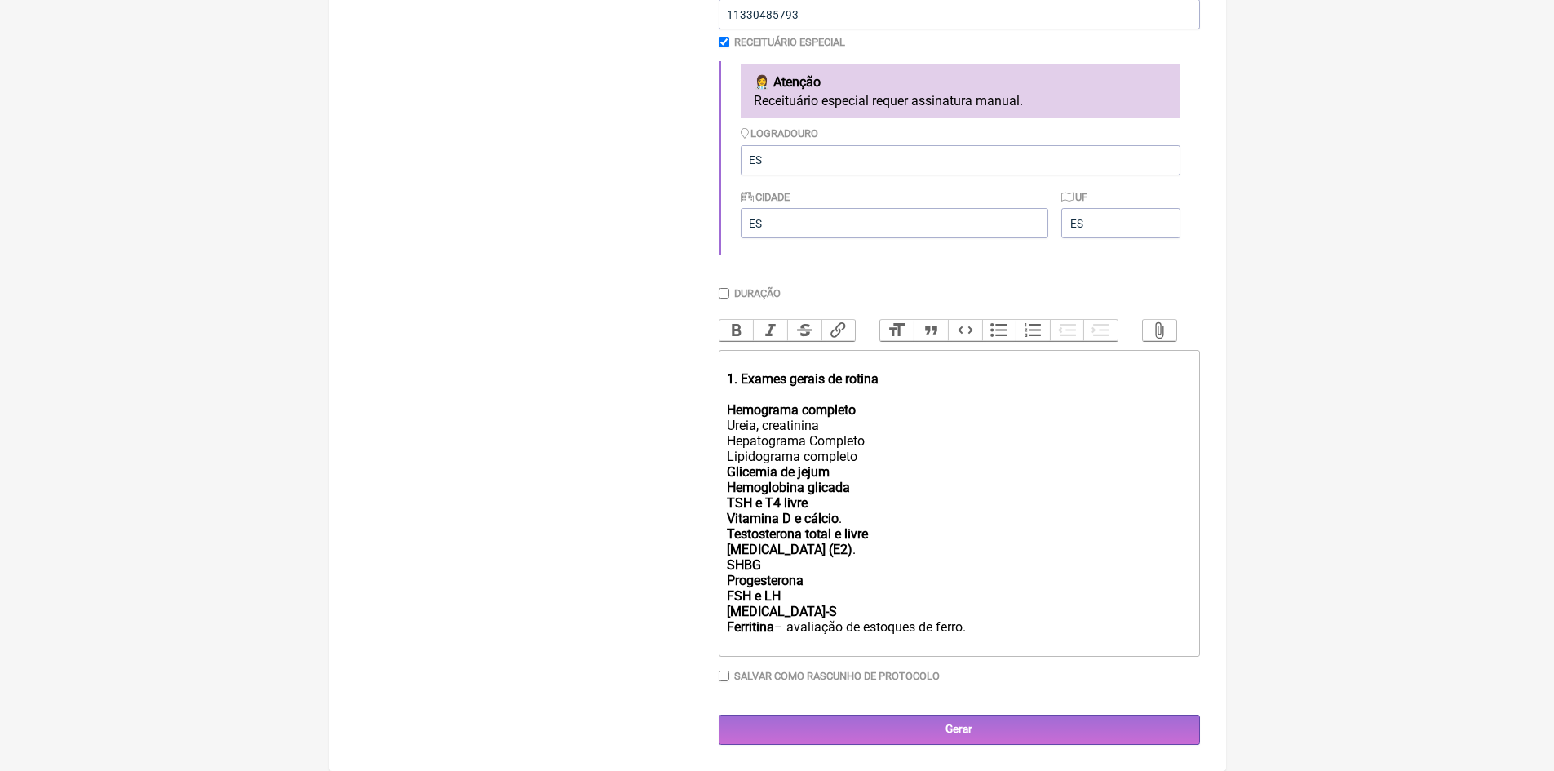
drag, startPoint x: 976, startPoint y: 631, endPoint x: 782, endPoint y: 627, distance: 194.1
click at [782, 627] on div "Vitamina D e cálcio . Testosterona total e livre Estradiol (E2) . SHBG Progeste…" at bounding box center [958, 580] width 463 height 139
click at [856, 489] on div "1. Exames gerais de rotina Hemograma completo Ureia, creatinina Hepatograma Com…" at bounding box center [958, 433] width 463 height 155
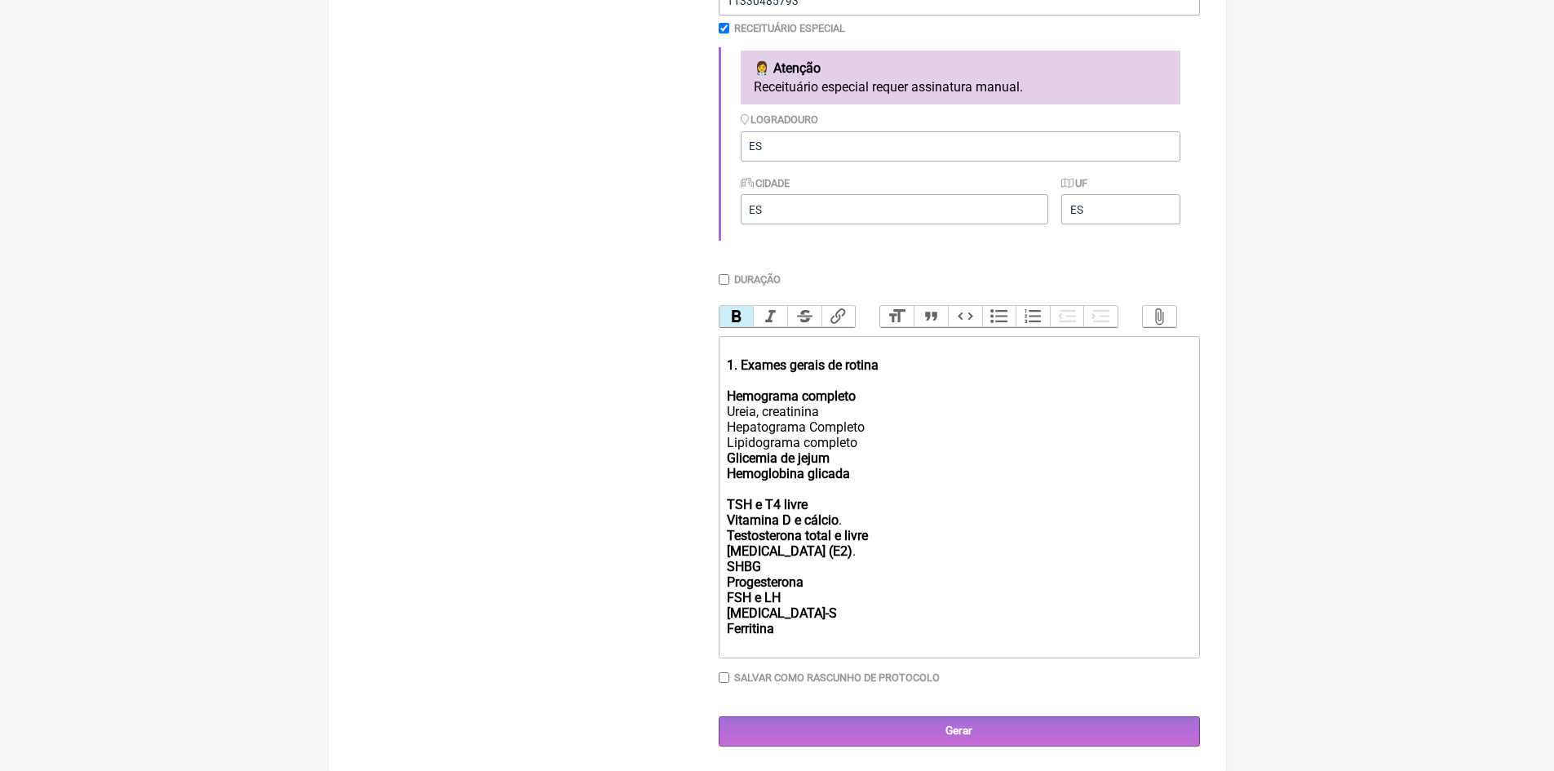
scroll to position [456, 0]
click at [816, 505] on div "1. Exames gerais de rotina Hemograma completo Ureia, creatinina Hepatograma Com…" at bounding box center [958, 425] width 463 height 170
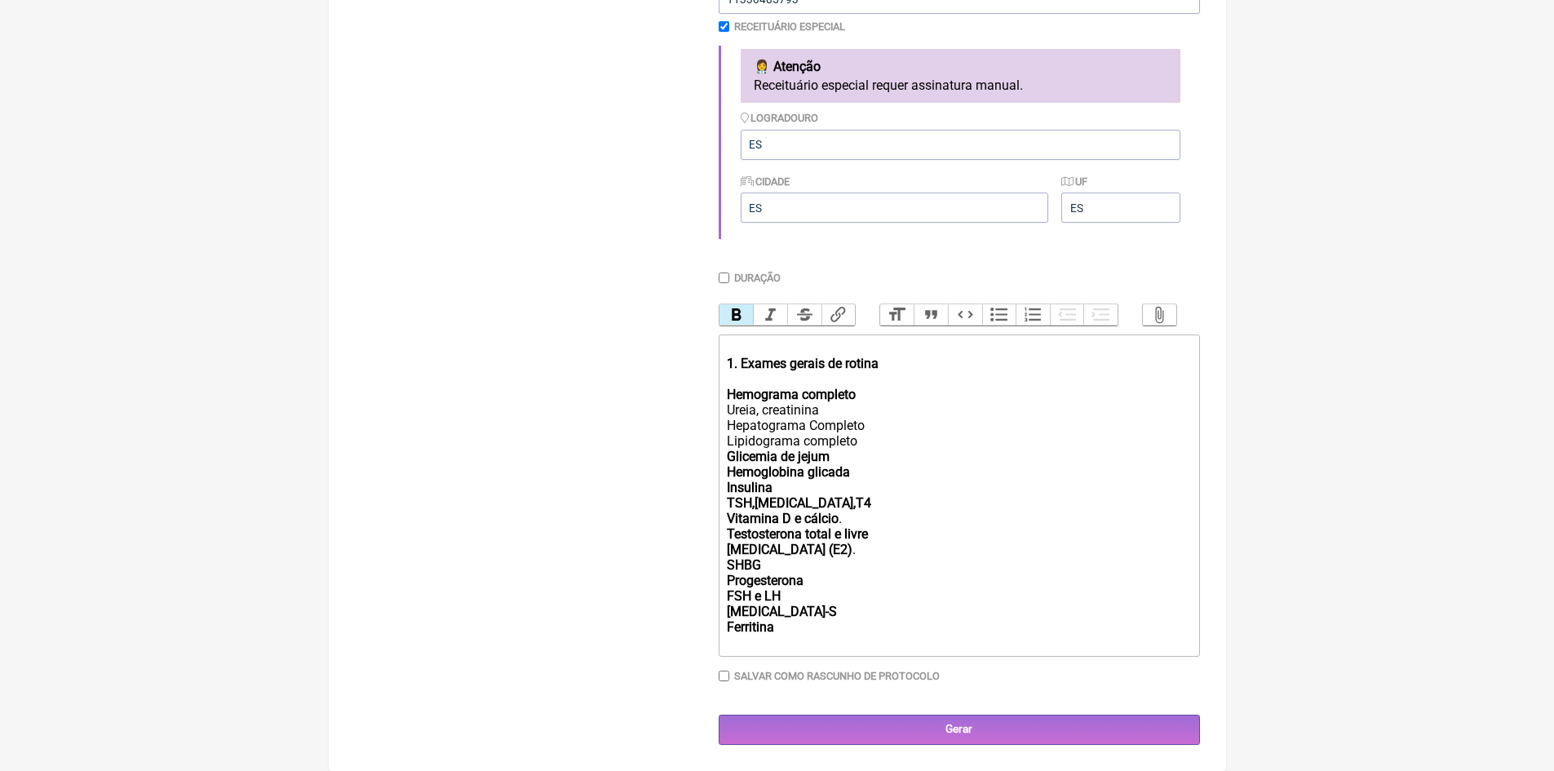
click at [789, 518] on strong "Vitamina D e cálcio" at bounding box center [783, 518] width 112 height 15
type trix-editor "<div><strong><br>1. Exames gerais de rotina<br><br>Hemograma completo</strong>&…"
click at [966, 730] on input "Gerar" at bounding box center [958, 729] width 481 height 30
click at [978, 730] on input "Gerar" at bounding box center [958, 729] width 481 height 30
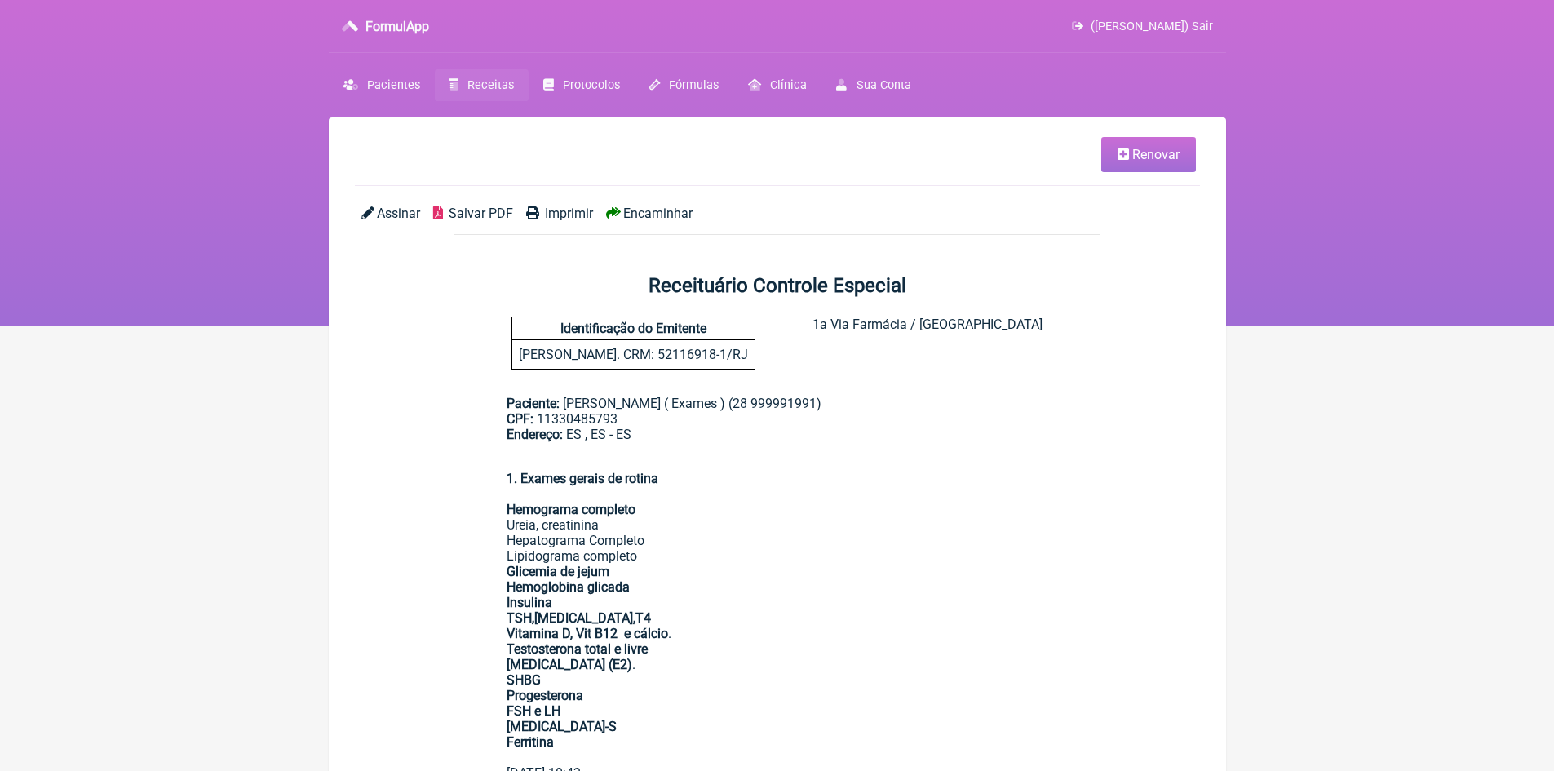
click at [566, 216] on span "Imprimir" at bounding box center [569, 213] width 48 height 15
click at [1200, 23] on span "(VINICIUS VIEIRA PASCHOAL) Sair" at bounding box center [1151, 27] width 122 height 14
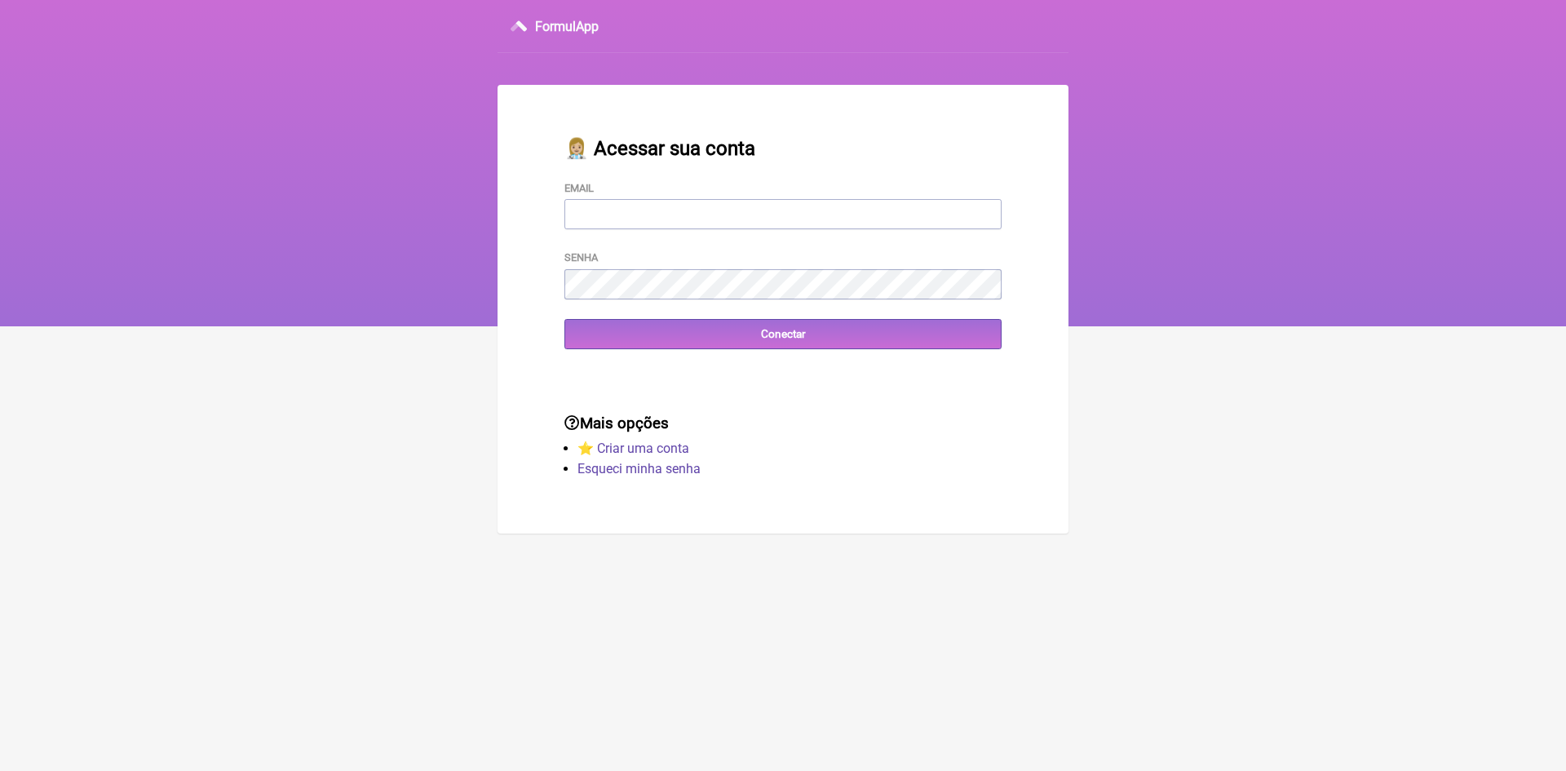
click at [791, 209] on input "Email" at bounding box center [782, 214] width 437 height 30
type input "[EMAIL_ADDRESS][DOMAIN_NAME]"
click at [625, 336] on input "Conectar" at bounding box center [782, 334] width 437 height 30
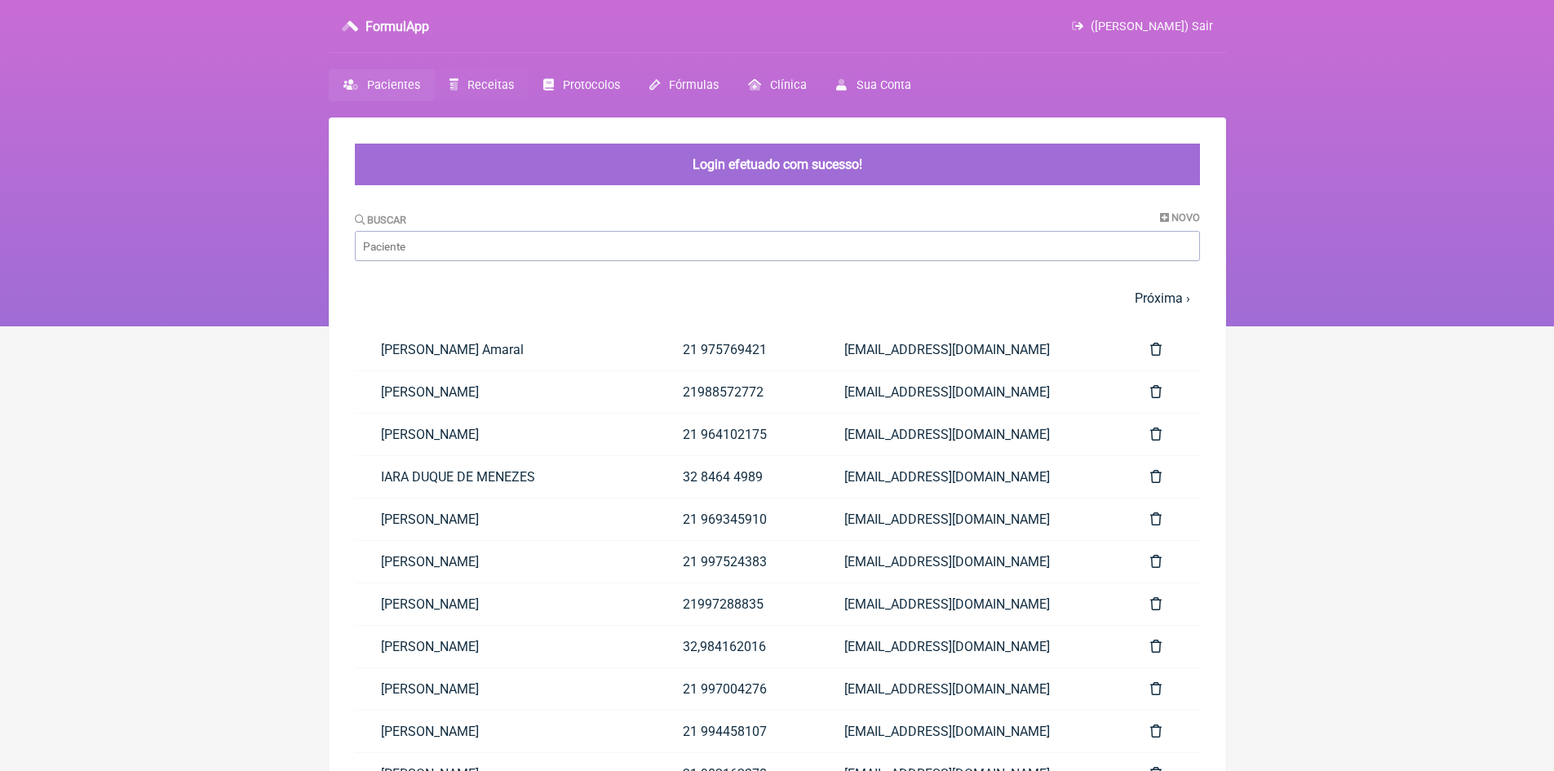
click at [492, 87] on span "Receitas" at bounding box center [490, 85] width 46 height 14
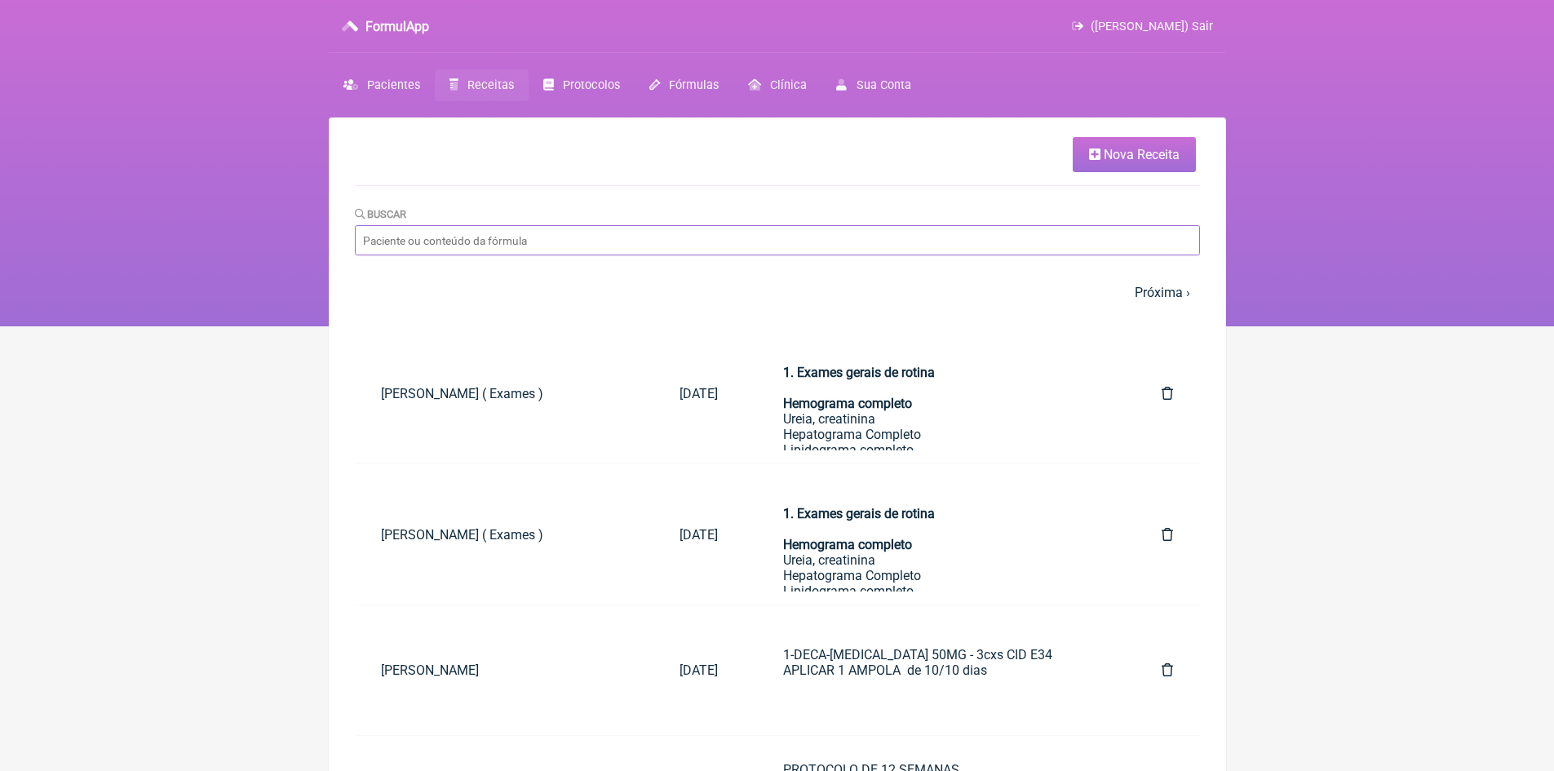
click at [495, 239] on input "Buscar" at bounding box center [777, 240] width 845 height 30
type input "shay"
click at [787, 399] on strong "1. Exames gerais de rotina Hemograma completo" at bounding box center [859, 388] width 152 height 46
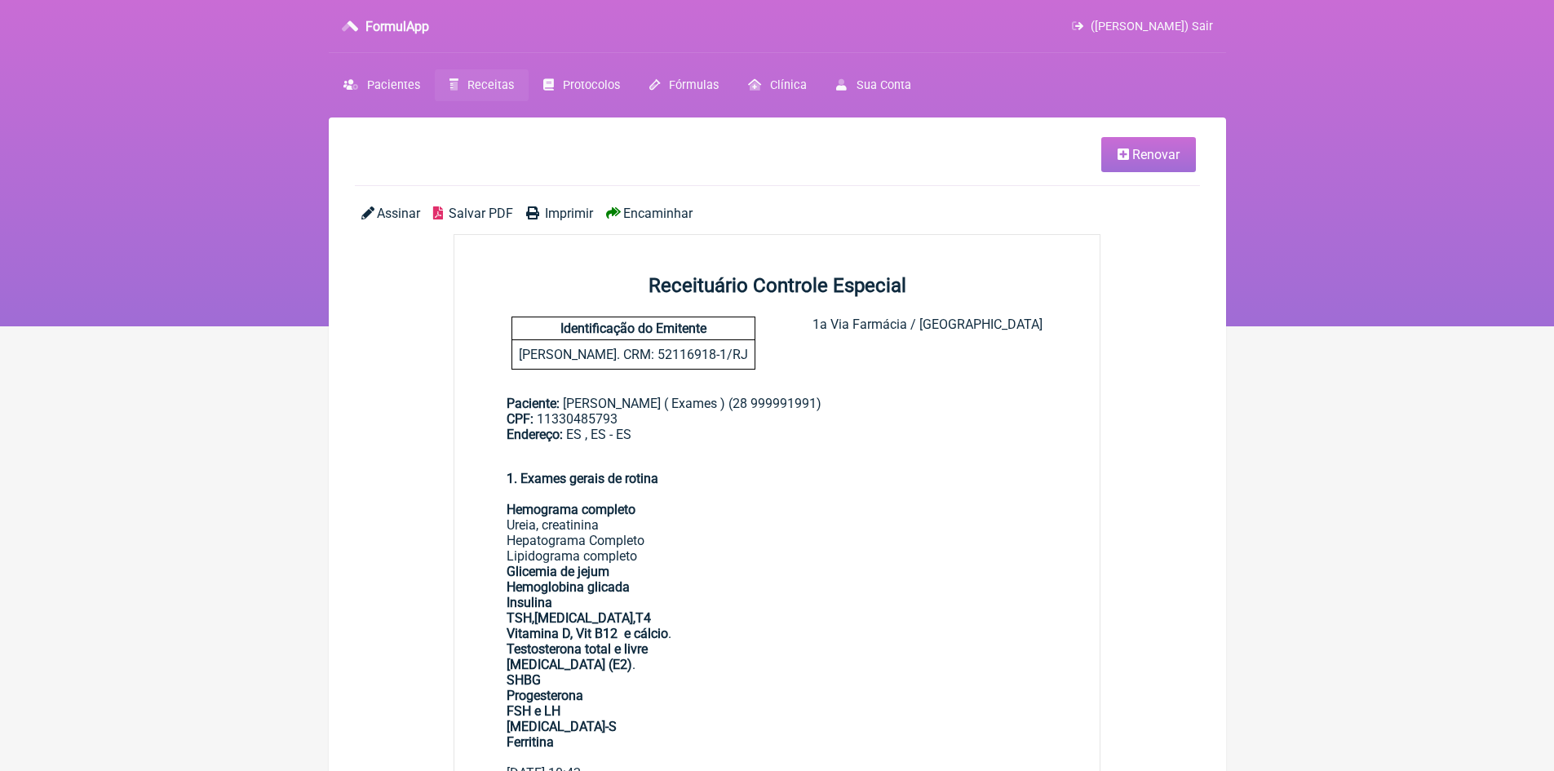
click at [1160, 153] on span "Renovar" at bounding box center [1155, 154] width 47 height 15
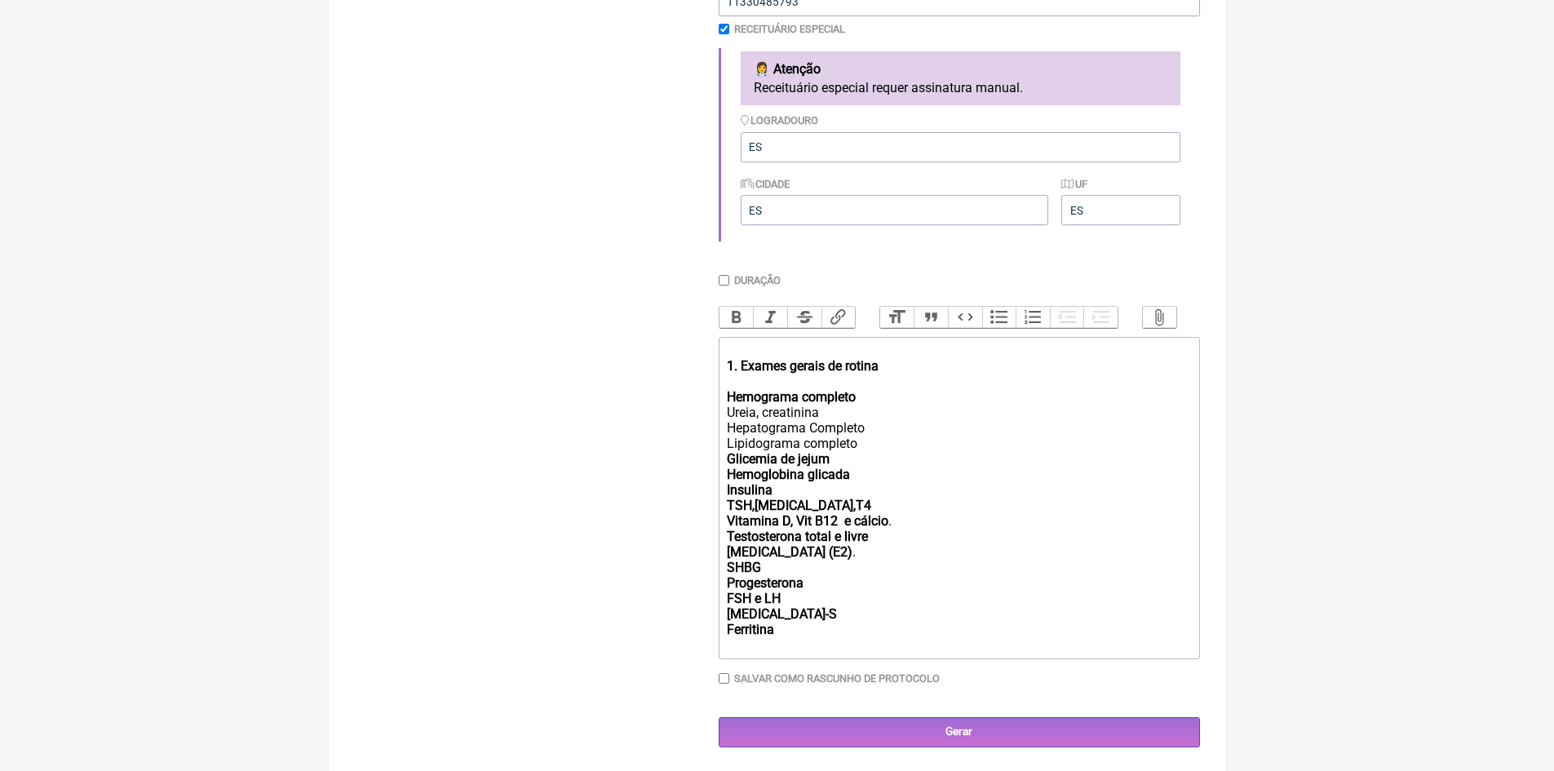
scroll to position [456, 0]
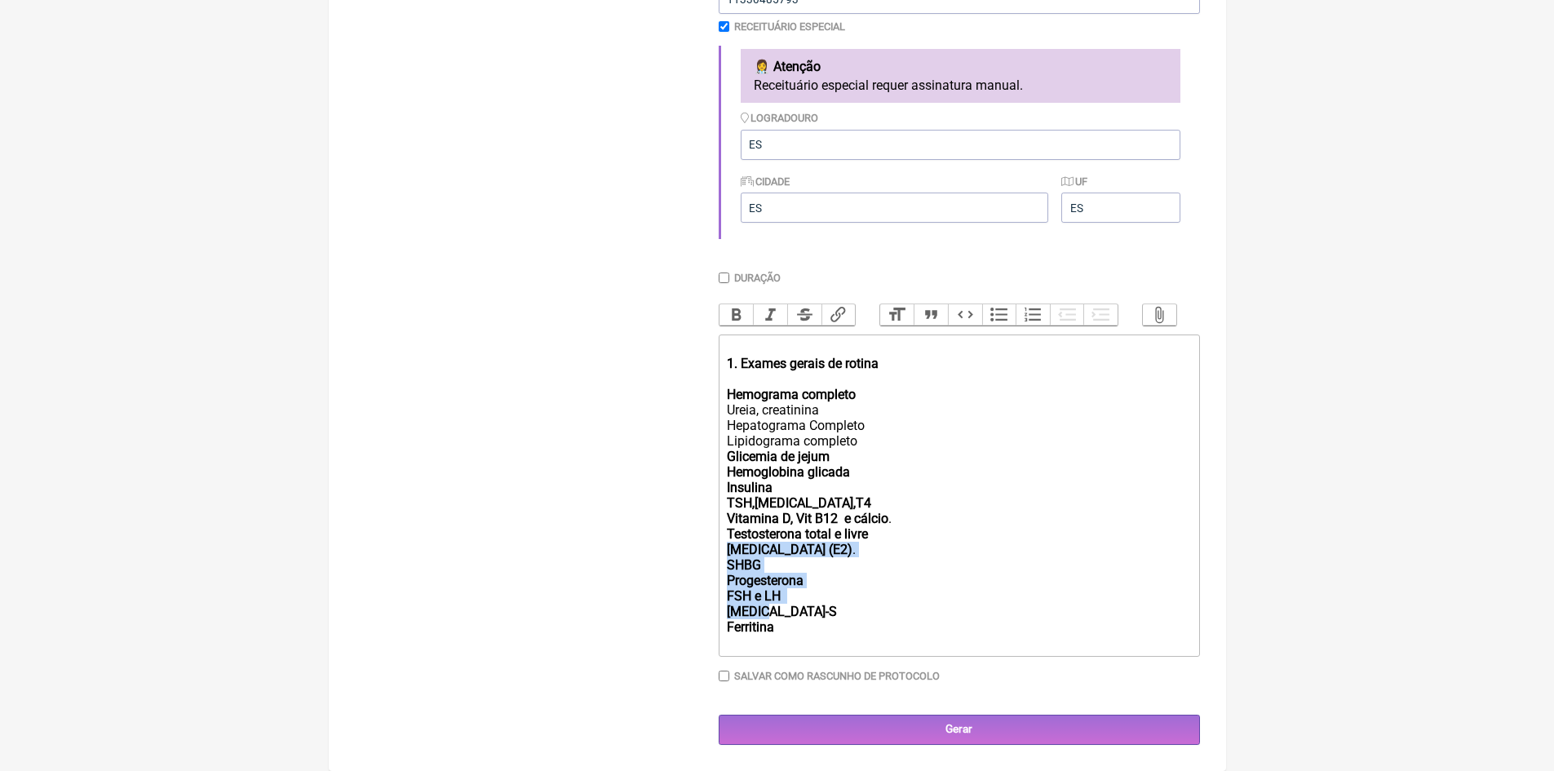
drag, startPoint x: 726, startPoint y: 550, endPoint x: 804, endPoint y: 613, distance: 100.9
click at [804, 613] on trix-editor "1. Exames gerais de rotina Hemograma completo Ureia, creatinina Hepatograma Com…" at bounding box center [958, 495] width 481 height 322
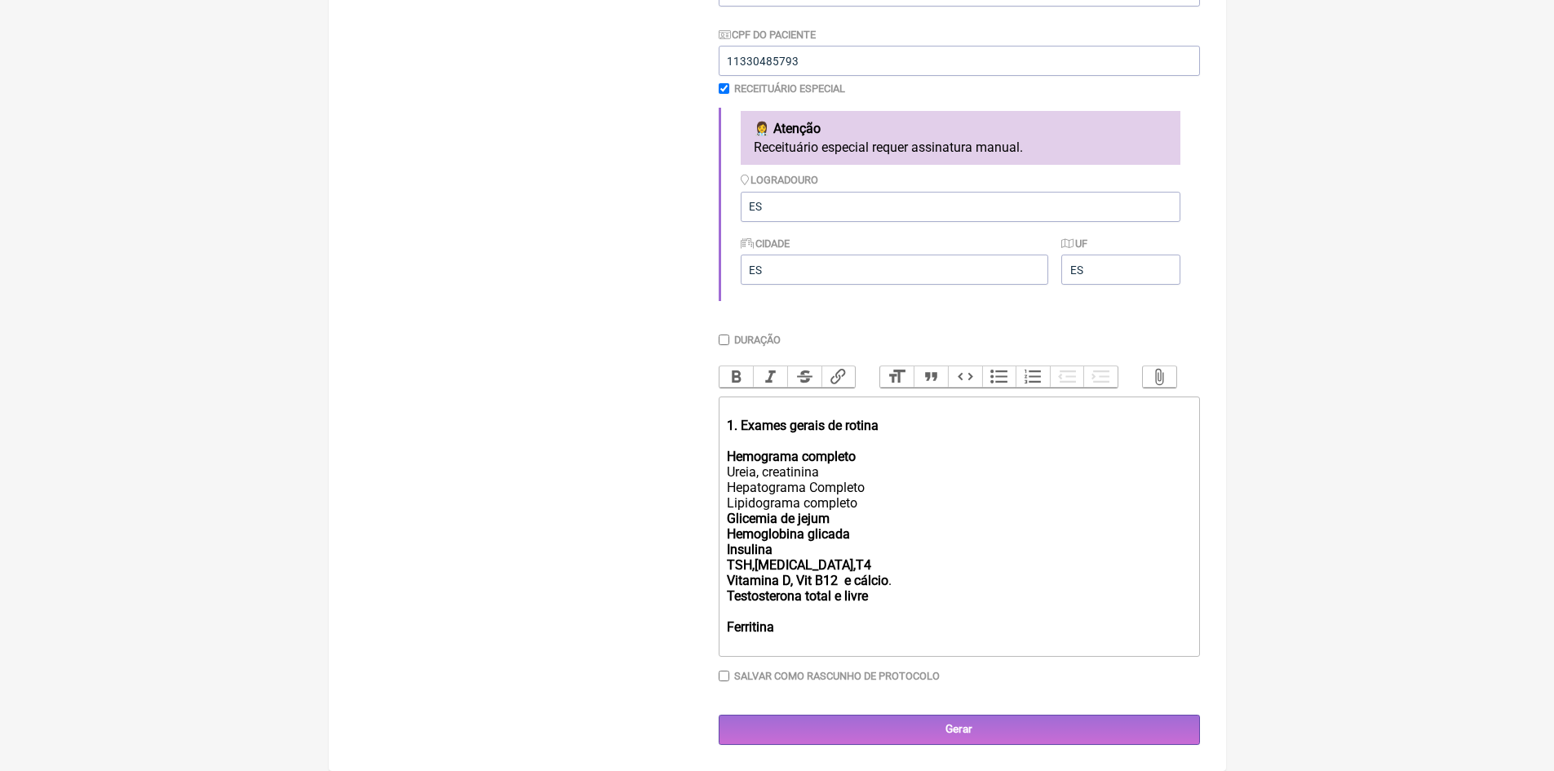
scroll to position [394, 0]
drag, startPoint x: 723, startPoint y: 625, endPoint x: 799, endPoint y: 623, distance: 75.9
click at [799, 623] on trix-editor "1. Exames gerais de rotina Hemograma completo Ureia, creatinina Hepatograma Com…" at bounding box center [958, 526] width 481 height 260
drag, startPoint x: 727, startPoint y: 579, endPoint x: 904, endPoint y: 578, distance: 177.0
click at [904, 578] on div "Vitamina D, Vit B12 e cálcio . Testosterona total e livre" at bounding box center [958, 610] width 463 height 77
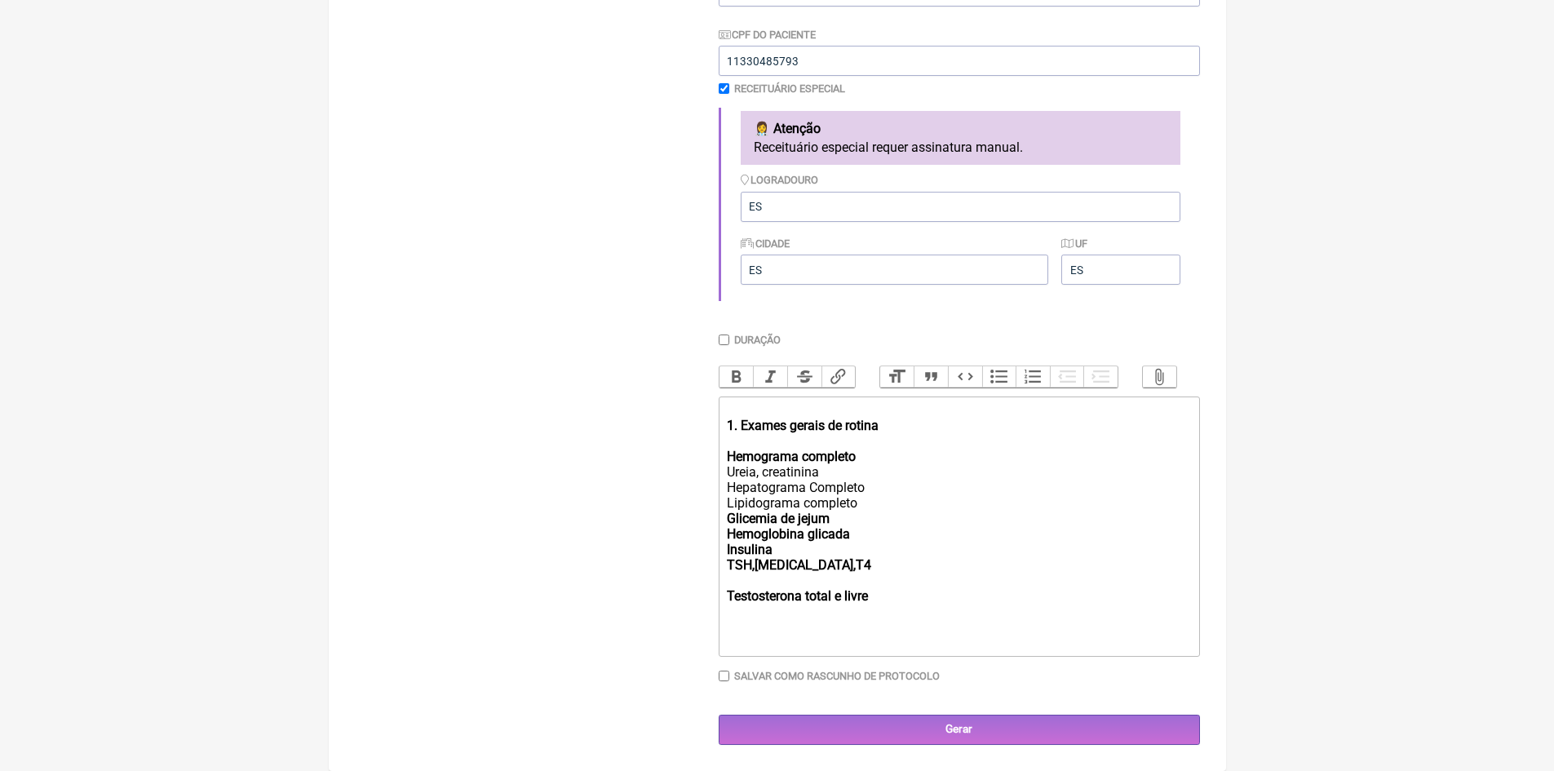
click at [725, 594] on trix-editor "1. Exames gerais de rotina Hemograma completo Ureia, creatinina Hepatograma Com…" at bounding box center [958, 526] width 481 height 260
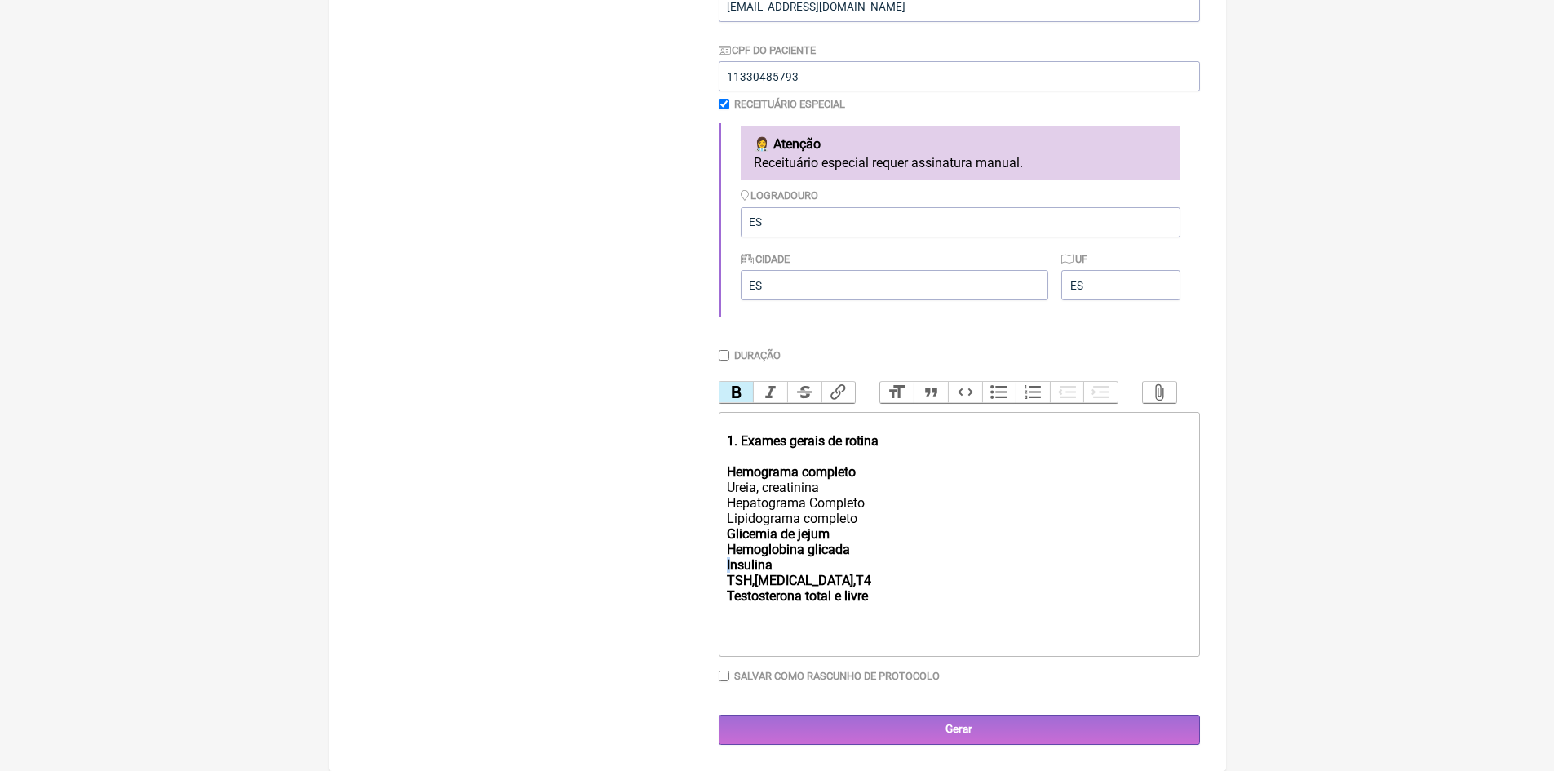
click at [731, 561] on trix-editor "1. Exames gerais de rotina Hemograma completo Ureia, creatinina Hepatograma Com…" at bounding box center [958, 534] width 481 height 245
click at [749, 557] on strong "Glicemia de jejum Hemoglobina glicada Insulina" at bounding box center [788, 549] width 123 height 46
click at [746, 555] on strong "Glicemia de jejum Hemoglobina glicada Insulina" at bounding box center [788, 549] width 123 height 46
drag, startPoint x: 723, startPoint y: 561, endPoint x: 776, endPoint y: 562, distance: 52.2
click at [776, 562] on trix-editor "1. Exames gerais de rotina Hemograma completo Ureia, creatinina Hepatograma Com…" at bounding box center [958, 534] width 481 height 245
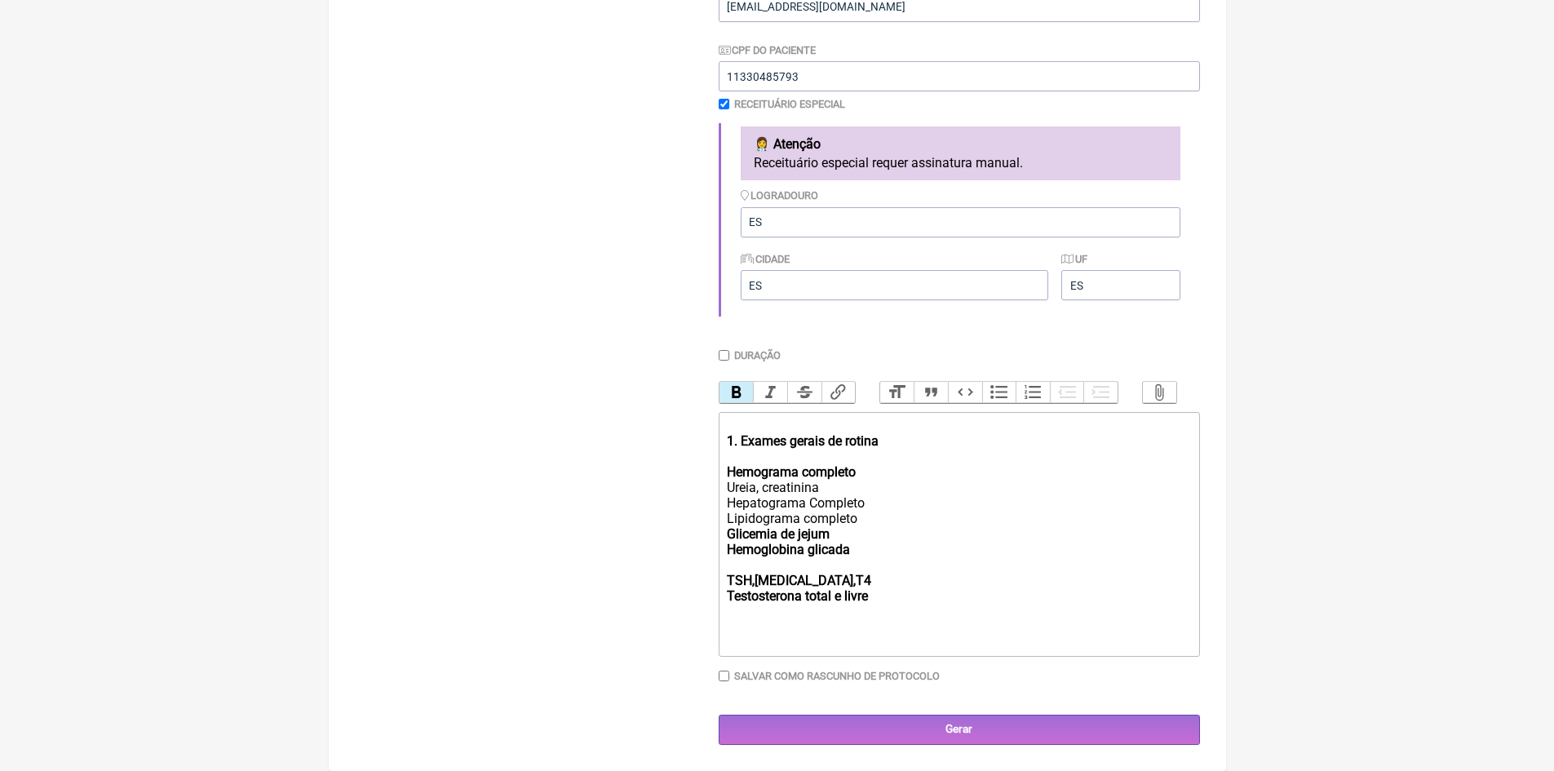
click at [724, 577] on trix-editor "1. Exames gerais de rotina Hemograma completo Ureia, creatinina Hepatograma Com…" at bounding box center [958, 534] width 481 height 245
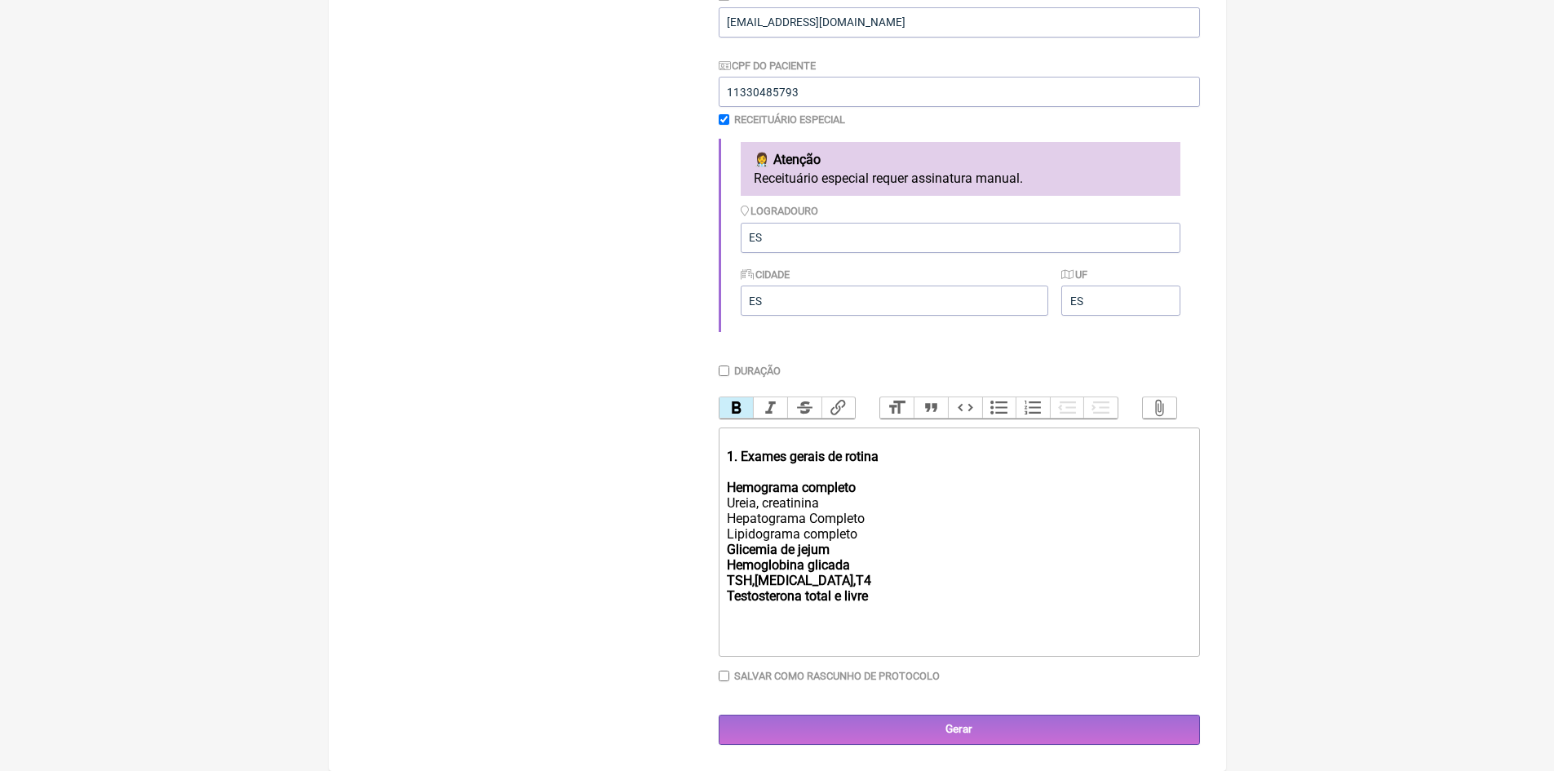
scroll to position [363, 0]
type trix-editor "<div><strong><br>1. Exames gerais de rotina<br><br>Hemograma completo</strong>&…"
click at [944, 732] on input "Gerar" at bounding box center [958, 729] width 481 height 30
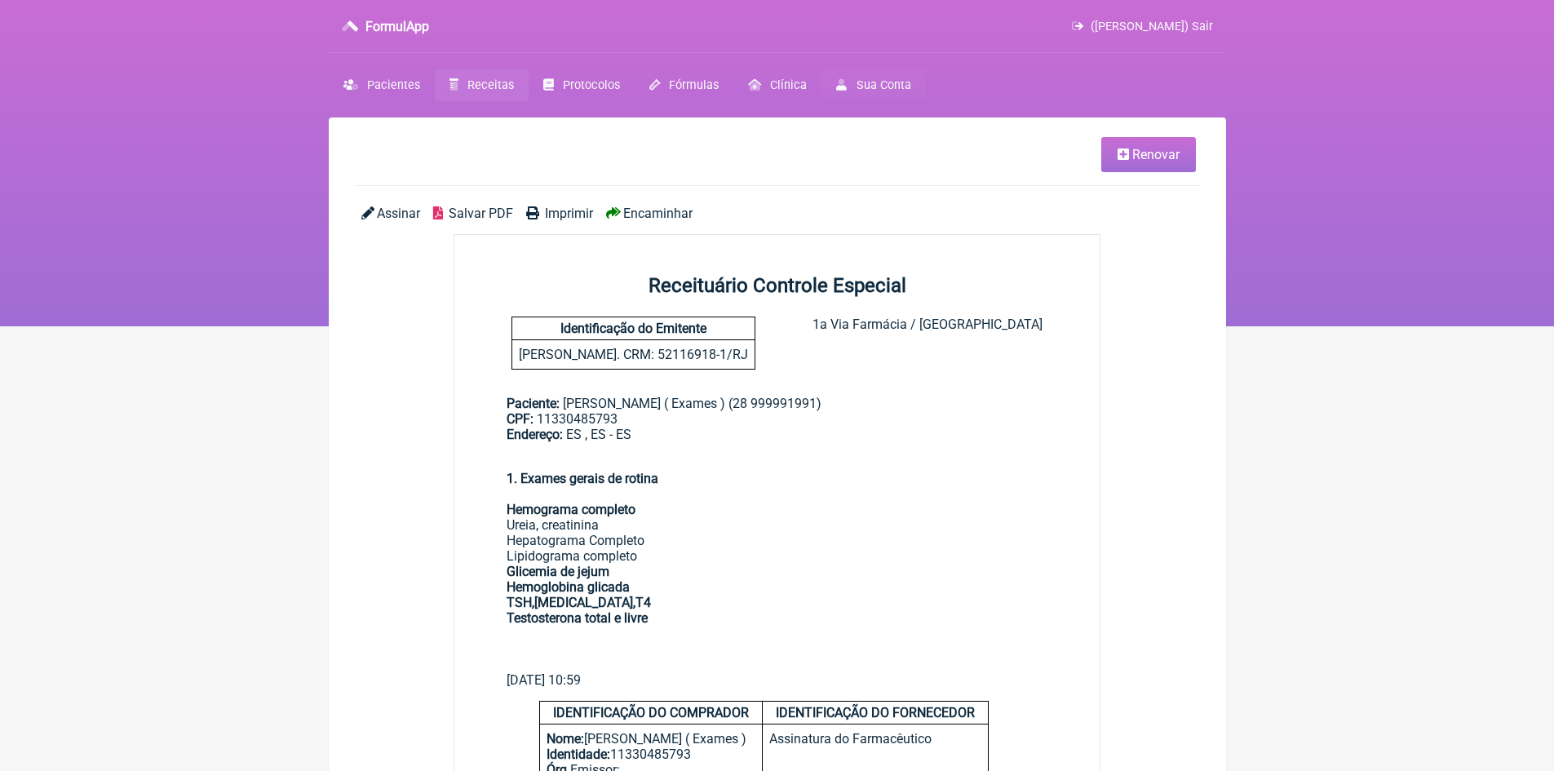
drag, startPoint x: 1199, startPoint y: 27, endPoint x: 846, endPoint y: 84, distance: 357.7
click at [1199, 27] on span "([PERSON_NAME]) Sair" at bounding box center [1151, 27] width 122 height 14
